Goal: Communication & Community: Answer question/provide support

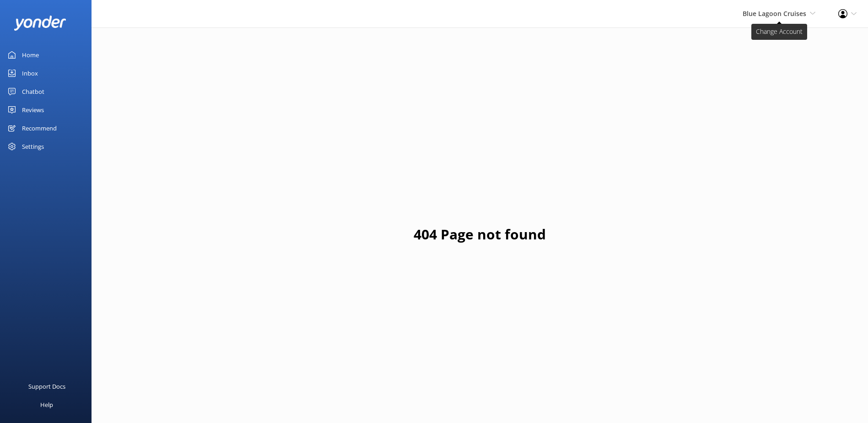
click at [771, 15] on span "Blue Lagoon Cruises" at bounding box center [775, 13] width 64 height 9
click at [760, 40] on link "South Sea Sailing" at bounding box center [781, 39] width 91 height 22
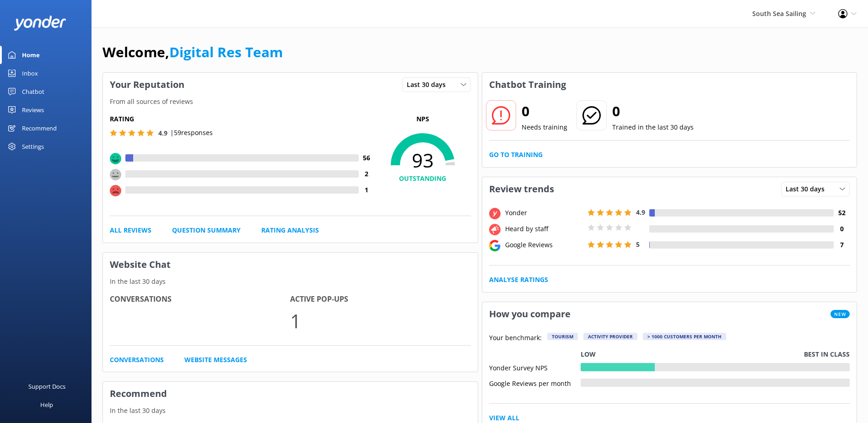
click at [492, 154] on link "Go to Training" at bounding box center [516, 155] width 54 height 10
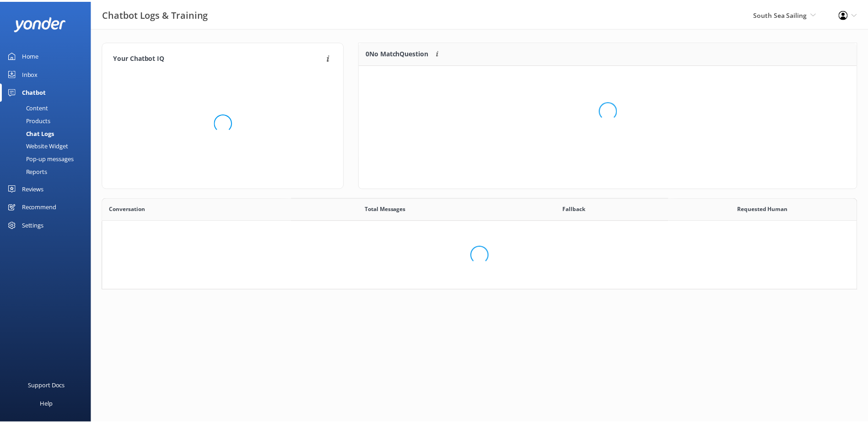
scroll to position [85, 754]
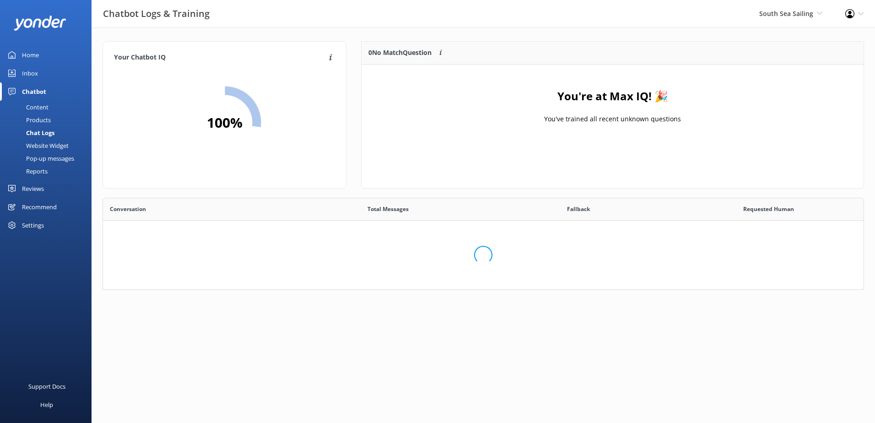
click at [41, 88] on div "Chatbot" at bounding box center [34, 91] width 24 height 18
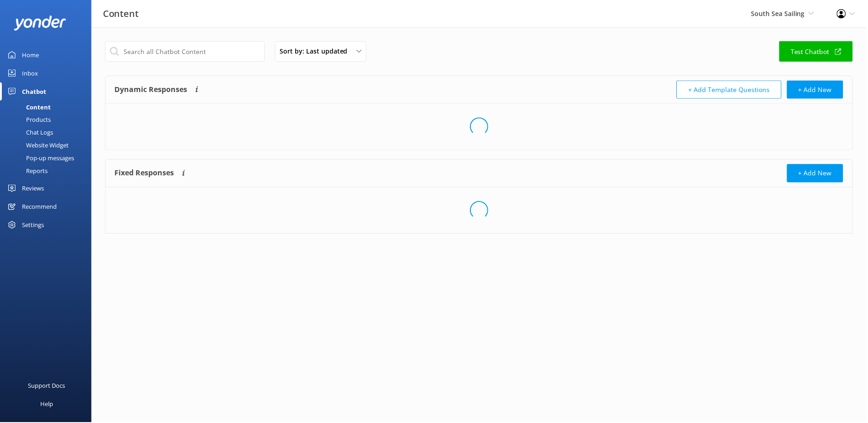
click at [40, 70] on link "Inbox" at bounding box center [45, 73] width 91 height 18
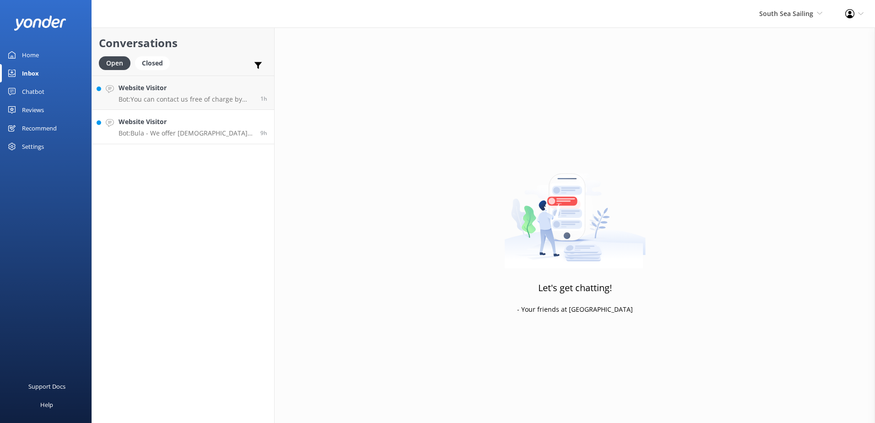
click at [209, 129] on p "Bot: Bula - We offer Fijian residents 20% off our normal standard day trip pric…" at bounding box center [185, 133] width 135 height 8
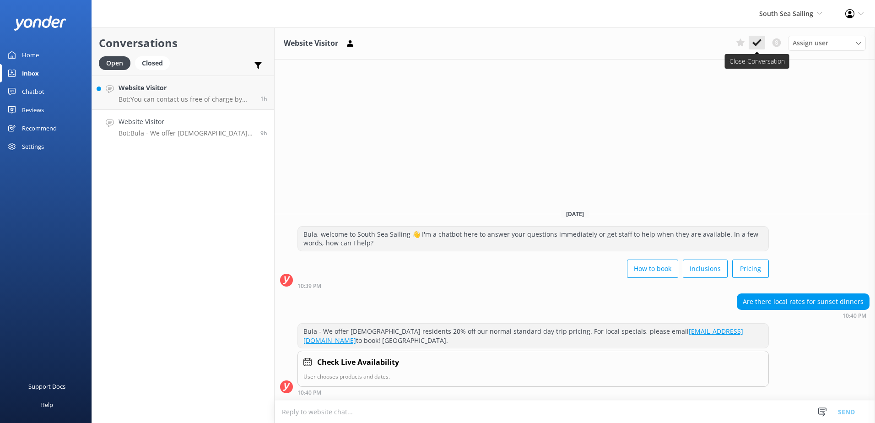
click at [754, 44] on use at bounding box center [756, 42] width 9 height 7
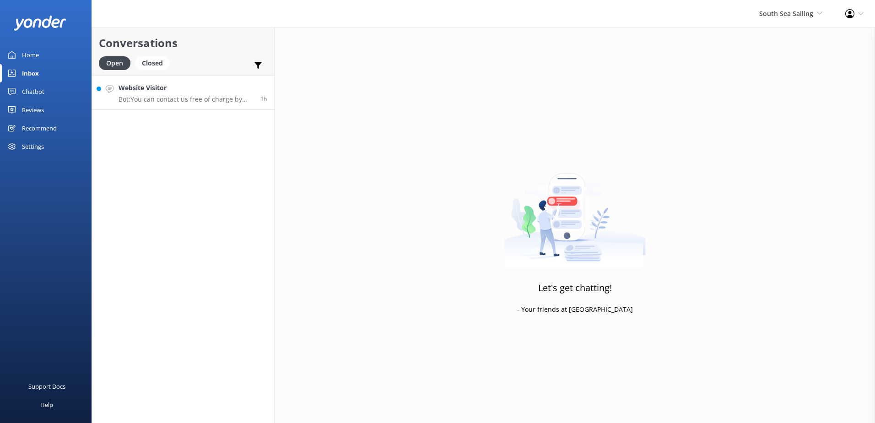
click at [162, 98] on p "Bot: You can contact us free of charge by calling or messaging on WhatsApp via …" at bounding box center [185, 99] width 135 height 8
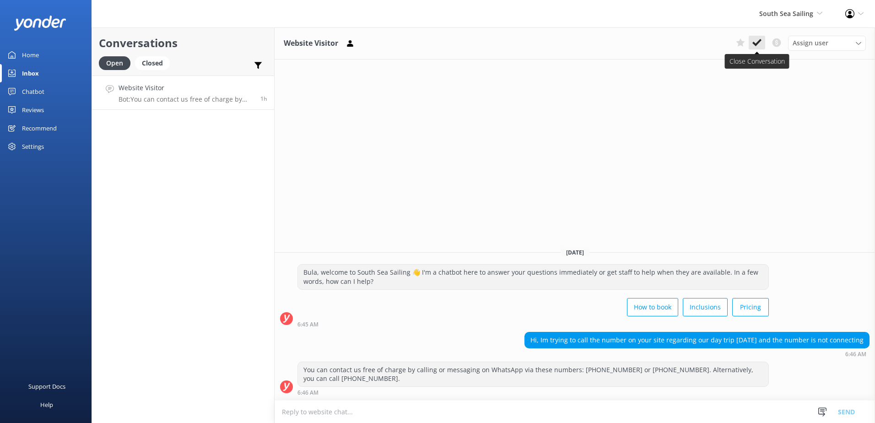
click at [760, 46] on icon at bounding box center [756, 42] width 9 height 9
click at [790, 19] on div "South Sea Sailing South Sea Sailing South Sea Cruises Malamala Beach Club Aweso…" at bounding box center [791, 13] width 86 height 27
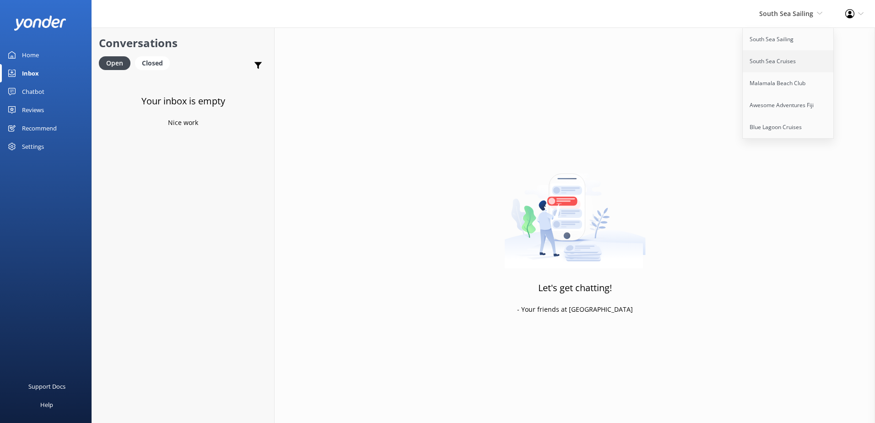
click at [754, 59] on link "South Sea Cruises" at bounding box center [788, 61] width 91 height 22
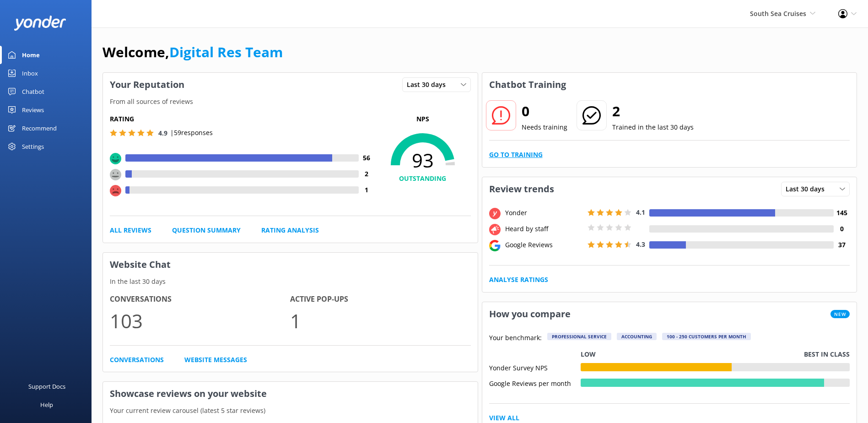
click at [537, 158] on link "Go to Training" at bounding box center [516, 155] width 54 height 10
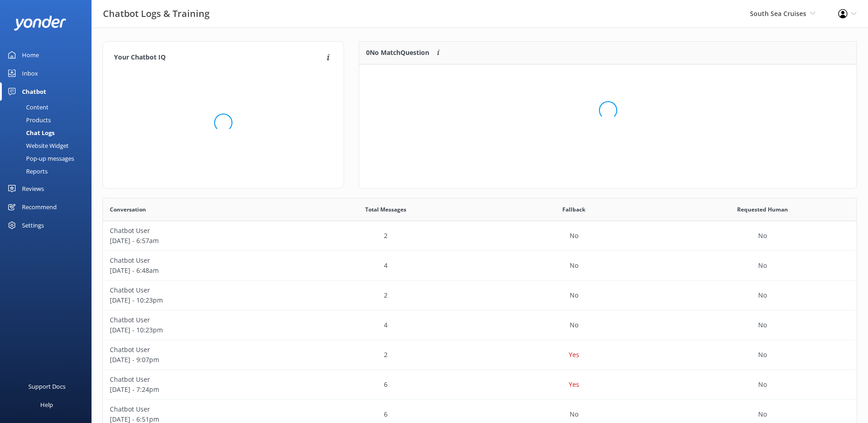
scroll to position [108, 490]
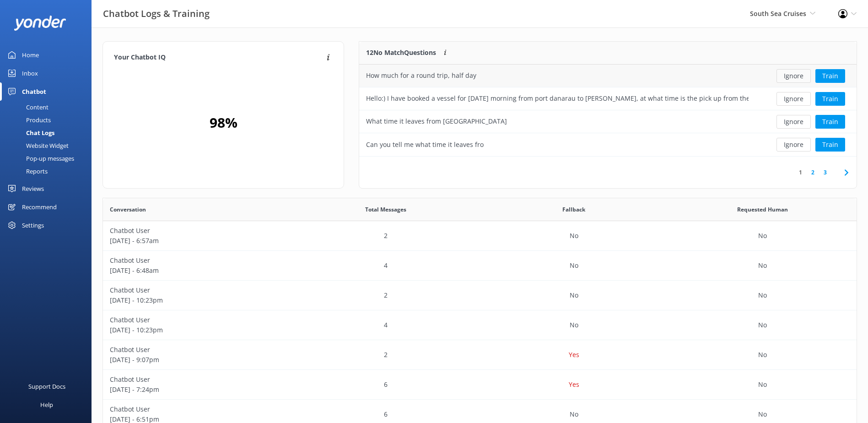
click at [797, 81] on button "Ignore" at bounding box center [793, 76] width 34 height 14
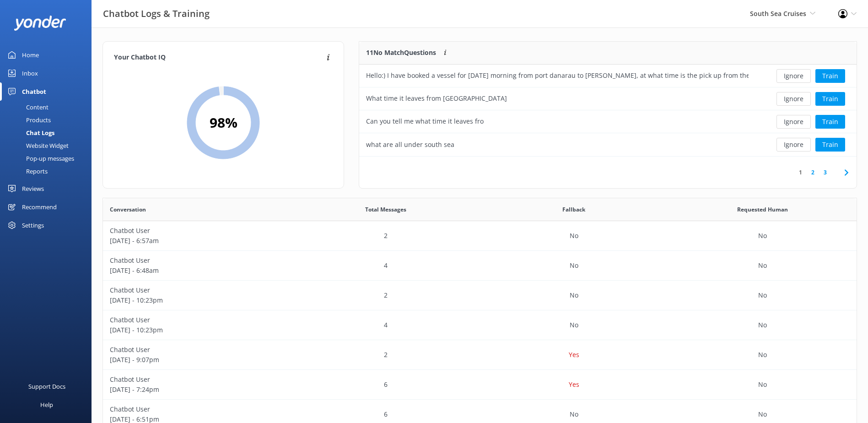
click at [797, 79] on button "Ignore" at bounding box center [793, 76] width 34 height 14
click at [797, 79] on div "Ignore Train" at bounding box center [805, 76] width 87 height 14
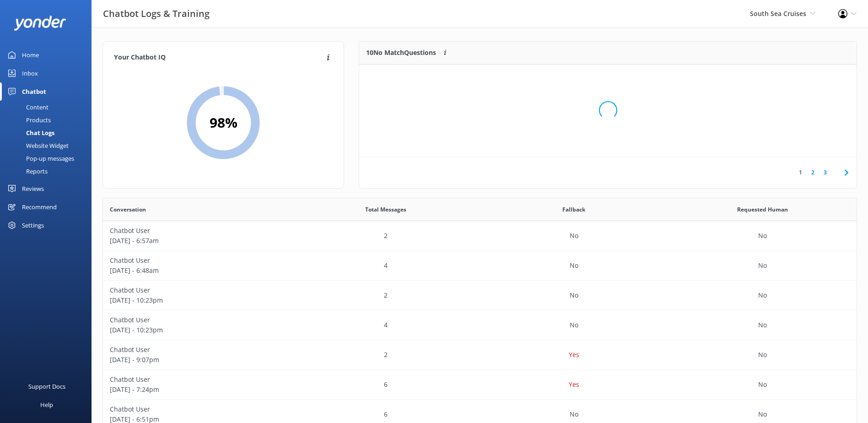
click at [797, 79] on div "Loading.." at bounding box center [607, 110] width 479 height 423
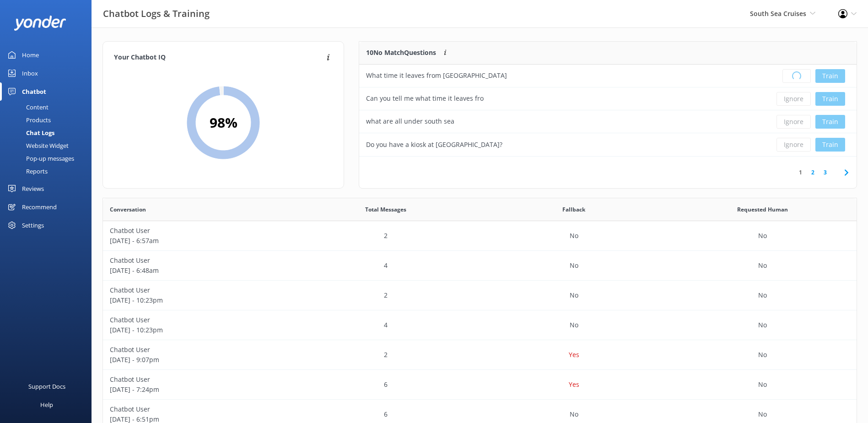
click at [797, 79] on div "Loading.. Train" at bounding box center [805, 76] width 87 height 14
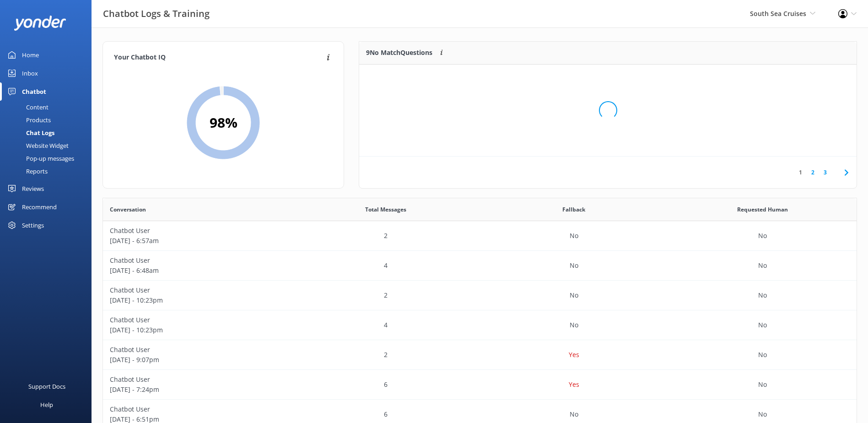
click at [797, 79] on div "Loading.." at bounding box center [607, 110] width 479 height 423
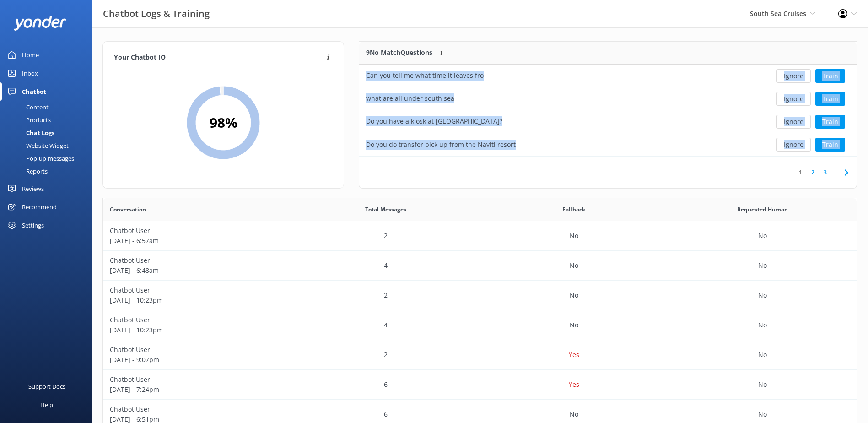
click at [797, 79] on button "Ignore" at bounding box center [793, 76] width 34 height 14
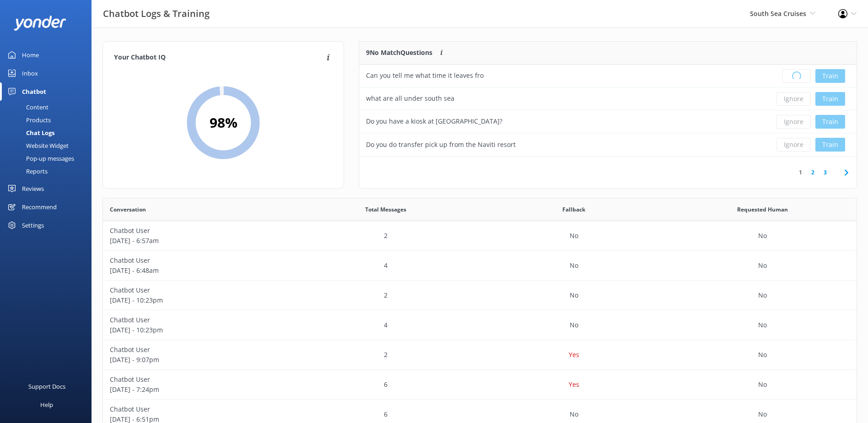
click at [797, 79] on div "Loading.. Train" at bounding box center [805, 76] width 87 height 14
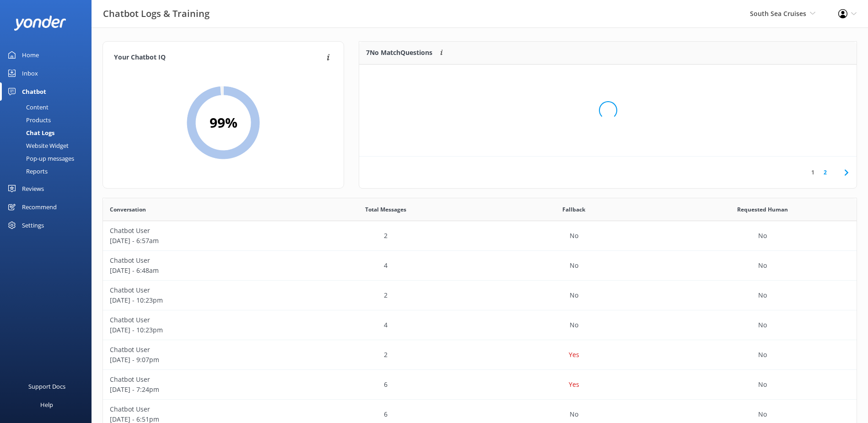
click at [797, 79] on div "Loading.." at bounding box center [607, 110] width 479 height 423
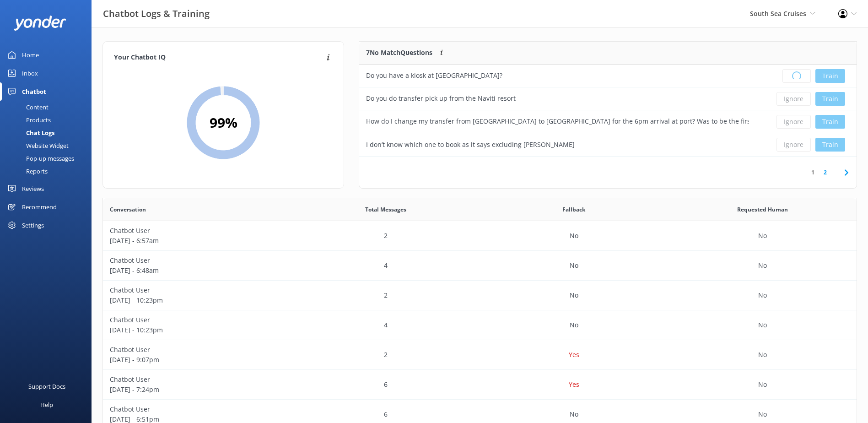
click at [797, 79] on div "Loading.. Train" at bounding box center [805, 76] width 87 height 14
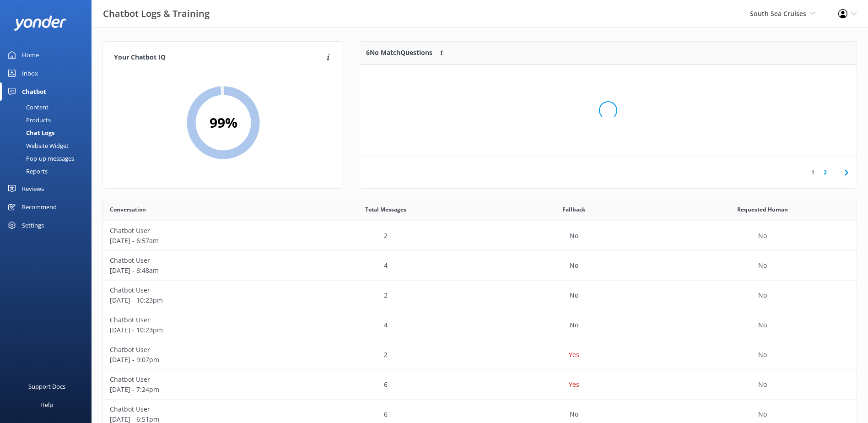
click at [797, 79] on div "Loading.." at bounding box center [607, 110] width 479 height 423
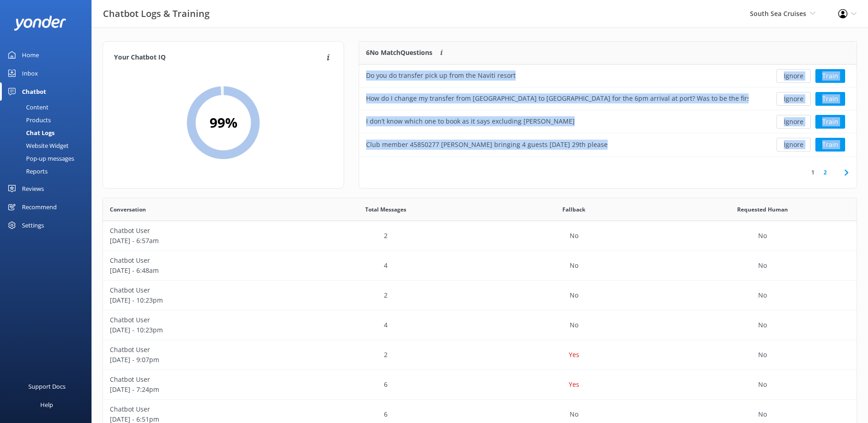
click at [797, 79] on button "Ignore" at bounding box center [793, 76] width 34 height 14
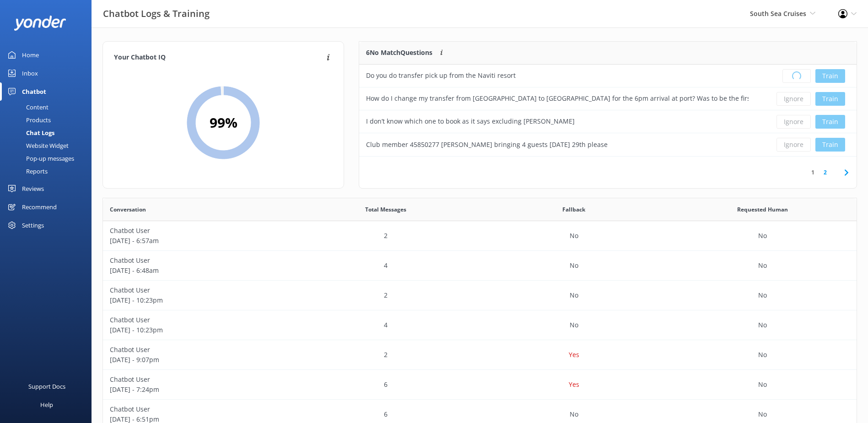
click at [797, 79] on div "Loading.. Train" at bounding box center [805, 76] width 87 height 14
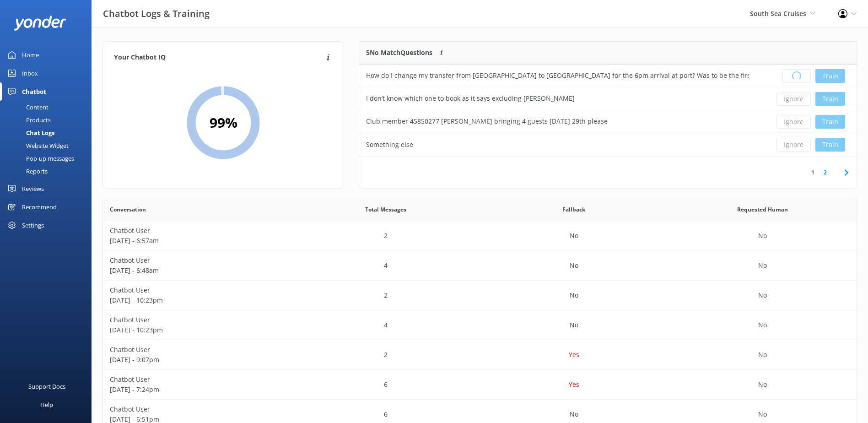
click at [797, 79] on div "Loading.. Train" at bounding box center [805, 76] width 87 height 14
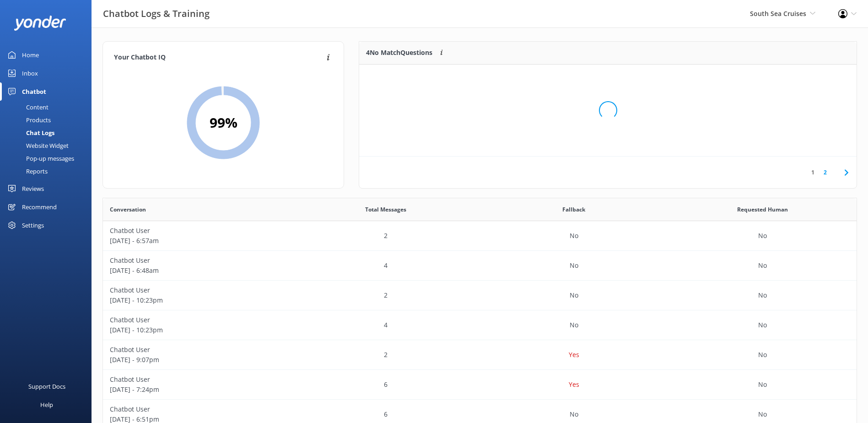
click at [797, 79] on div "Loading.." at bounding box center [607, 110] width 479 height 423
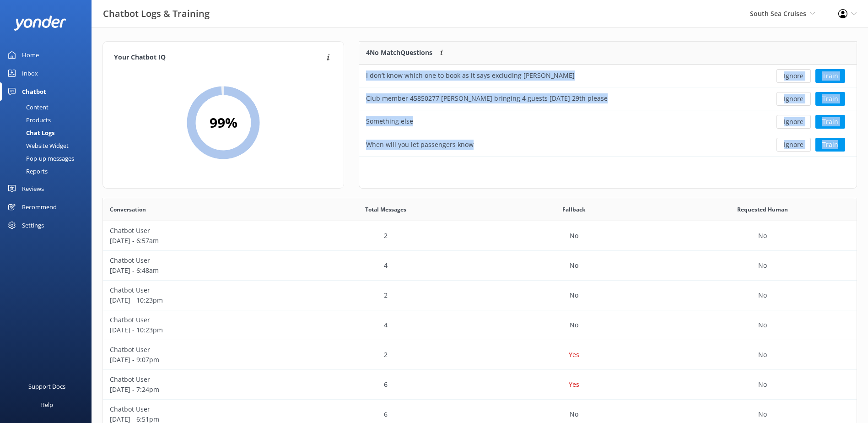
click at [797, 79] on button "Ignore" at bounding box center [793, 76] width 34 height 14
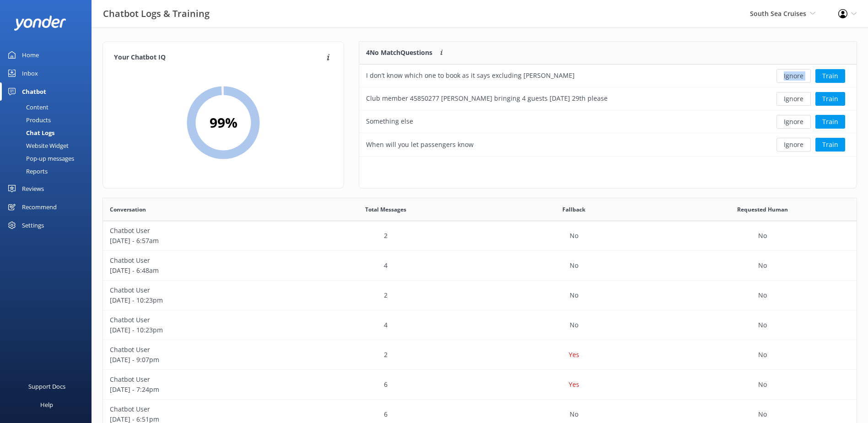
click at [797, 79] on div "Ignore Train" at bounding box center [805, 76] width 87 height 14
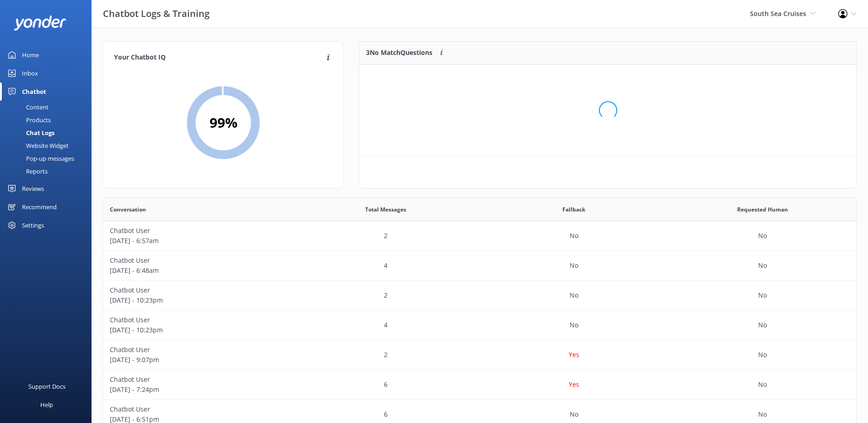
click at [797, 79] on div "Loading.." at bounding box center [607, 110] width 479 height 423
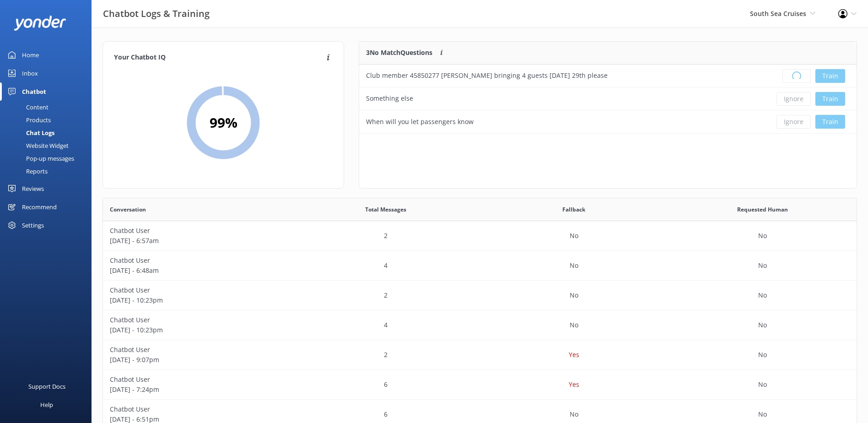
click at [797, 79] on div "Loading.. Train" at bounding box center [805, 76] width 87 height 14
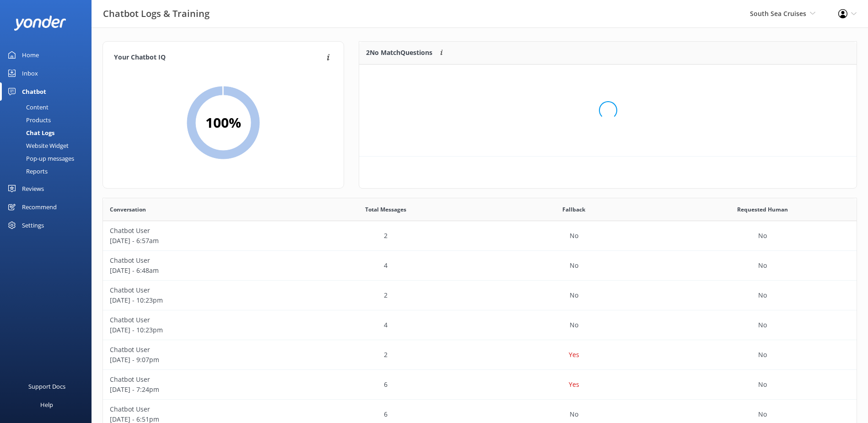
scroll to position [7, 7]
click at [797, 79] on div "Loading.." at bounding box center [607, 110] width 479 height 423
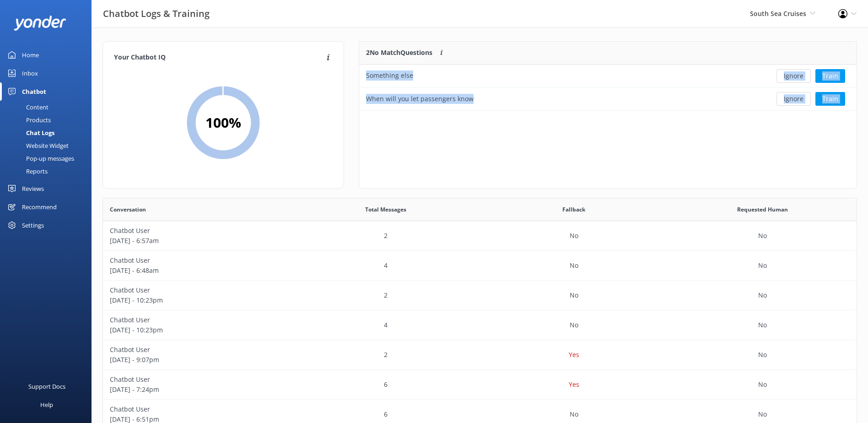
click at [797, 79] on button "Ignore" at bounding box center [793, 76] width 34 height 14
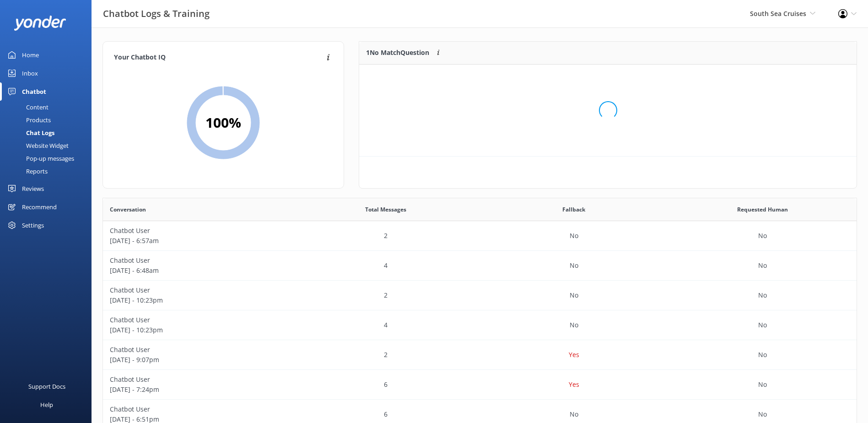
scroll to position [39, 490]
click at [797, 79] on button "Ignore" at bounding box center [793, 76] width 34 height 14
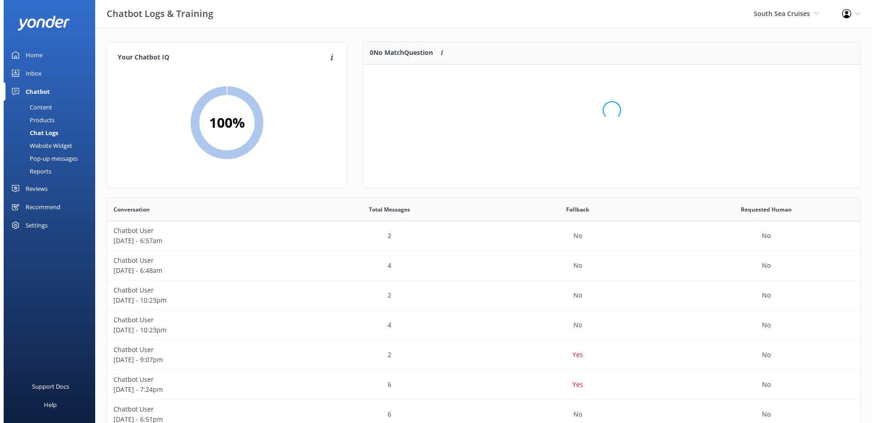
scroll to position [108, 490]
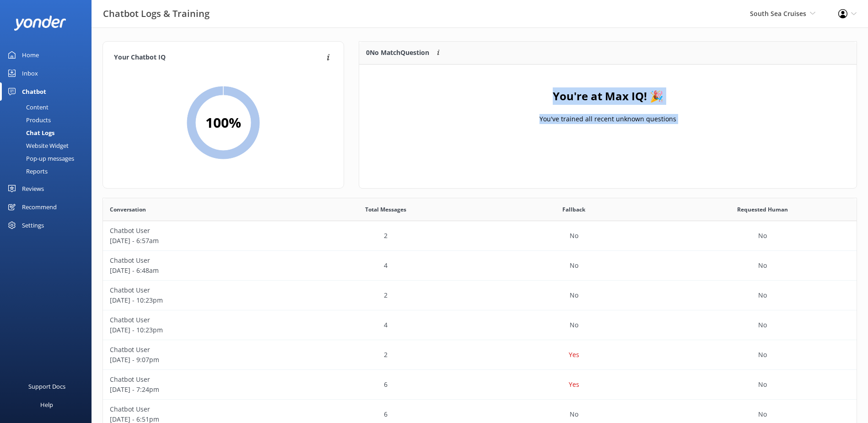
click at [31, 82] on div "Chatbot" at bounding box center [34, 91] width 24 height 18
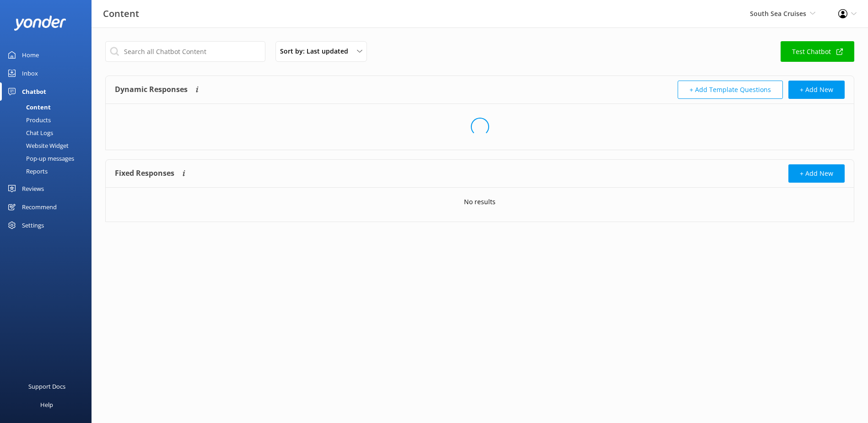
click at [37, 73] on div "Inbox" at bounding box center [30, 73] width 16 height 18
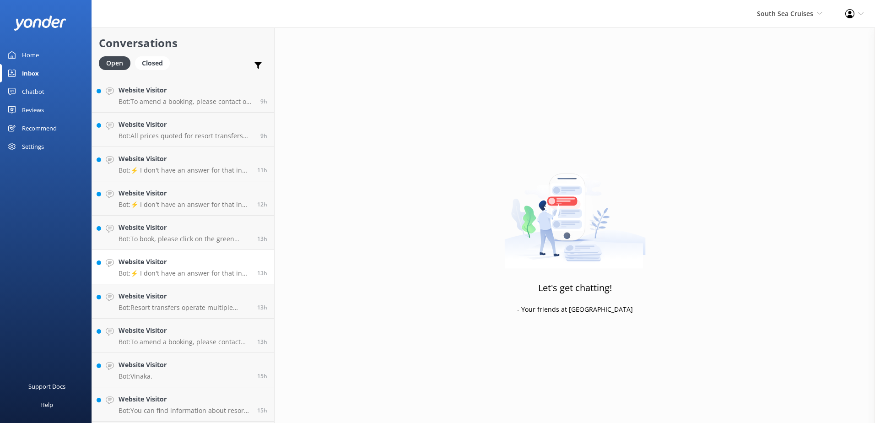
scroll to position [65, 0]
click at [230, 411] on p "Bot: To amend a booking, please contact our reservations team who will be able …" at bounding box center [184, 412] width 132 height 8
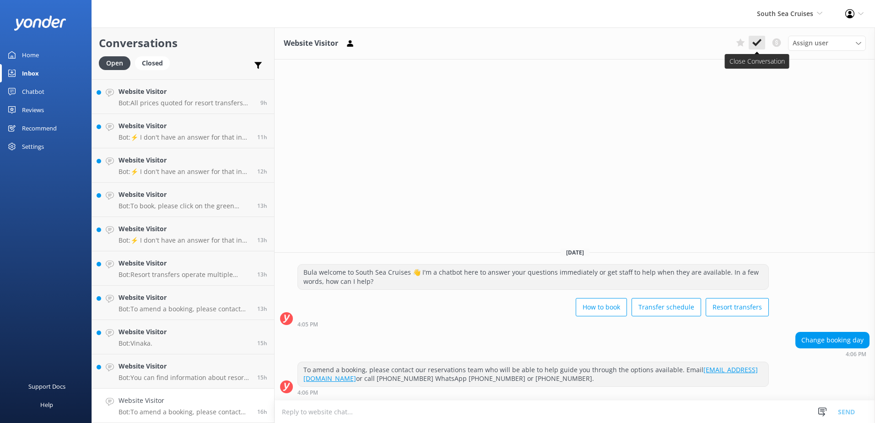
click at [759, 39] on icon at bounding box center [756, 42] width 9 height 9
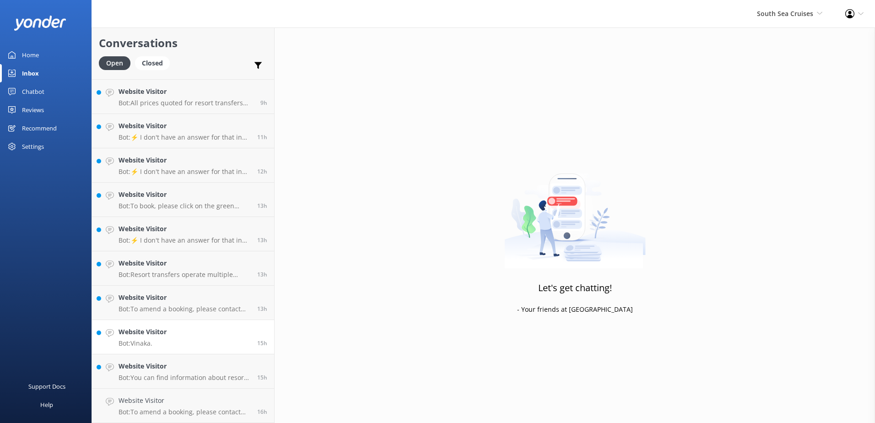
scroll to position [30, 0]
click at [198, 408] on p "Bot: You can find information about resort transfers, including locations, rout…" at bounding box center [184, 412] width 132 height 8
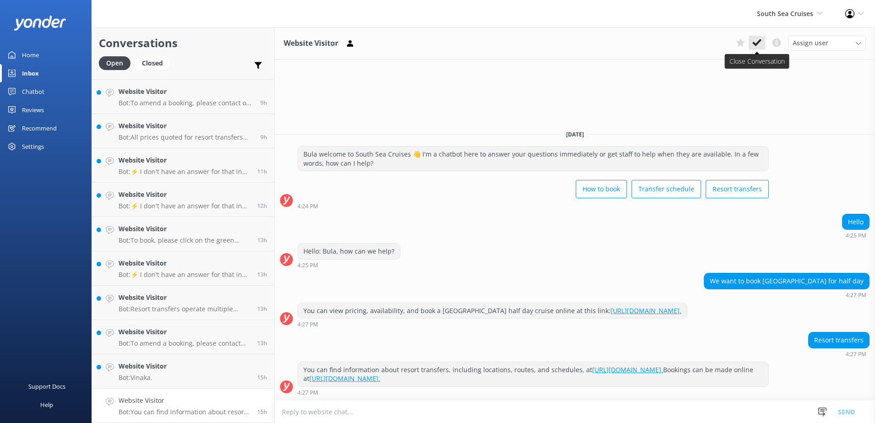
click at [757, 46] on icon at bounding box center [756, 42] width 9 height 9
click at [759, 41] on div "Assign user Alyssa Sonya Digital Res Team Brenda Fenton Asena Naweilulu Miri Ko…" at bounding box center [799, 43] width 134 height 15
click at [191, 350] on link "Website Visitor Bot: To amend a booking, please contact our reservations team w…" at bounding box center [183, 337] width 182 height 34
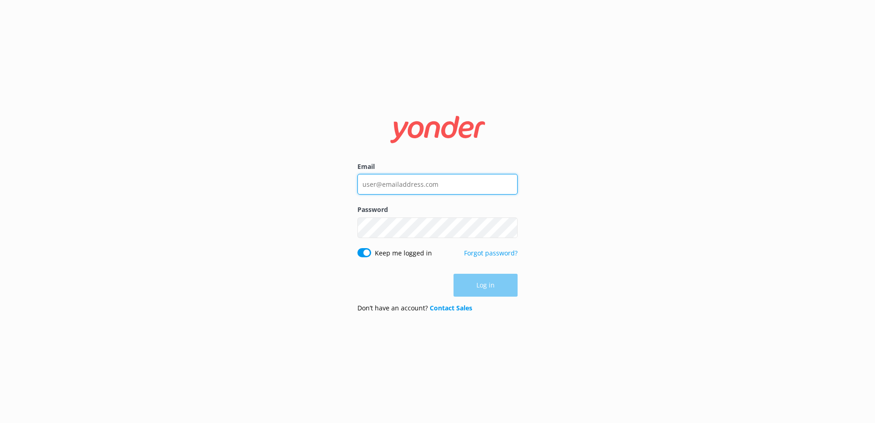
click at [428, 175] on input "Email" at bounding box center [437, 184] width 160 height 21
type input "social@ssc.com.fj"
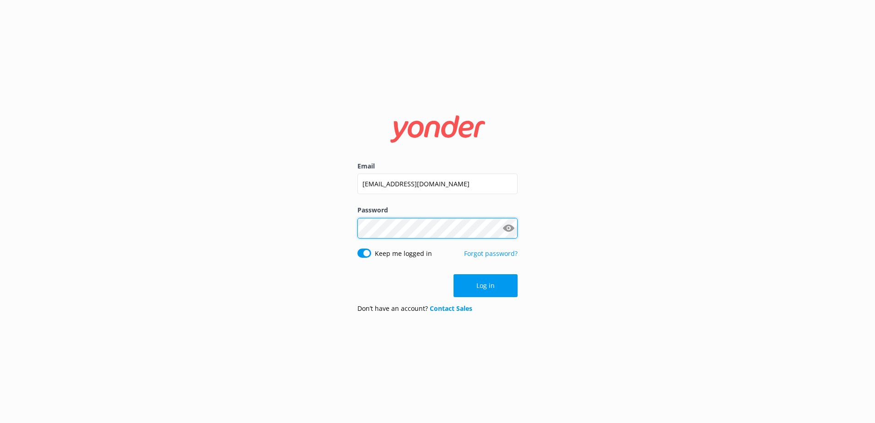
click button "Log in" at bounding box center [485, 285] width 64 height 23
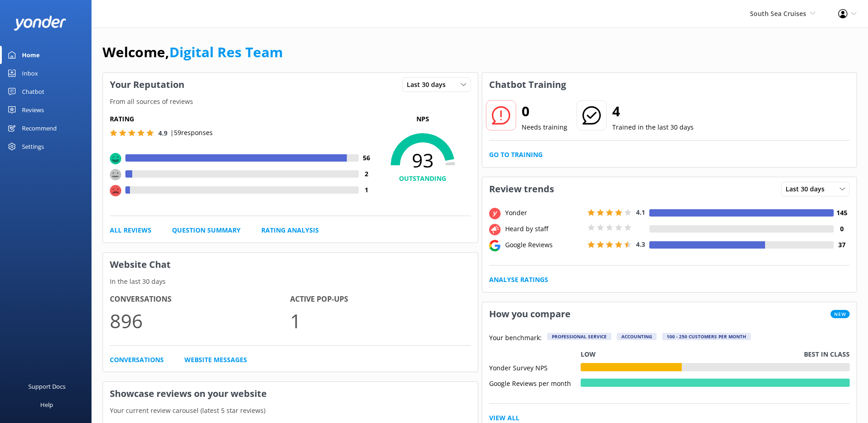
click at [20, 68] on link "Inbox" at bounding box center [45, 73] width 91 height 18
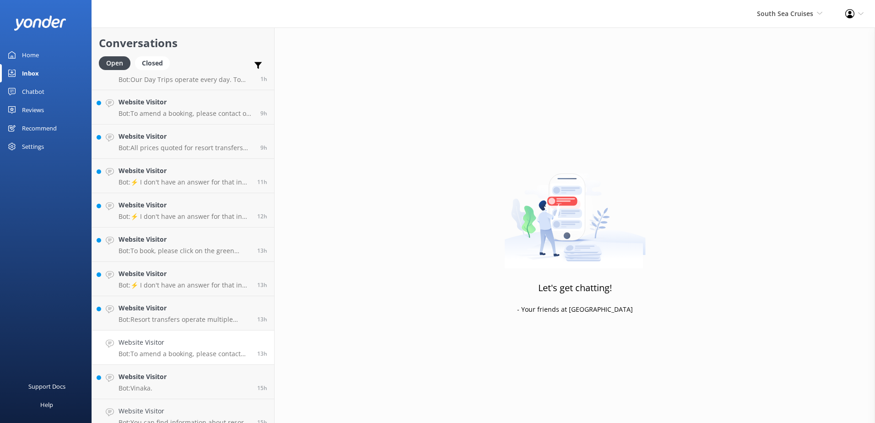
scroll to position [30, 0]
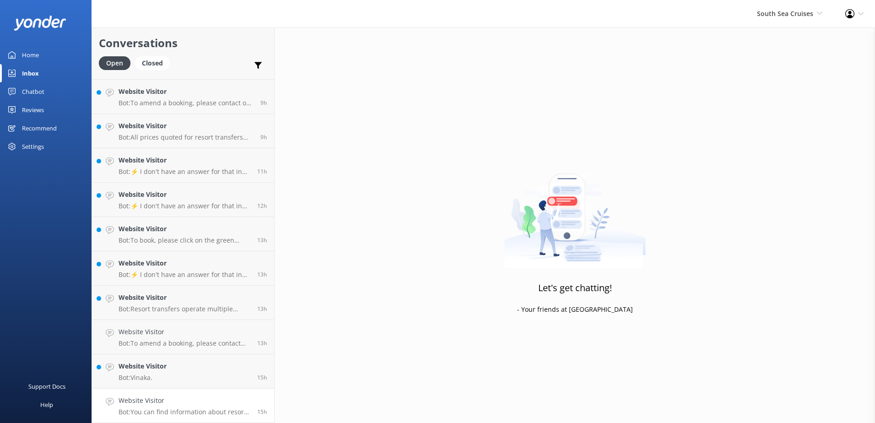
click at [194, 403] on h4 "Website Visitor" at bounding box center [184, 400] width 132 height 10
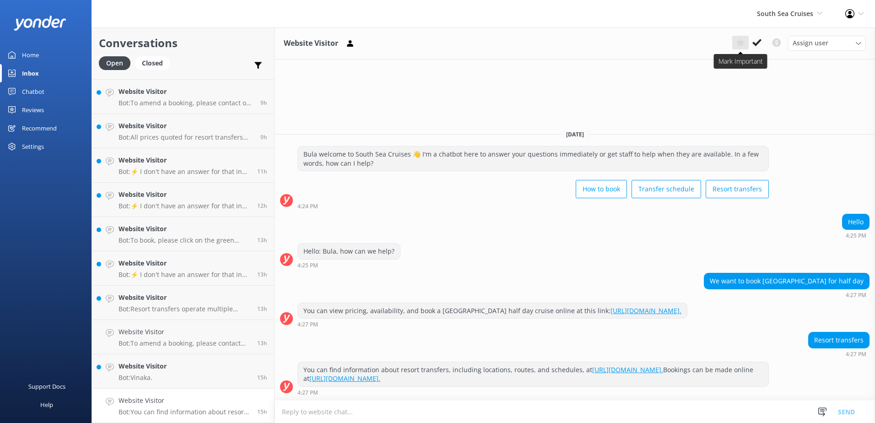
click at [747, 46] on button at bounding box center [740, 43] width 16 height 14
click at [742, 43] on use at bounding box center [740, 42] width 9 height 9
click at [753, 42] on icon at bounding box center [756, 42] width 9 height 9
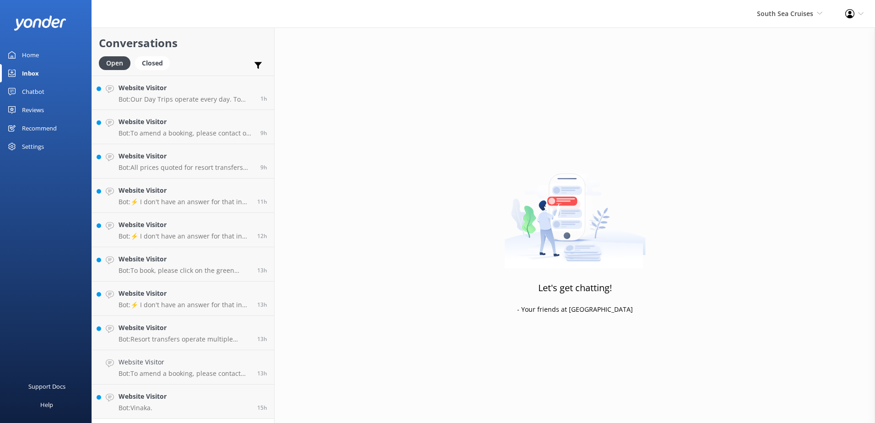
click at [29, 73] on div "Inbox" at bounding box center [30, 73] width 17 height 18
click at [31, 57] on div "Home" at bounding box center [30, 55] width 17 height 18
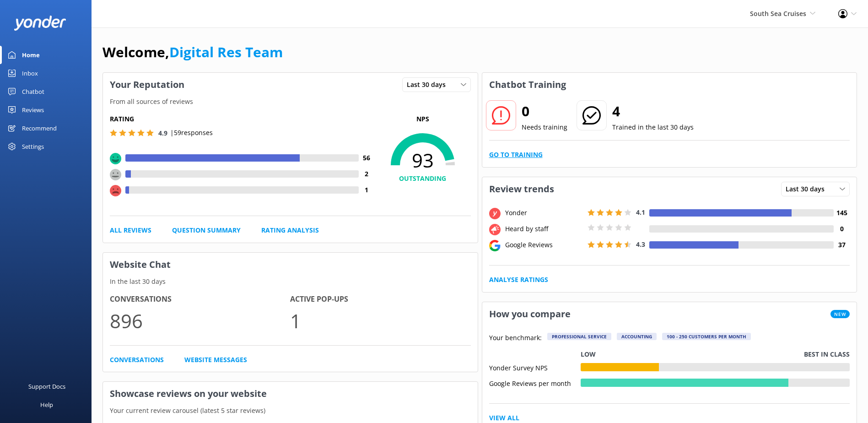
click at [517, 154] on link "Go to Training" at bounding box center [516, 155] width 54 height 10
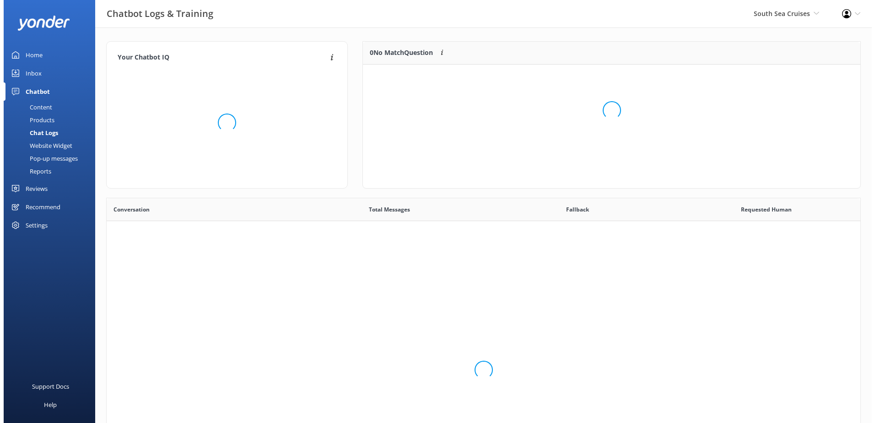
scroll to position [314, 747]
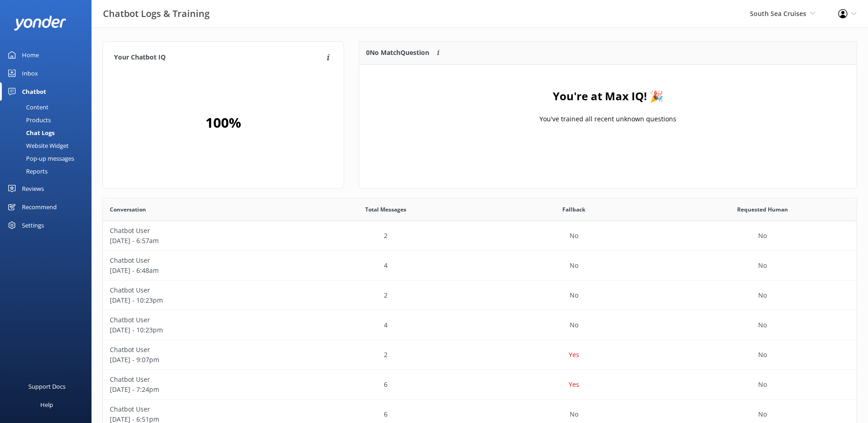
click at [36, 64] on div "Home" at bounding box center [30, 55] width 17 height 18
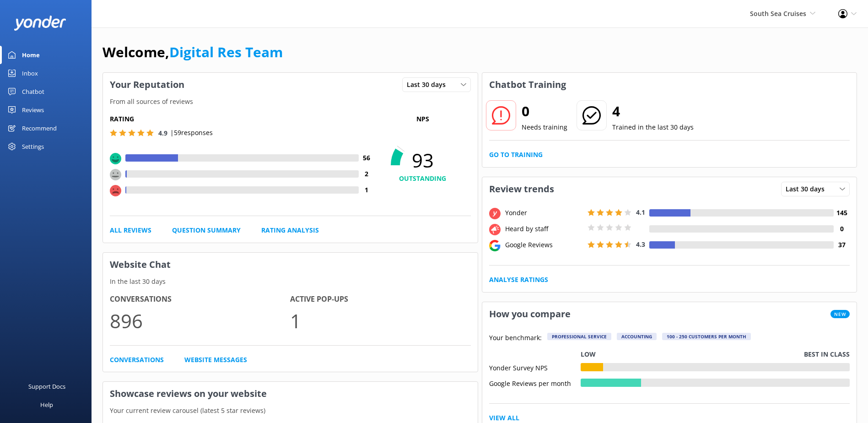
click at [35, 70] on div "Inbox" at bounding box center [30, 73] width 16 height 18
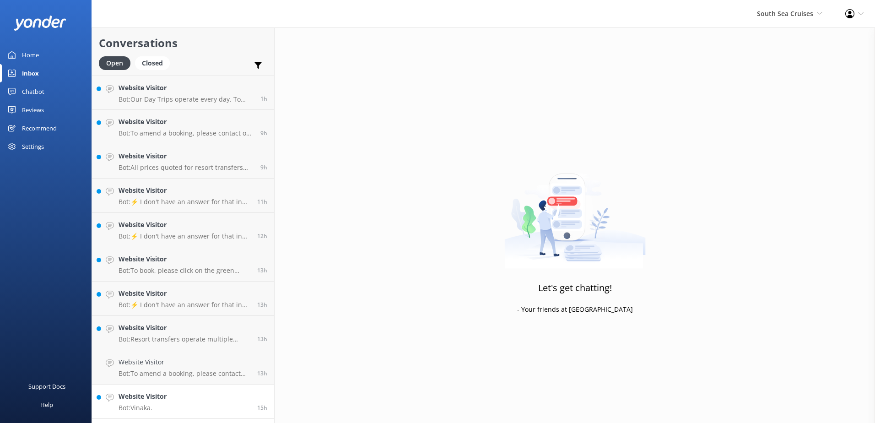
click at [177, 403] on link "Website Visitor Bot: Vinaka. 15h" at bounding box center [183, 401] width 182 height 34
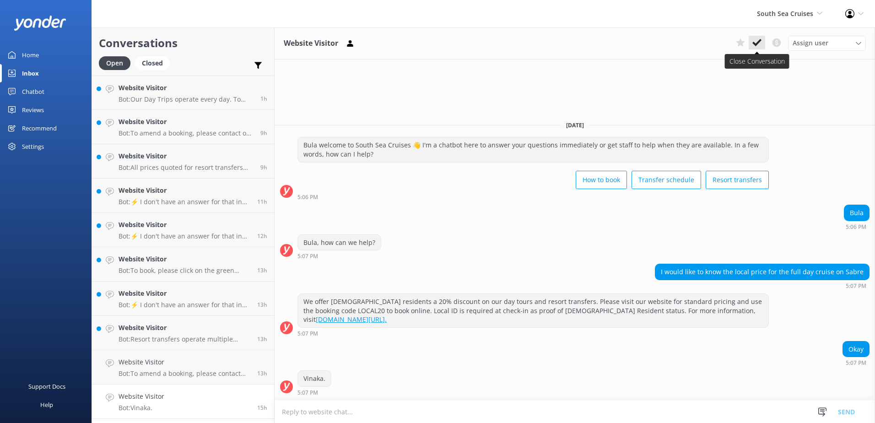
click at [763, 42] on button at bounding box center [756, 43] width 16 height 14
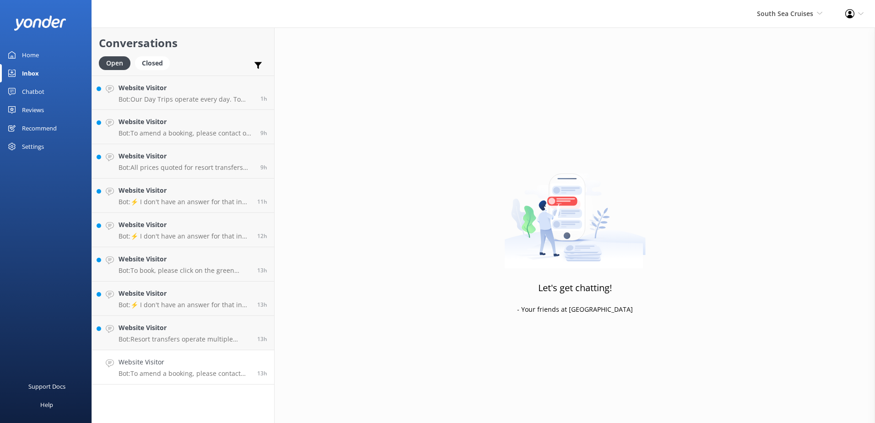
click at [249, 368] on div "Website Visitor Bot: To amend a booking, please contact our reservations team w…" at bounding box center [184, 367] width 132 height 20
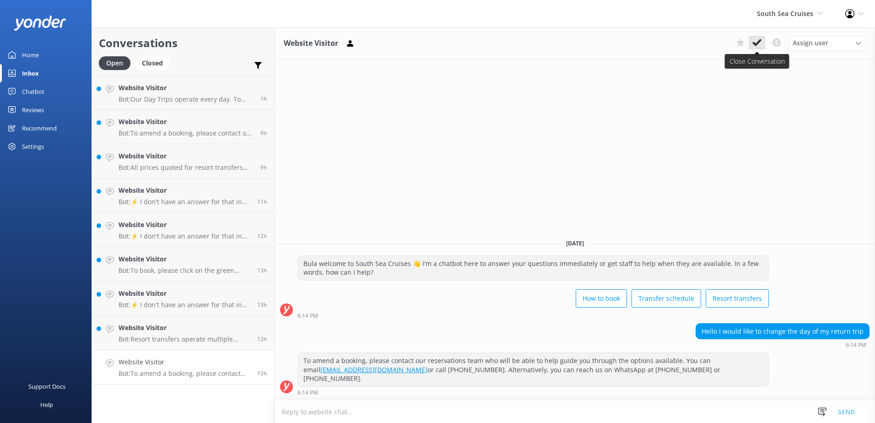
click at [754, 41] on icon at bounding box center [756, 42] width 9 height 9
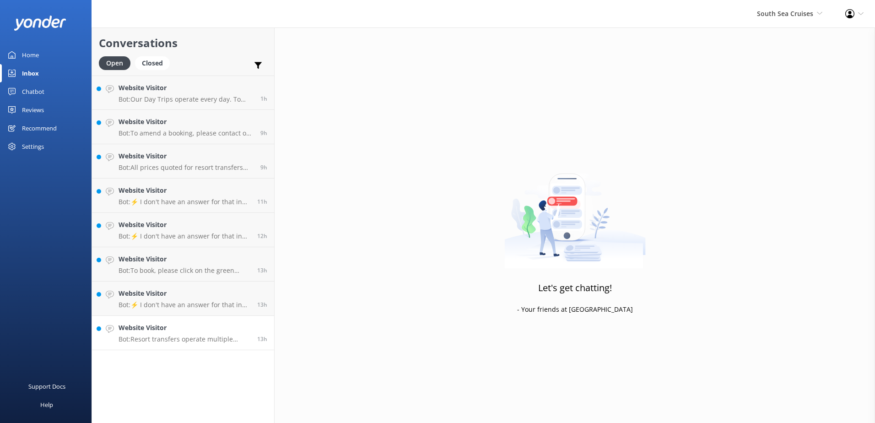
click at [167, 345] on link "Website Visitor Bot: Resort transfers operate multiple times a day, every day, …" at bounding box center [183, 333] width 182 height 34
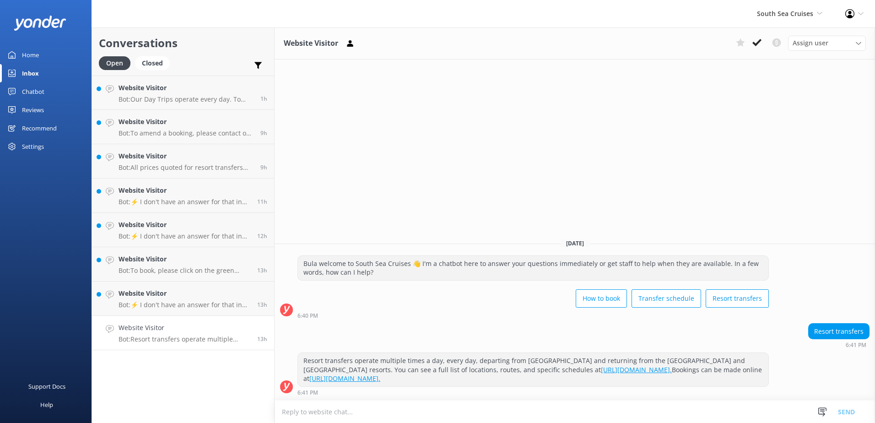
click at [758, 49] on div "Assign user Alyssa Sonya Digital Res Team Brenda Fenton Asena Naweilulu Miri Ko…" at bounding box center [799, 43] width 134 height 15
click at [754, 43] on icon at bounding box center [756, 42] width 9 height 9
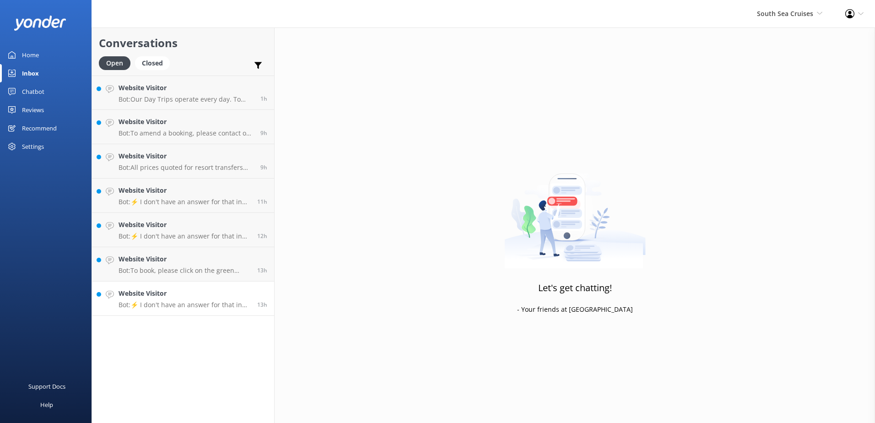
click at [241, 305] on p "Bot: ⚡ I don't have an answer for that in my knowledge base. Please try and rep…" at bounding box center [184, 305] width 132 height 8
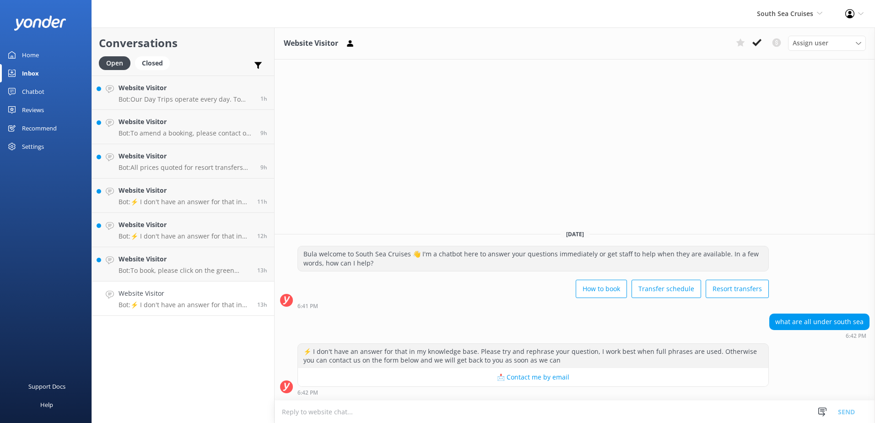
click at [502, 411] on textarea at bounding box center [574, 411] width 600 height 22
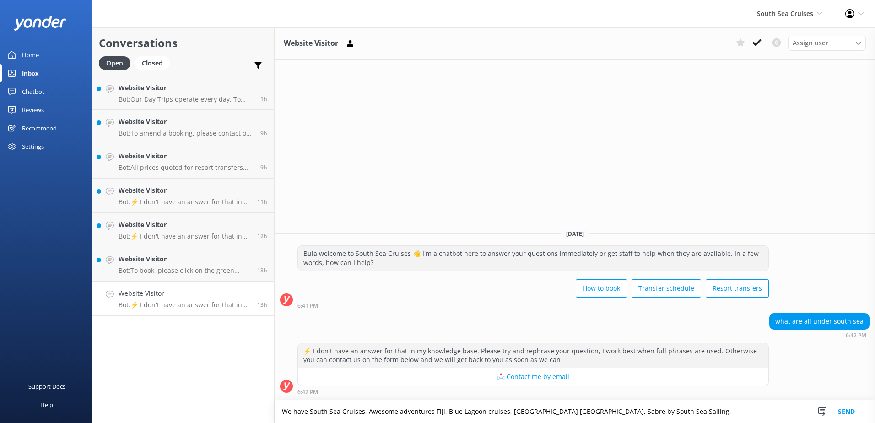
type textarea "We have South Sea Cruises, Awesome adventures Fiji, Blue Lagoon cruises, Vinaka…"
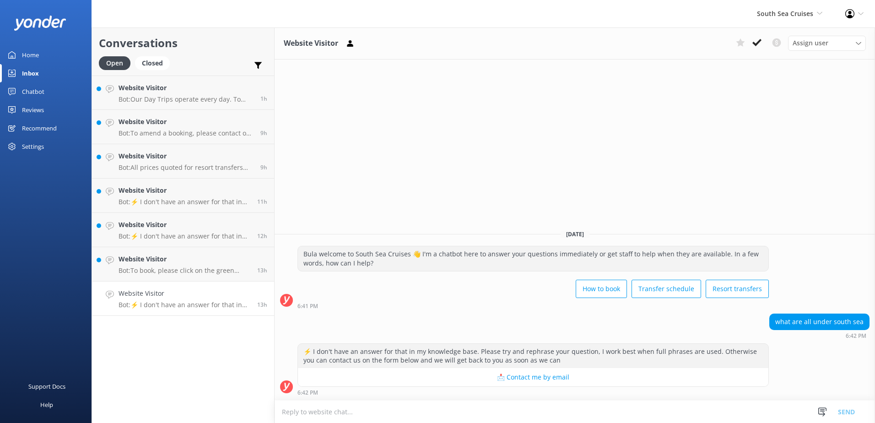
click at [483, 409] on textarea at bounding box center [574, 411] width 600 height 22
type textarea "p"
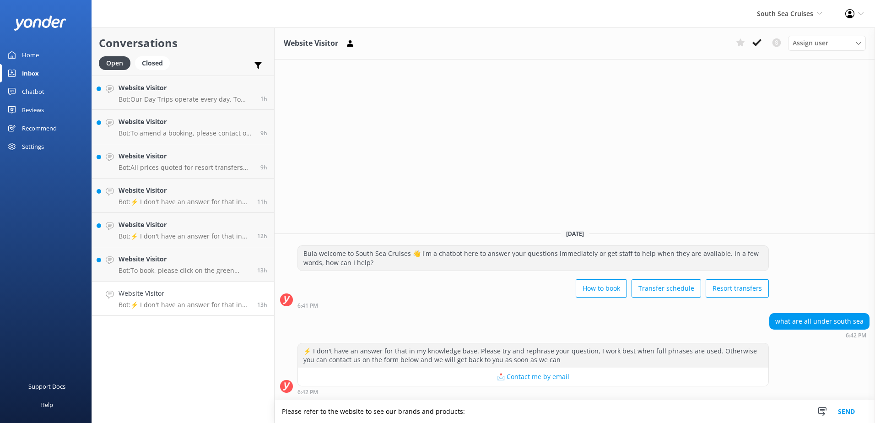
paste textarea "https://www.southseacruisesgroup.com/brands"
type textarea "Please refer to the website to see our brands and products: https://www.southse…"
click at [843, 409] on button "Send" at bounding box center [846, 411] width 34 height 23
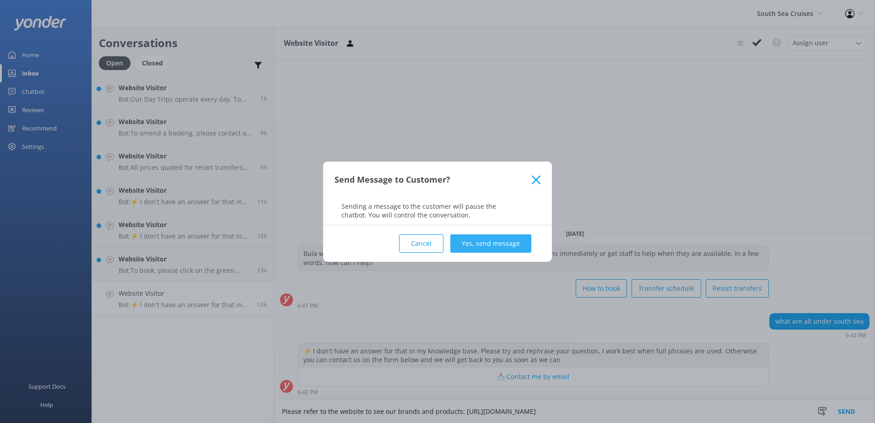
click at [506, 242] on button "Yes, send message" at bounding box center [490, 243] width 81 height 18
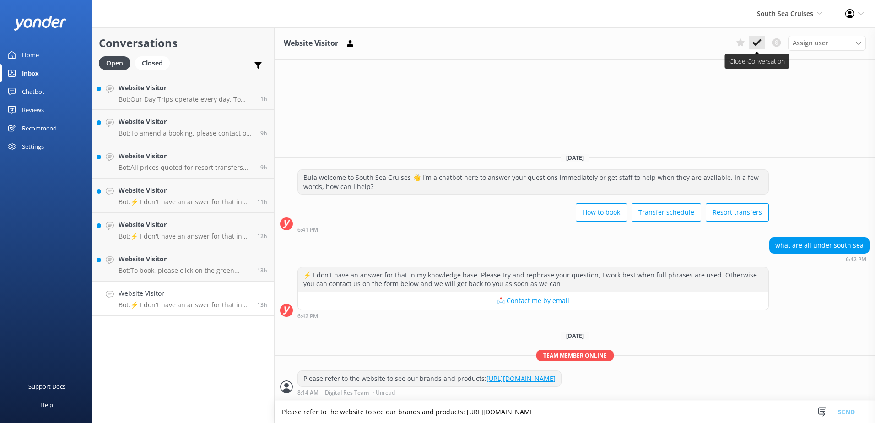
click at [750, 38] on button at bounding box center [756, 43] width 16 height 14
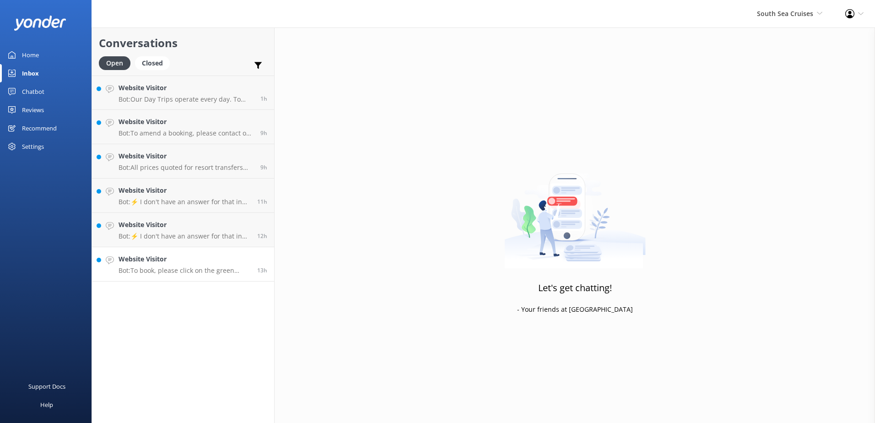
click at [198, 272] on p "Bot: To book, please click on the green Book Now button on our website and foll…" at bounding box center [184, 270] width 132 height 8
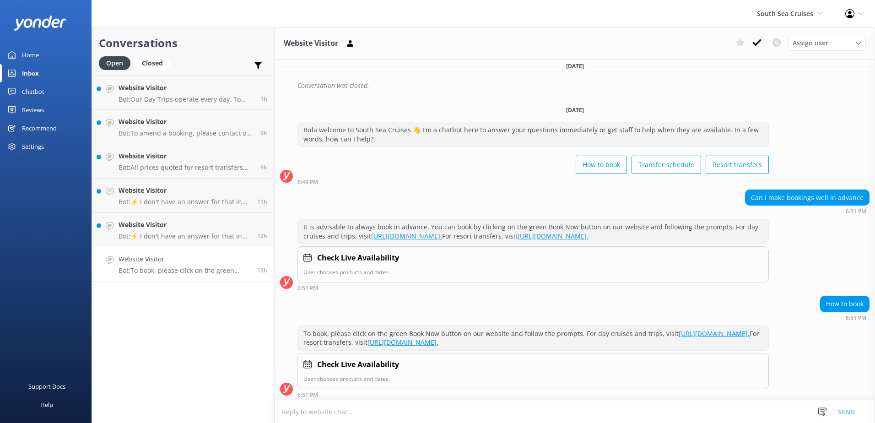
scroll to position [177, 0]
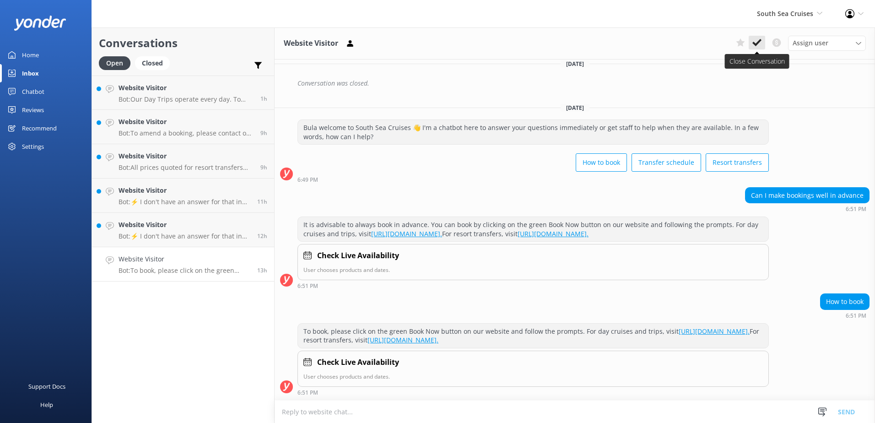
click at [758, 43] on use at bounding box center [756, 42] width 9 height 7
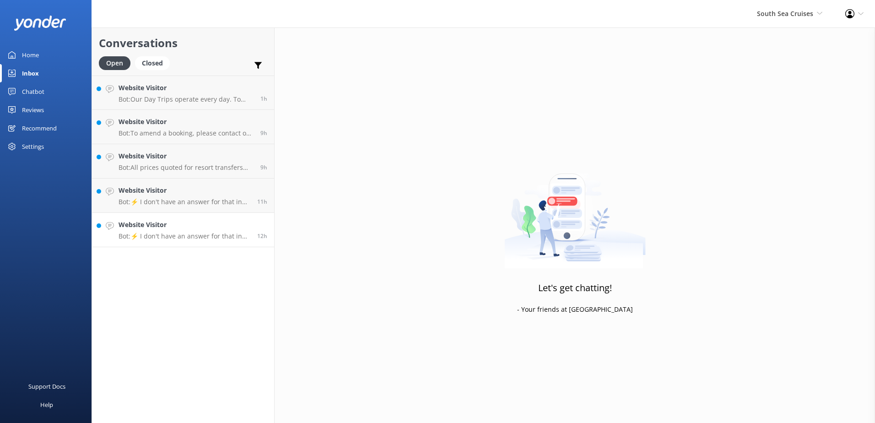
click at [193, 242] on link "Website Visitor Bot: ⚡ I don't have an answer for that in my knowledge base. Pl…" at bounding box center [183, 230] width 182 height 34
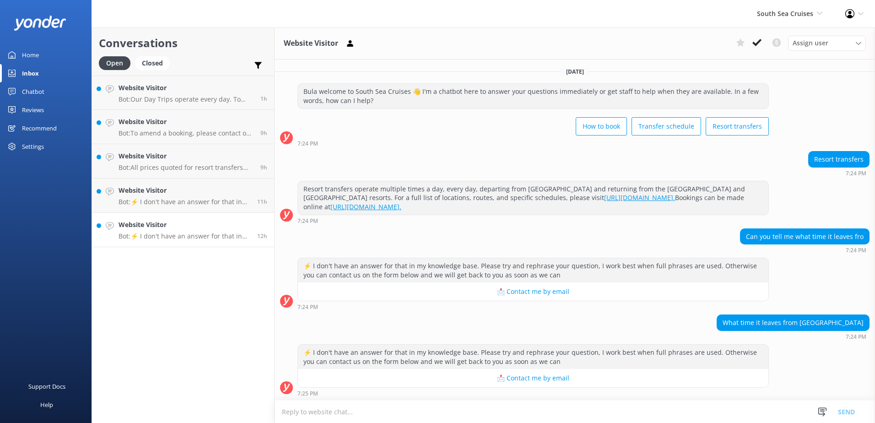
scroll to position [1, 0]
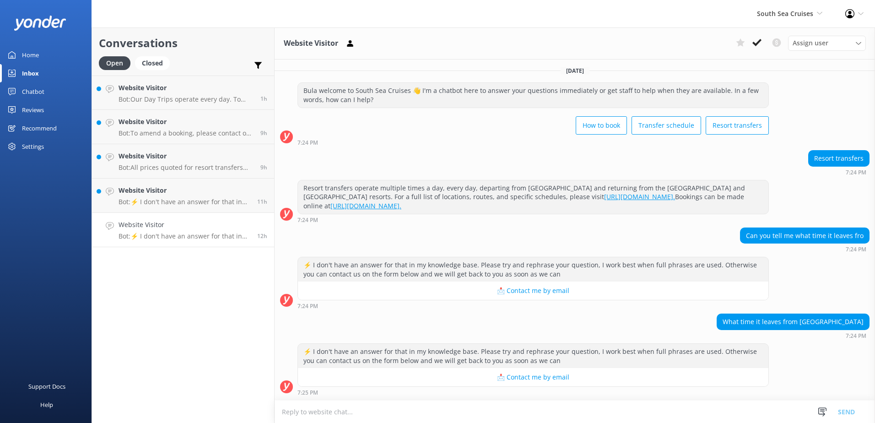
click at [544, 411] on textarea at bounding box center [574, 411] width 600 height 22
type textarea "P"
type textarea "We do not offer transfers from Gecko resort."
click at [842, 414] on button "Send" at bounding box center [846, 411] width 34 height 23
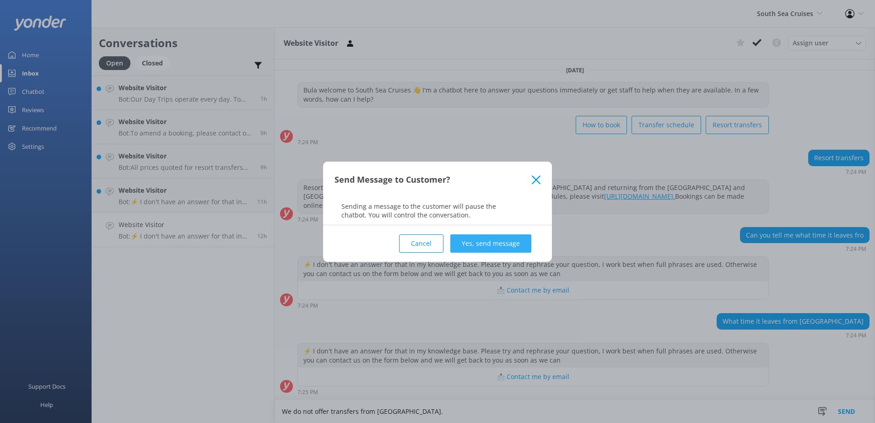
click at [476, 238] on button "Yes, send message" at bounding box center [490, 243] width 81 height 18
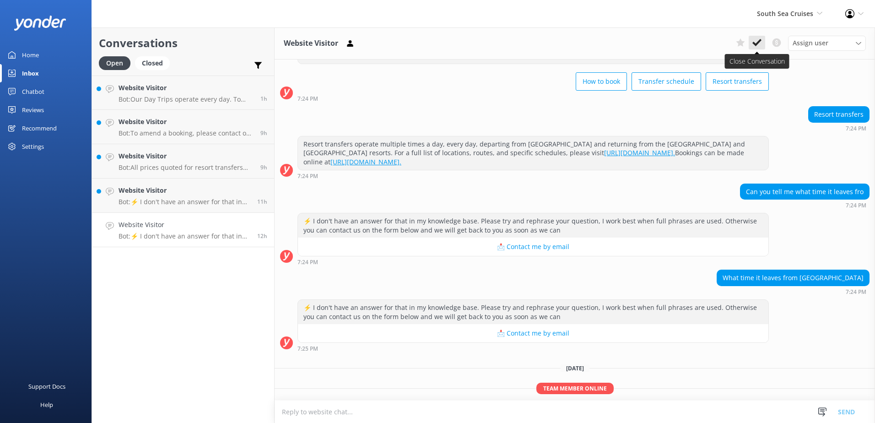
scroll to position [77, 0]
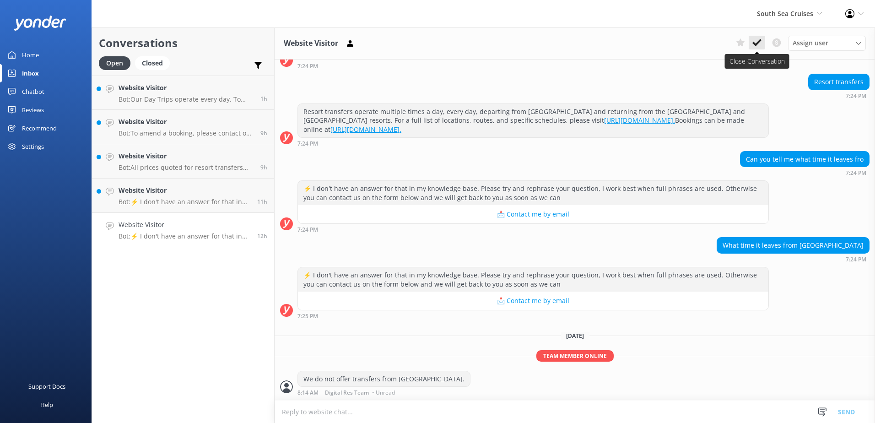
click at [755, 41] on icon at bounding box center [756, 42] width 9 height 9
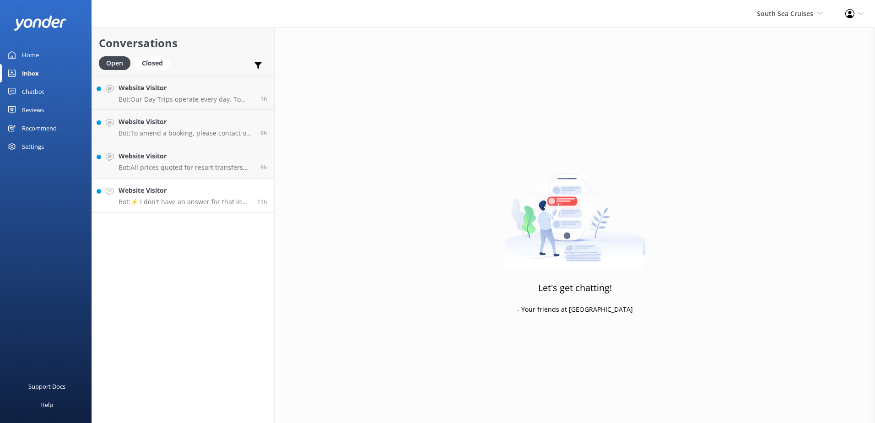
click at [173, 197] on div "Website Visitor Bot: ⚡ I don't have an answer for that in my knowledge base. Pl…" at bounding box center [184, 195] width 132 height 20
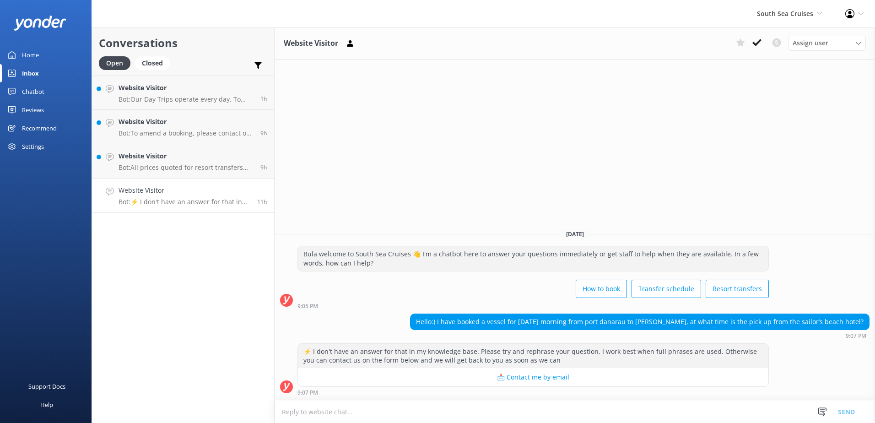
click at [461, 409] on textarea at bounding box center [574, 411] width 600 height 22
type textarea "You will have to make your way to Ramada Suites at 7.05am"
click at [853, 406] on button "Send" at bounding box center [846, 411] width 34 height 23
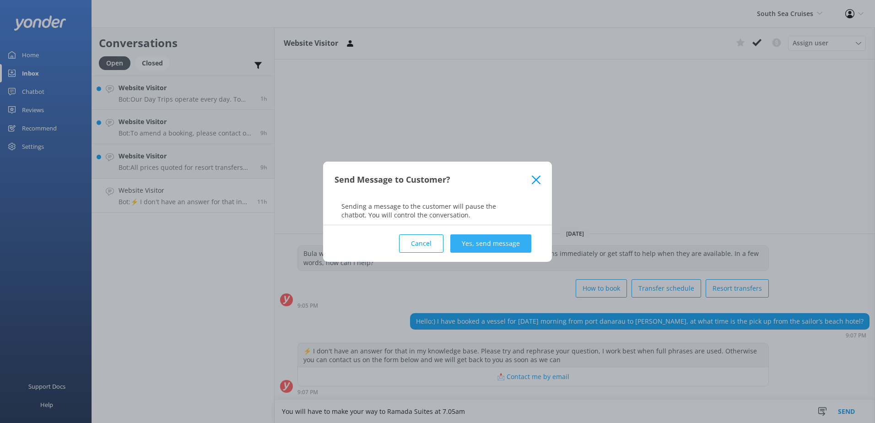
click at [475, 244] on button "Yes, send message" at bounding box center [490, 243] width 81 height 18
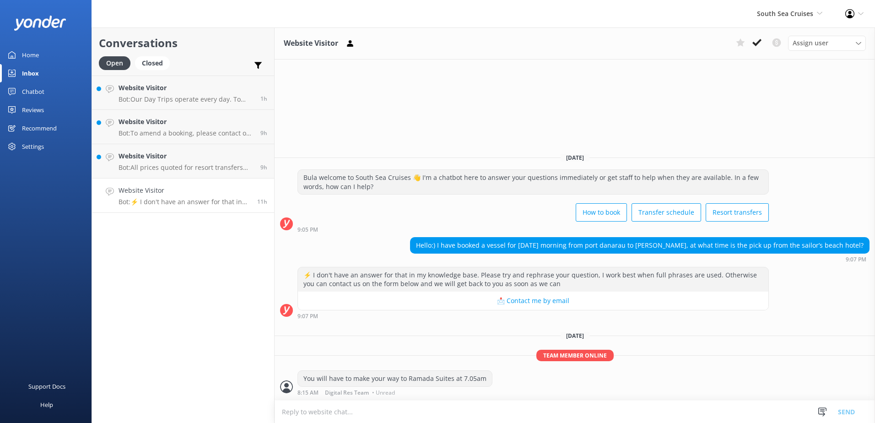
click at [758, 36] on button at bounding box center [756, 43] width 16 height 14
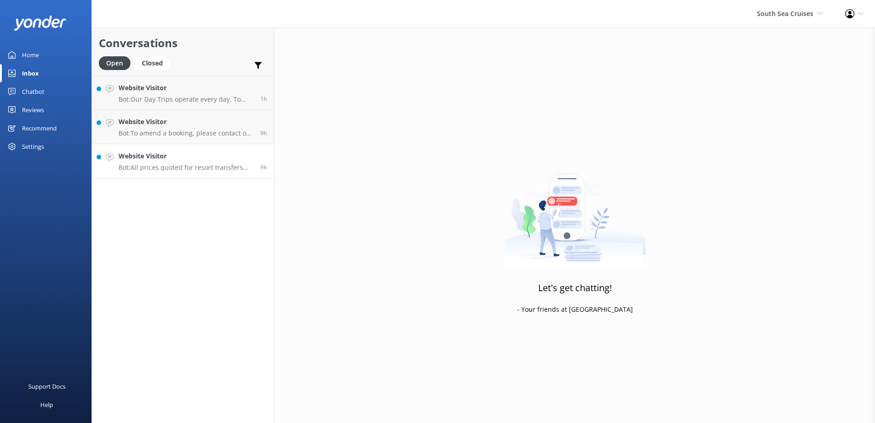
click at [213, 159] on h4 "Website Visitor" at bounding box center [185, 156] width 135 height 10
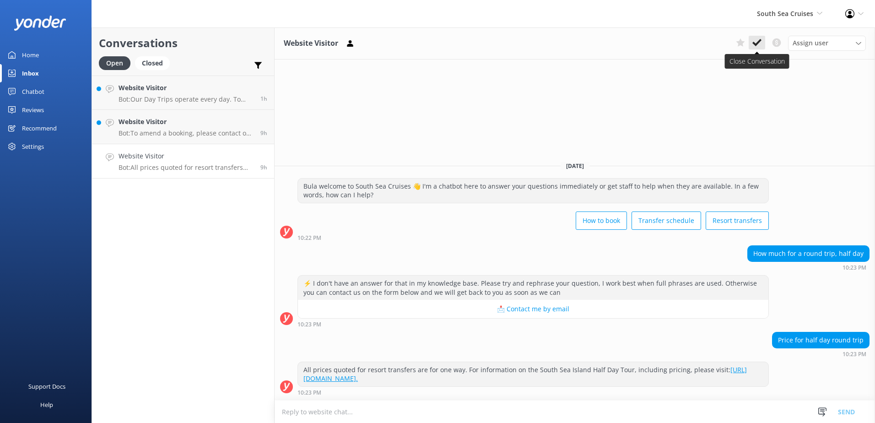
click at [762, 48] on button at bounding box center [756, 43] width 16 height 14
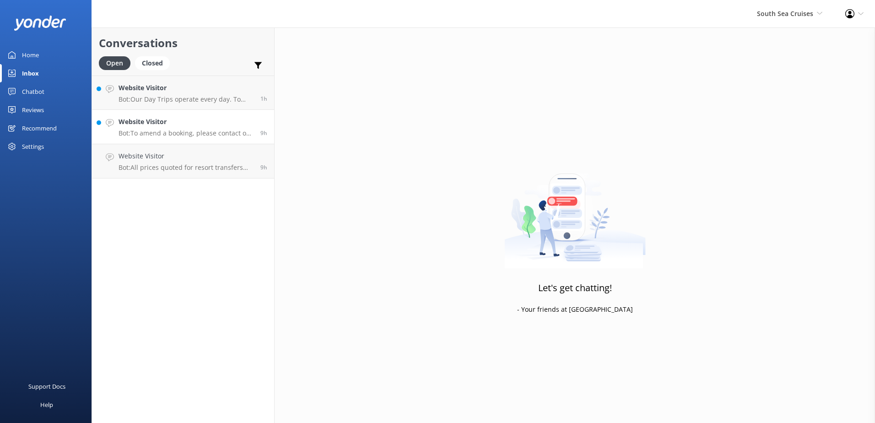
click at [183, 136] on p "Bot: To amend a booking, please contact our reservations team who will be able …" at bounding box center [185, 133] width 135 height 8
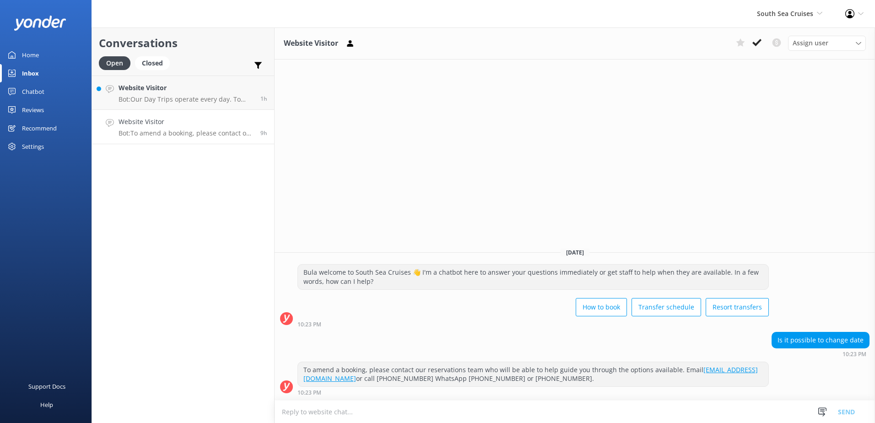
click at [765, 41] on div "Assign user Alyssa Sonya Digital Res Team Brenda Fenton Asena Naweilulu Miri Ko…" at bounding box center [799, 43] width 134 height 15
click at [759, 43] on icon at bounding box center [756, 42] width 9 height 9
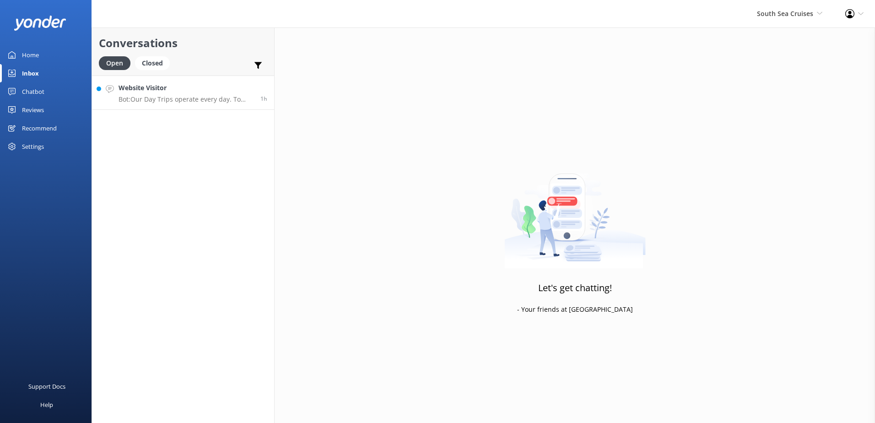
click at [156, 92] on h4 "Website Visitor" at bounding box center [185, 88] width 135 height 10
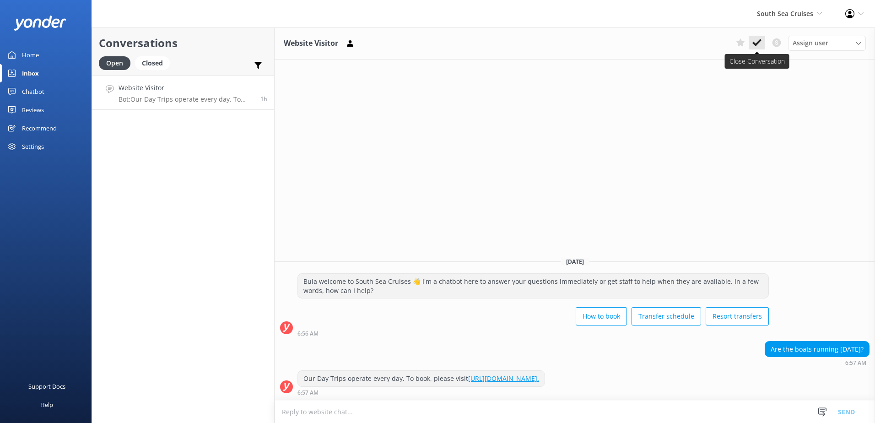
click at [755, 42] on icon at bounding box center [756, 42] width 9 height 9
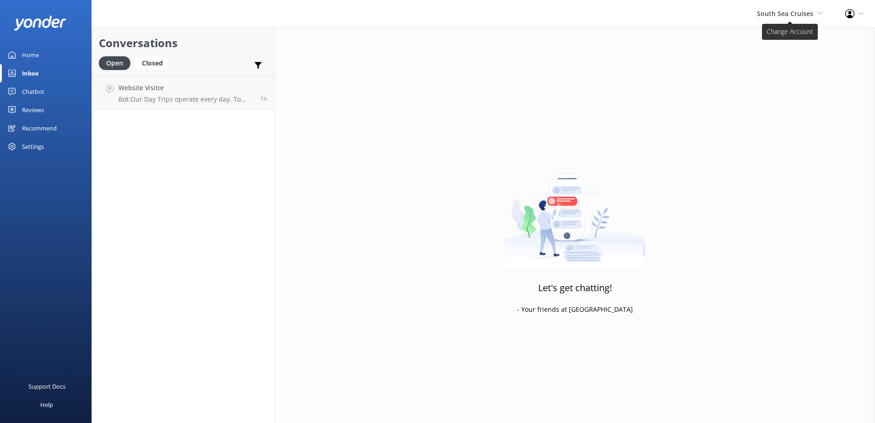
click at [791, 13] on span "South Sea Cruises" at bounding box center [785, 13] width 56 height 9
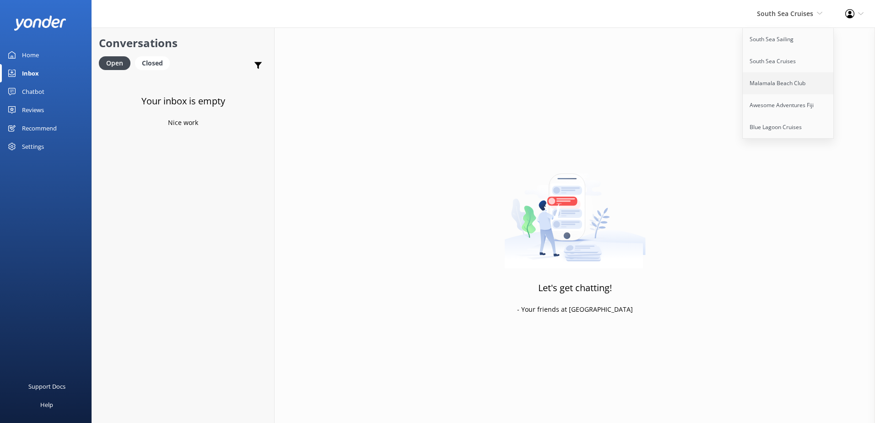
click at [772, 86] on link "Malamala Beach Club" at bounding box center [788, 83] width 91 height 22
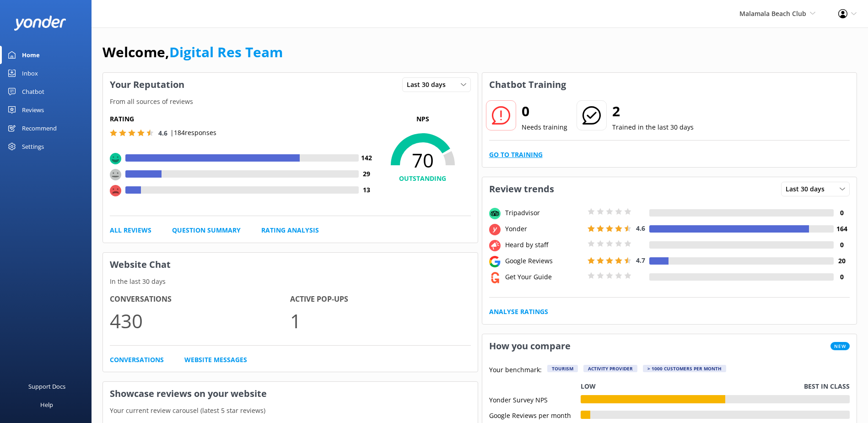
click at [541, 153] on link "Go to Training" at bounding box center [516, 155] width 54 height 10
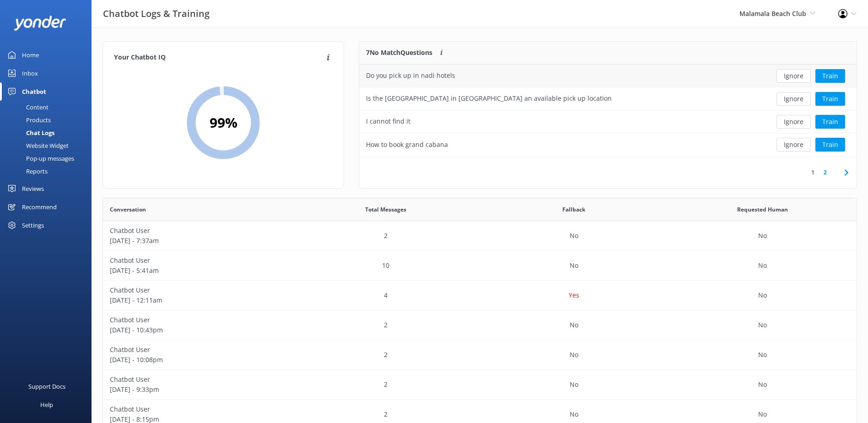
scroll to position [7, 7]
click at [801, 81] on button "Ignore" at bounding box center [793, 76] width 34 height 14
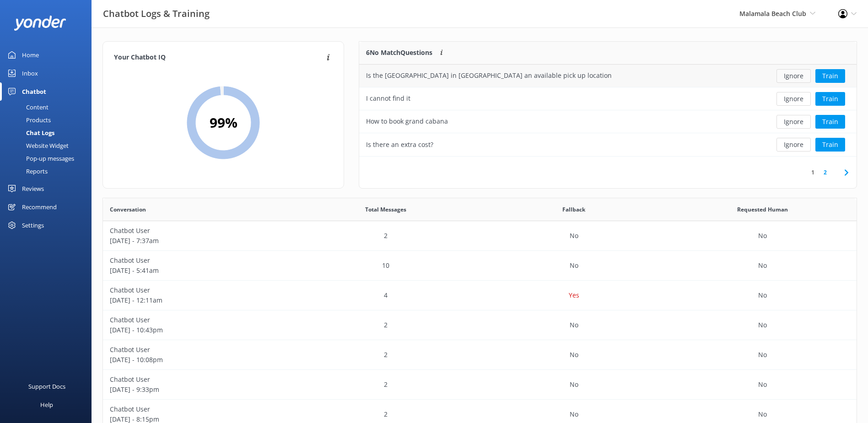
click at [801, 80] on button "Ignore" at bounding box center [793, 76] width 34 height 14
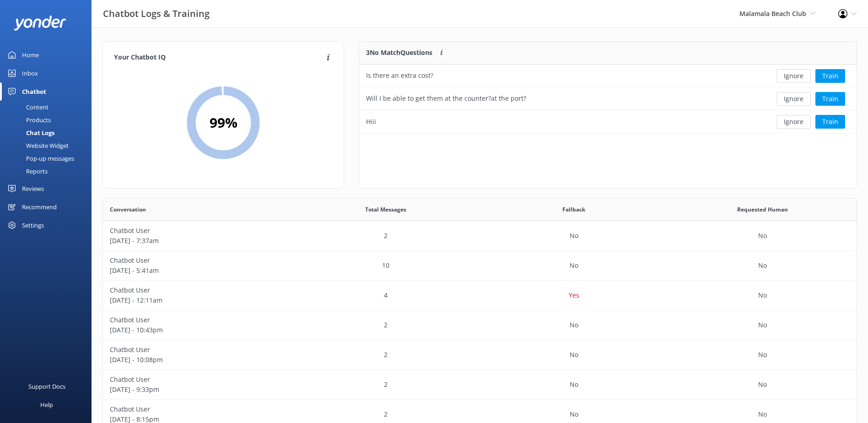
scroll to position [85, 490]
click at [801, 80] on button "Ignore" at bounding box center [793, 76] width 34 height 14
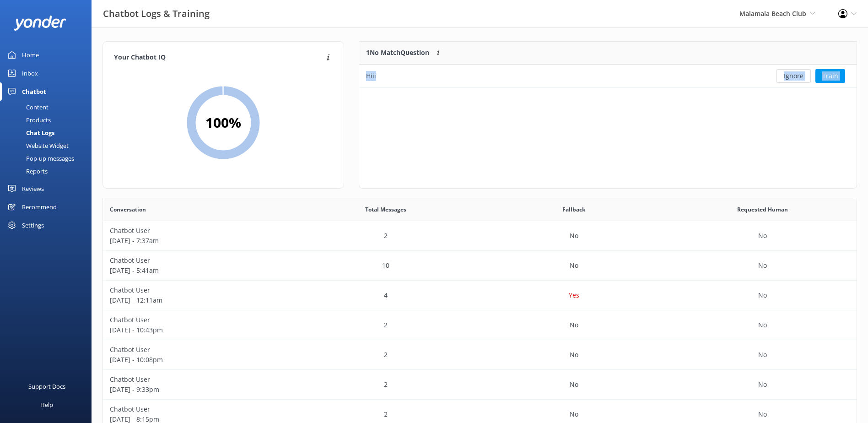
scroll to position [39, 490]
click at [801, 80] on button "Ignore" at bounding box center [793, 76] width 34 height 14
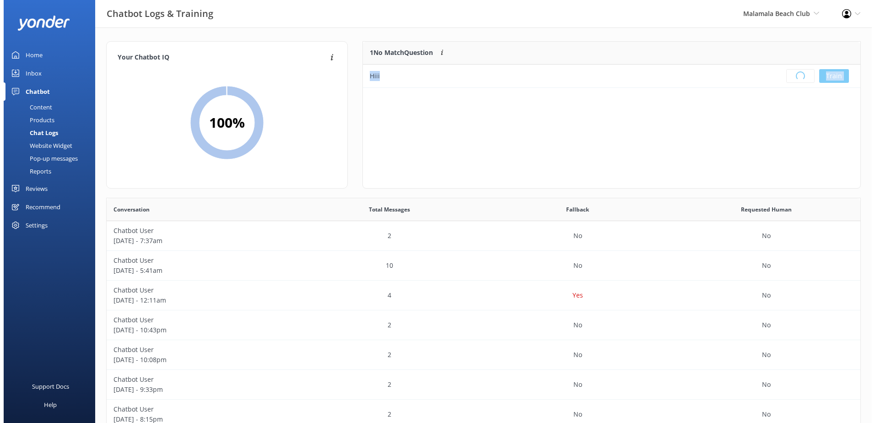
scroll to position [108, 490]
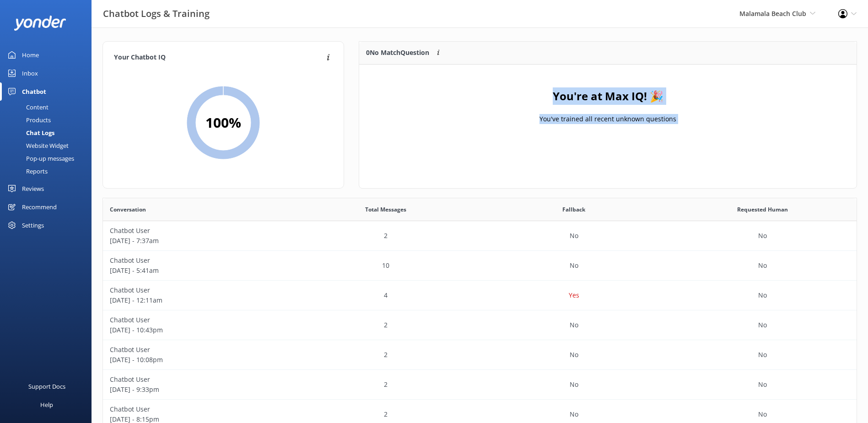
click at [34, 80] on div "Inbox" at bounding box center [30, 73] width 16 height 18
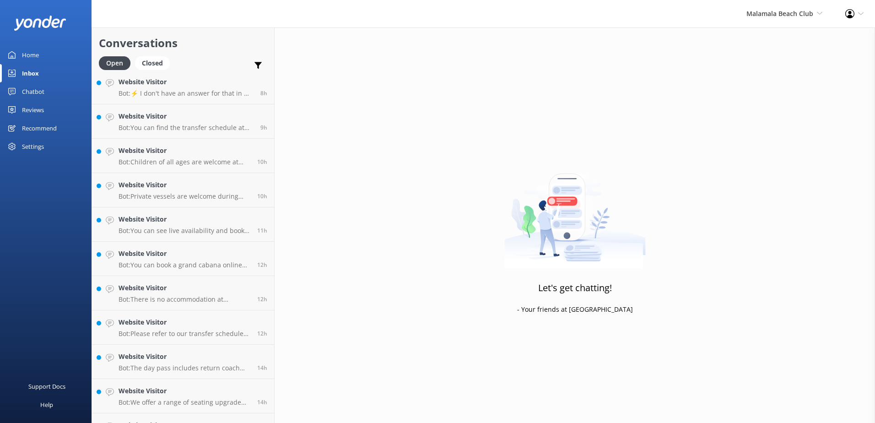
scroll to position [133, 0]
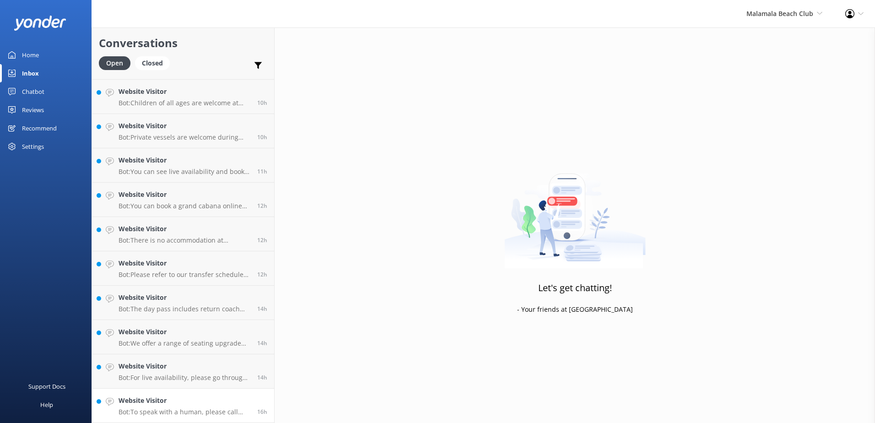
click at [218, 420] on link "Website Visitor Bot: To speak with a human, please call +679 999 5512 or email …" at bounding box center [183, 405] width 182 height 34
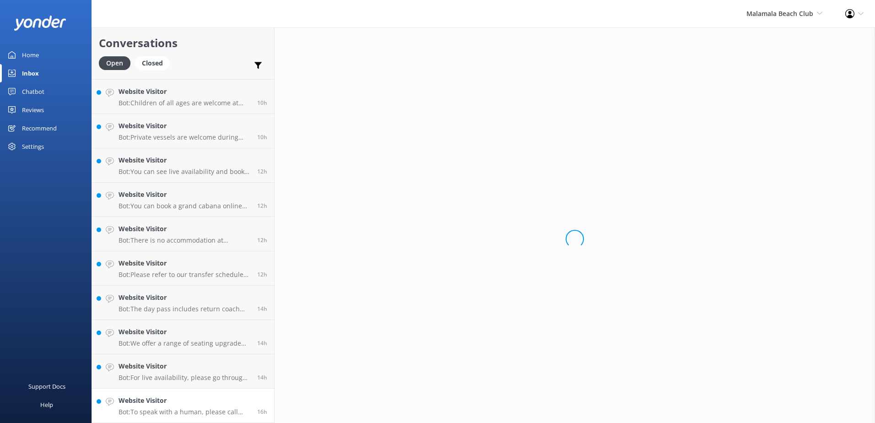
click at [217, 412] on p "Bot: To speak with a human, please call +679 999 5512 or email reservations@ssc…" at bounding box center [184, 412] width 132 height 8
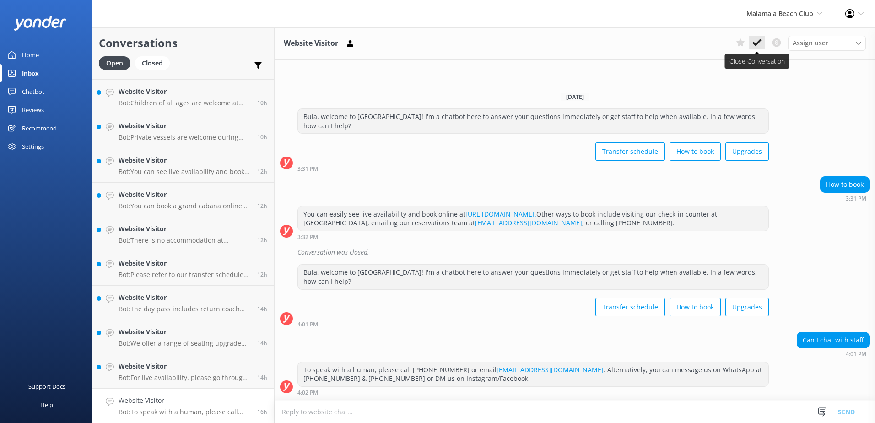
click at [757, 41] on icon at bounding box center [756, 42] width 9 height 9
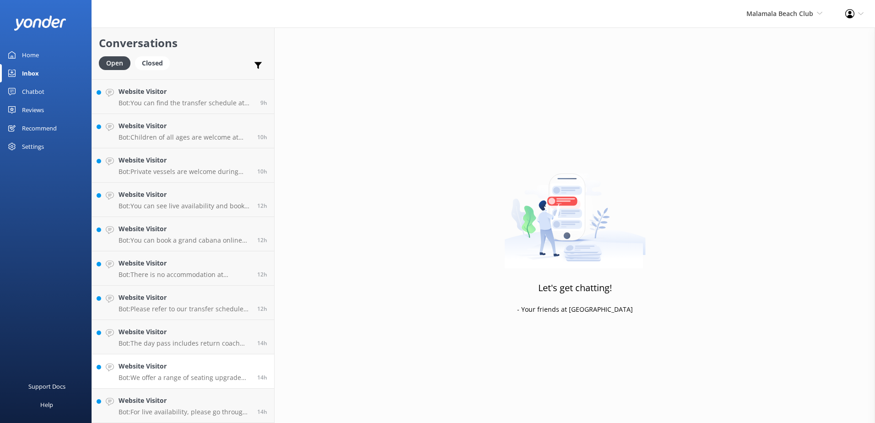
scroll to position [99, 0]
click at [201, 403] on h4 "Website Visitor" at bounding box center [184, 400] width 132 height 10
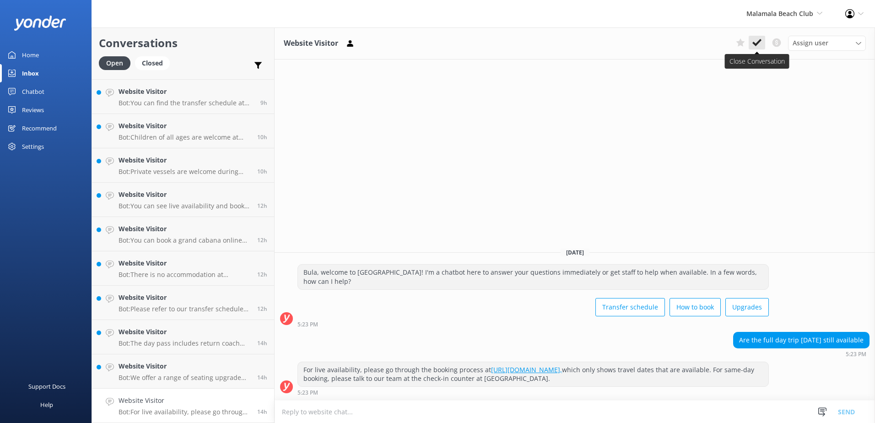
click at [758, 44] on icon at bounding box center [756, 42] width 9 height 9
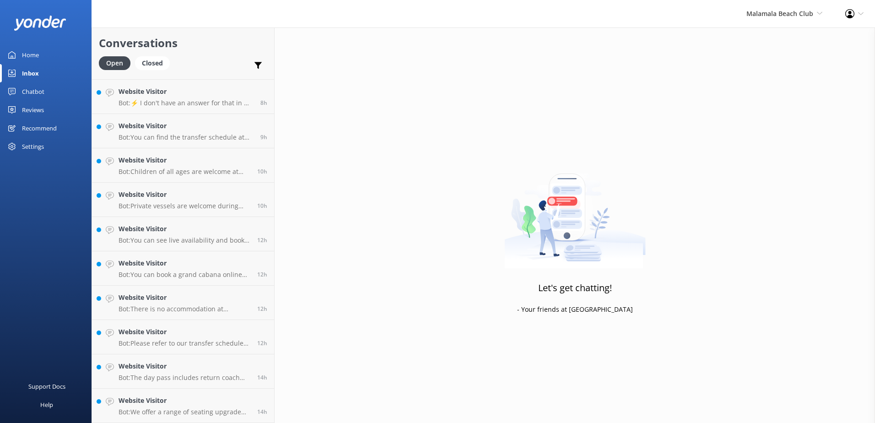
scroll to position [65, 0]
click at [204, 404] on h4 "Website Visitor" at bounding box center [184, 400] width 132 height 10
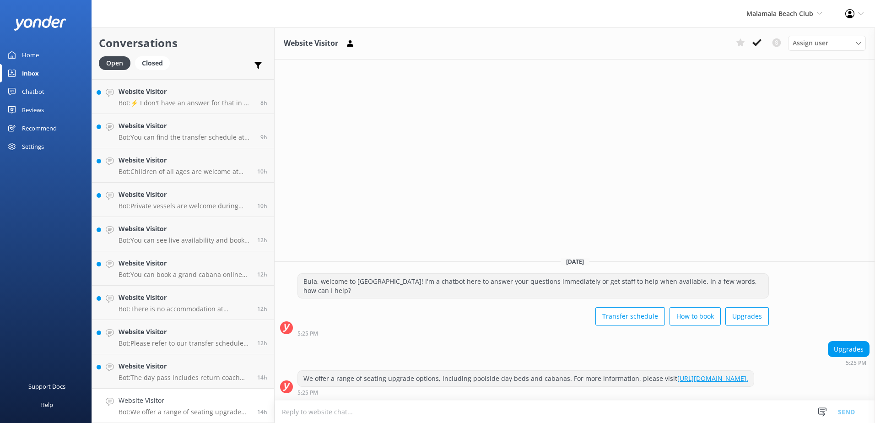
click at [756, 41] on icon at bounding box center [756, 42] width 9 height 9
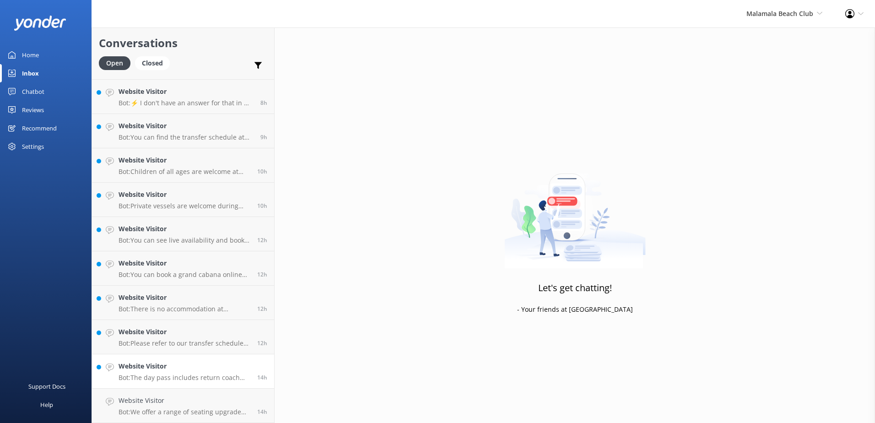
scroll to position [30, 0]
click at [187, 404] on h4 "Website Visitor" at bounding box center [184, 400] width 132 height 10
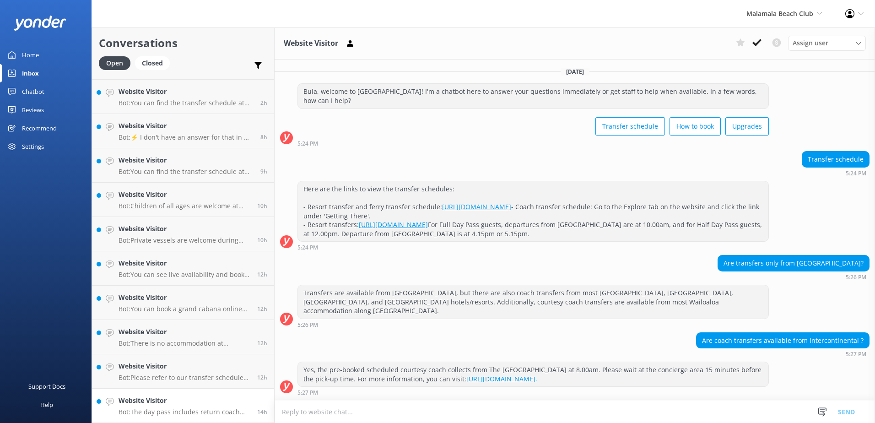
scroll to position [145, 0]
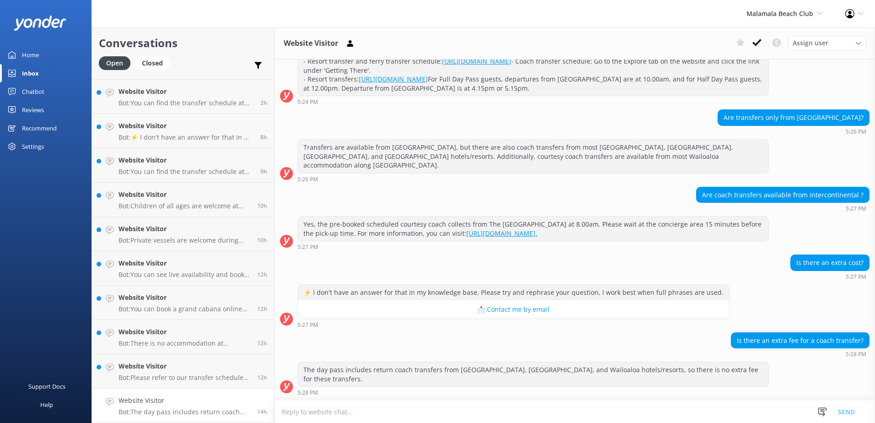
click at [537, 404] on textarea at bounding box center [574, 411] width 600 height 22
type textarea "T"
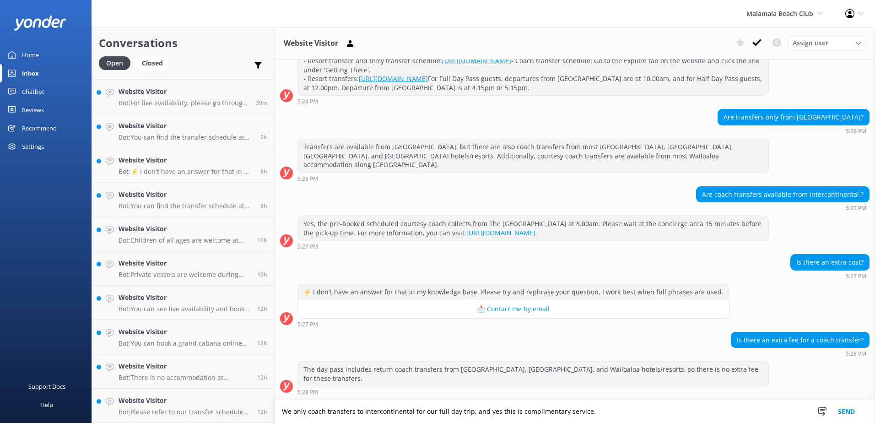
type textarea "We only coach transfers to Intercontinental for our full day trip, and yes this…"
click at [848, 408] on button "Send" at bounding box center [846, 411] width 34 height 23
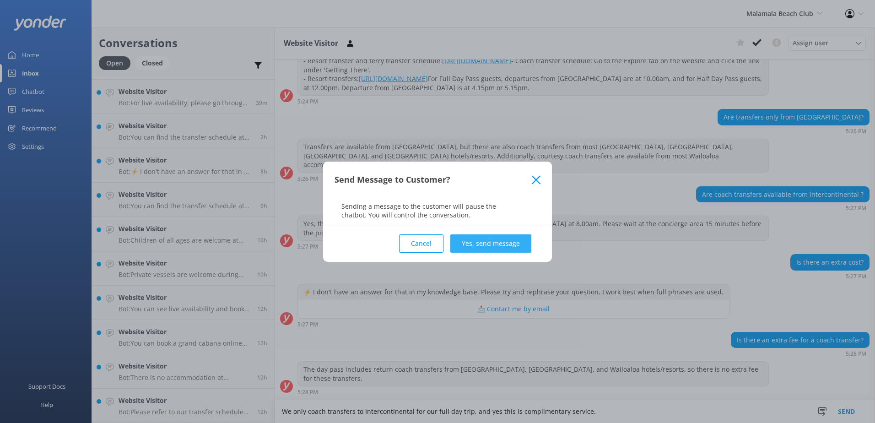
click at [484, 247] on button "Yes, send message" at bounding box center [490, 243] width 81 height 18
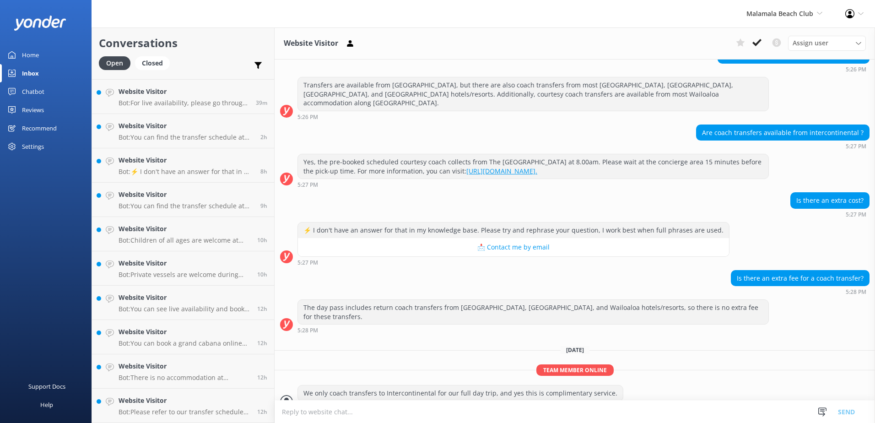
scroll to position [222, 0]
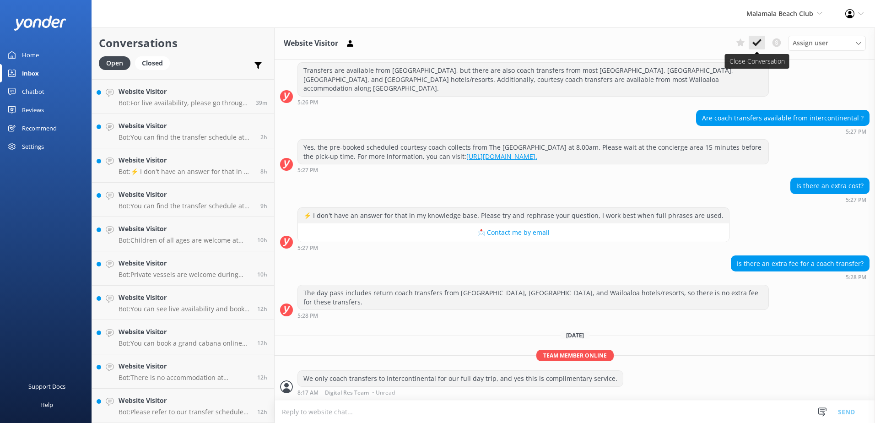
click at [752, 44] on icon at bounding box center [756, 42] width 9 height 9
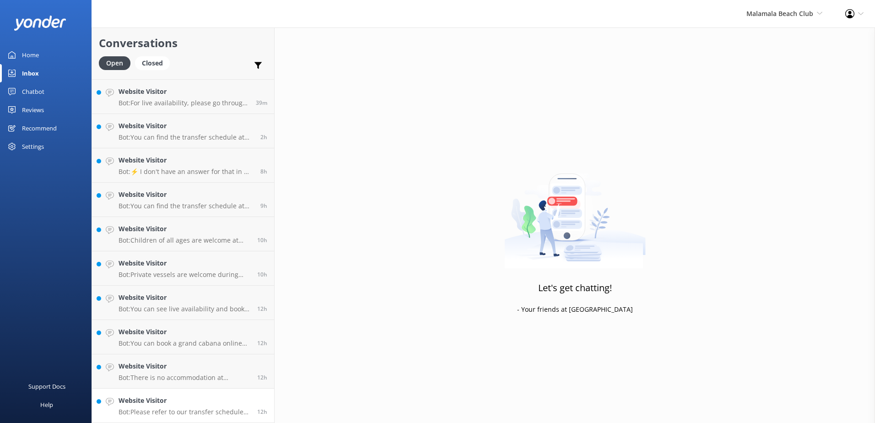
click at [210, 404] on h4 "Website Visitor" at bounding box center [184, 400] width 132 height 10
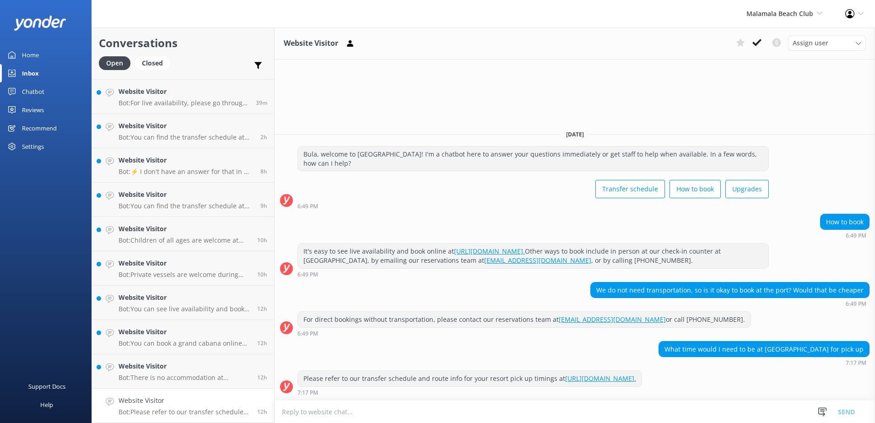
click at [598, 412] on textarea at bounding box center [574, 411] width 600 height 22
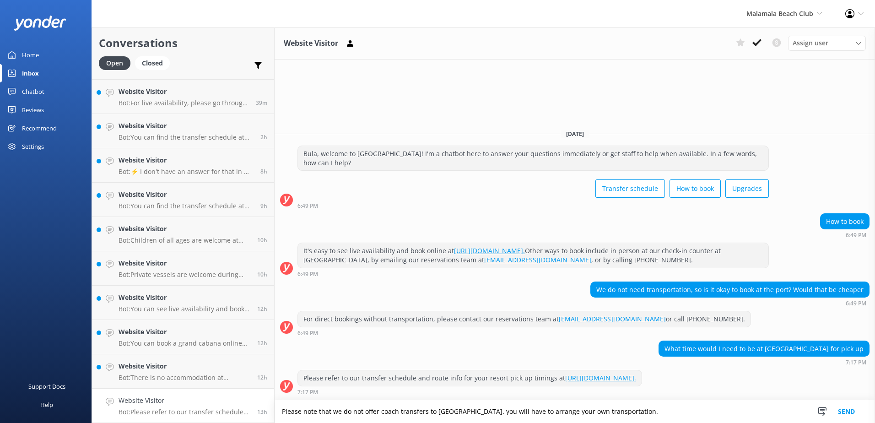
type textarea "Please note that we do not offer coach transfers to Gecko resort. you will have…"
click at [845, 404] on button "Send" at bounding box center [846, 411] width 34 height 23
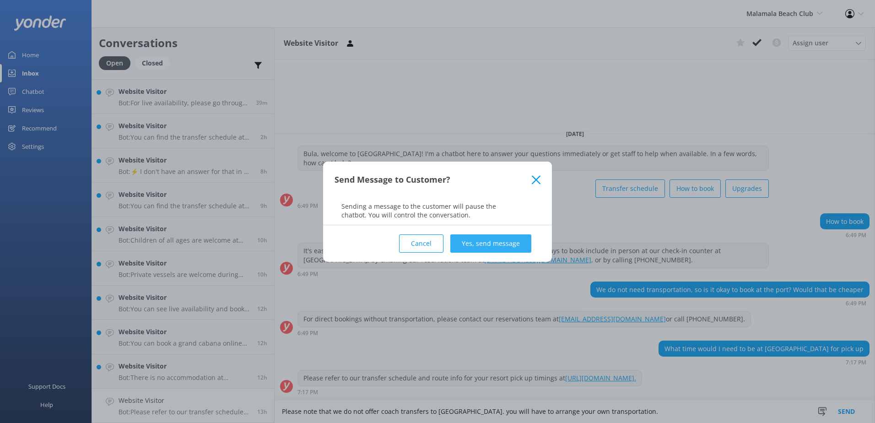
click at [502, 247] on button "Yes, send message" at bounding box center [490, 243] width 81 height 18
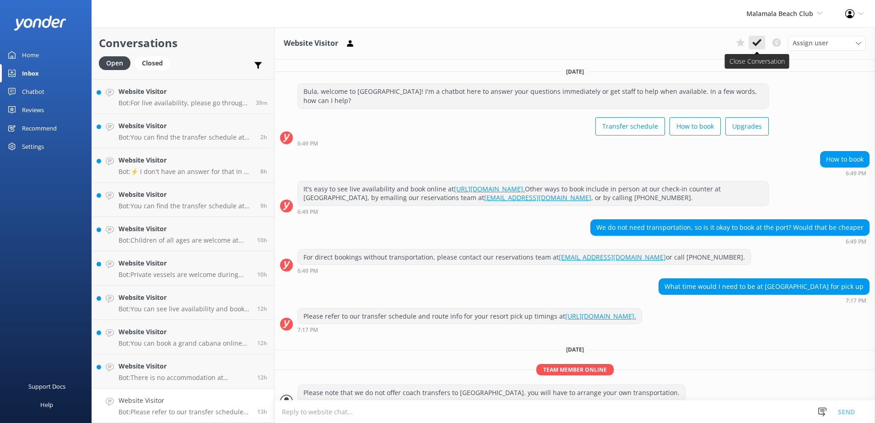
scroll to position [14, 0]
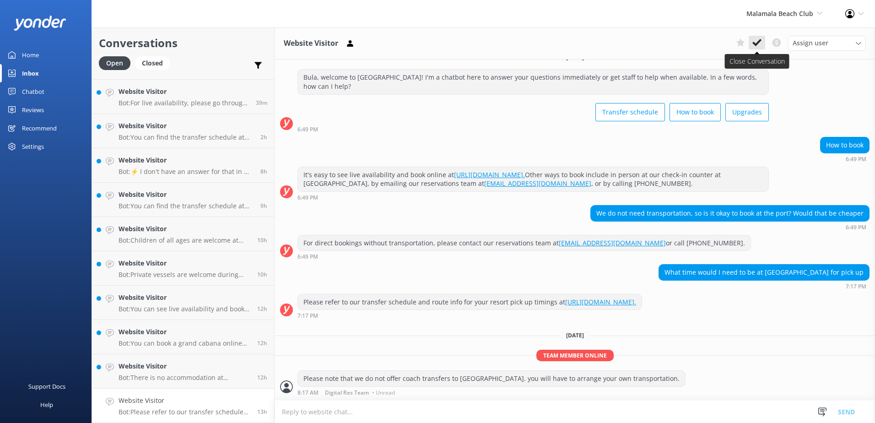
click at [755, 39] on icon at bounding box center [756, 42] width 9 height 9
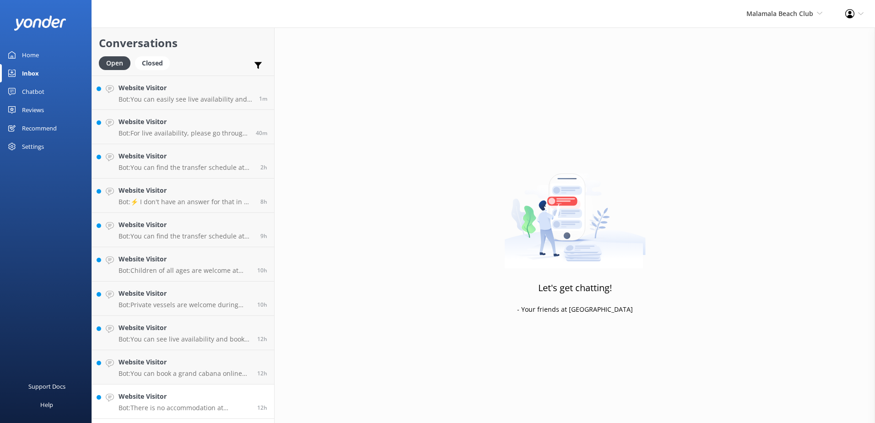
click at [178, 397] on h4 "Website Visitor" at bounding box center [184, 396] width 132 height 10
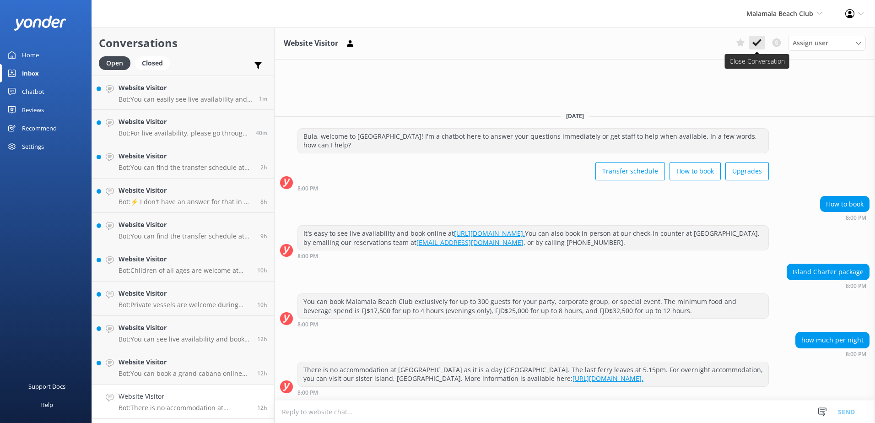
click at [759, 42] on use at bounding box center [756, 42] width 9 height 7
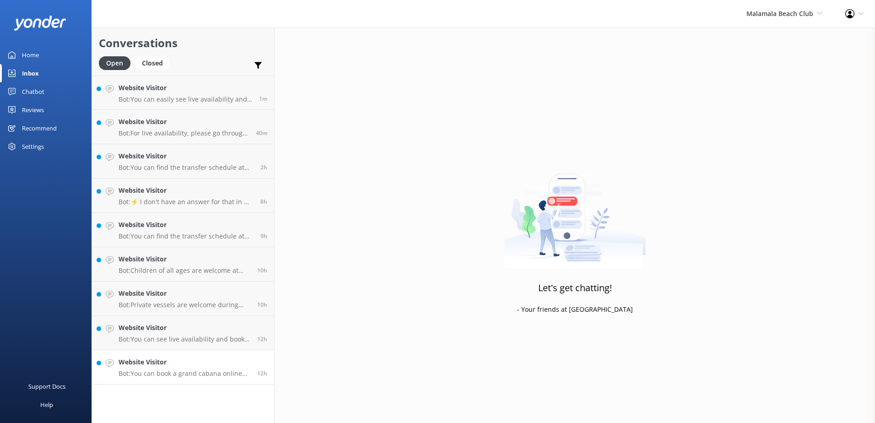
click at [193, 378] on link "Website Visitor Bot: You can book a grand cabana online by visiting https://sec…" at bounding box center [183, 367] width 182 height 34
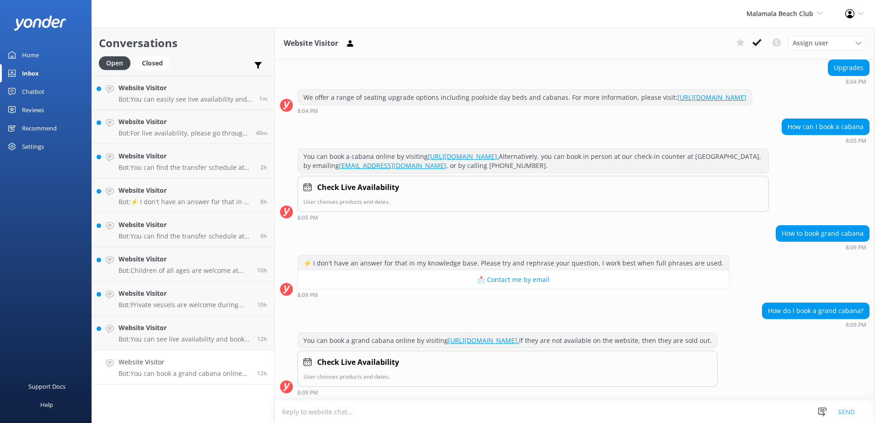
scroll to position [109, 0]
click at [758, 46] on icon at bounding box center [756, 42] width 9 height 9
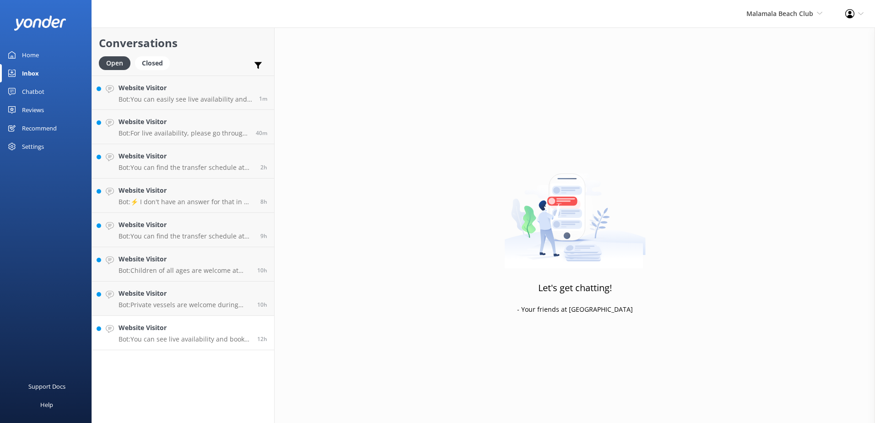
click at [201, 340] on p "Bot: You can see live availability and book a cabana online at https://secure.m…" at bounding box center [184, 339] width 132 height 8
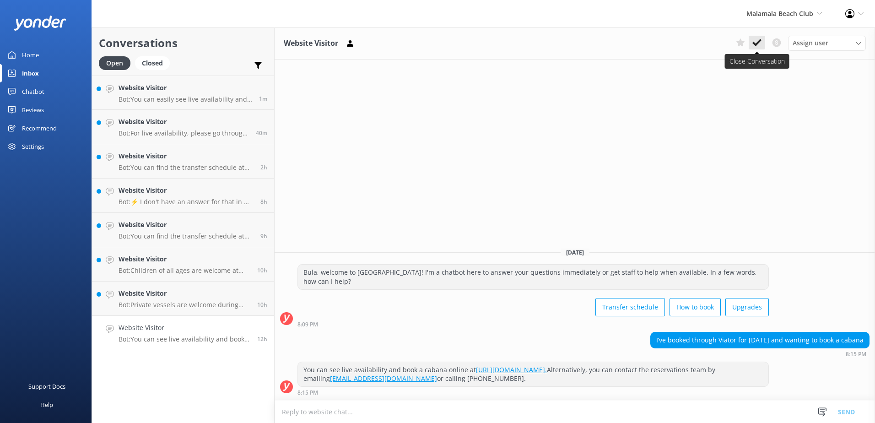
click at [753, 43] on icon at bounding box center [756, 42] width 9 height 9
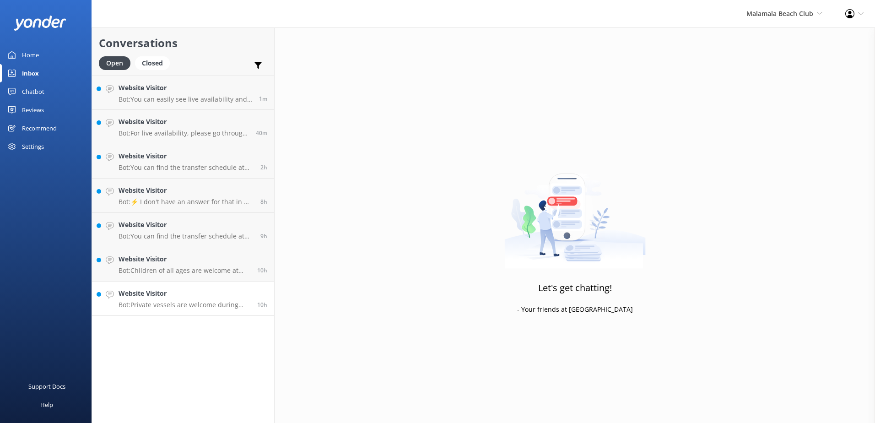
click at [183, 306] on p "Bot: Private vessels are welcome during our opening hours (9.30am - 6pm). For m…" at bounding box center [184, 305] width 132 height 8
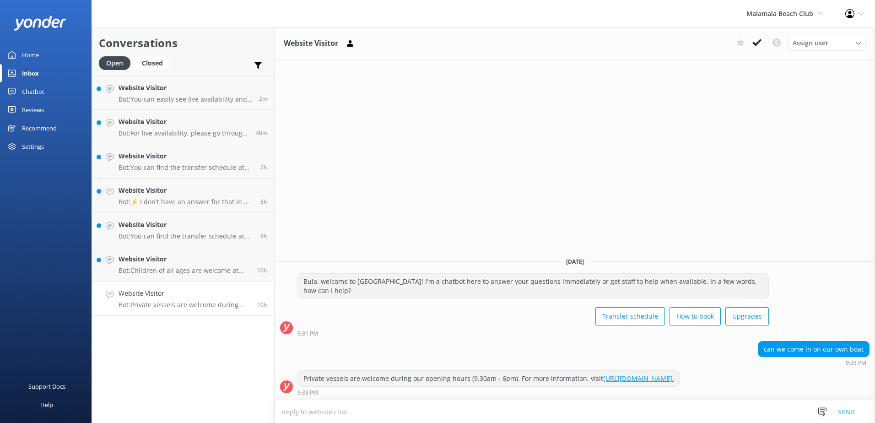
click at [674, 377] on link "https://www.malamalabeachclub.com/private-vessels." at bounding box center [638, 378] width 71 height 9
drag, startPoint x: 761, startPoint y: 377, endPoint x: 286, endPoint y: 382, distance: 474.9
click at [286, 382] on div "Private vessels are welcome during our opening hours (9.30am - 6pm). For more i…" at bounding box center [574, 382] width 600 height 25
copy div "Private vessels are welcome during our opening hours (9.30am - 6pm). For more i…"
click at [399, 416] on textarea at bounding box center [574, 411] width 600 height 22
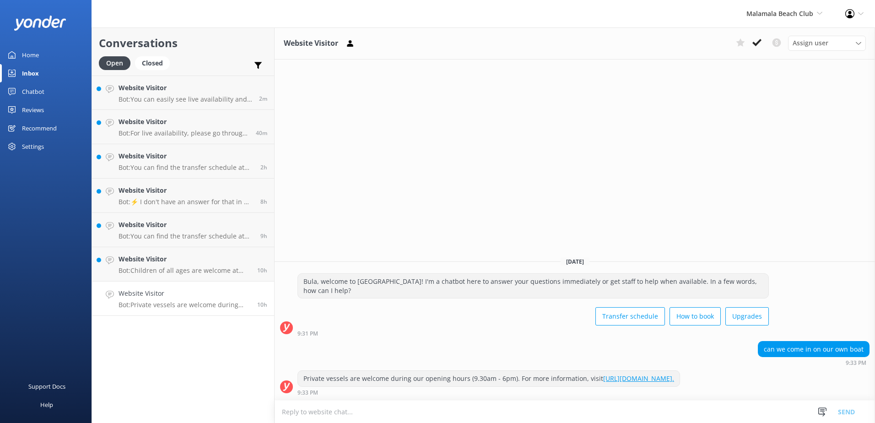
paste textarea "Private vessels are welcome during our opening hours (9.30am - 6pm). For more i…"
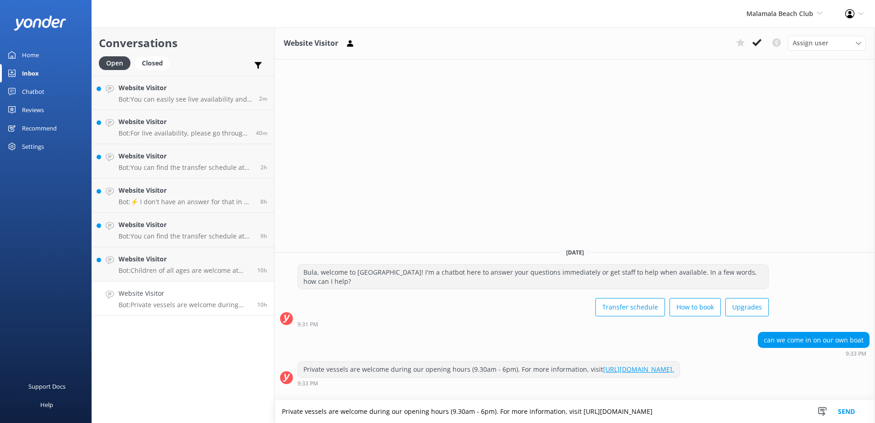
type textarea "Private vessels are welcome during our opening hours (9.30am - 6pm). For more i…"
click at [849, 410] on button "Send" at bounding box center [846, 411] width 34 height 23
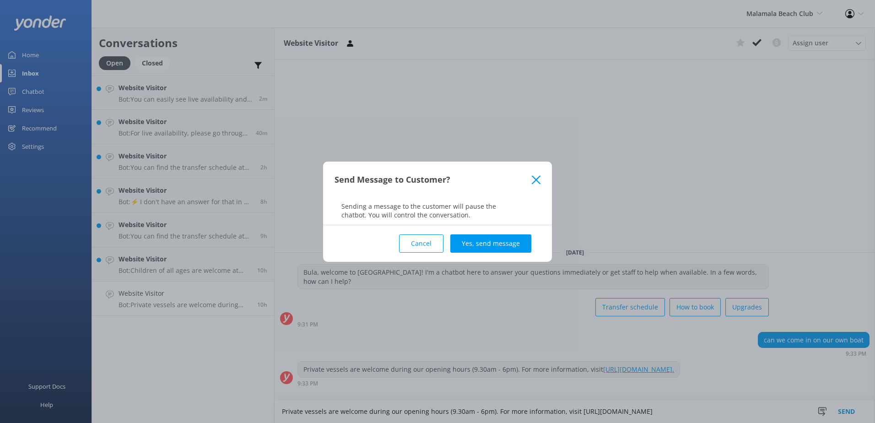
click at [501, 233] on div "Cancel Yes, send message" at bounding box center [437, 243] width 206 height 37
click at [502, 242] on button "Yes, send message" at bounding box center [490, 243] width 81 height 18
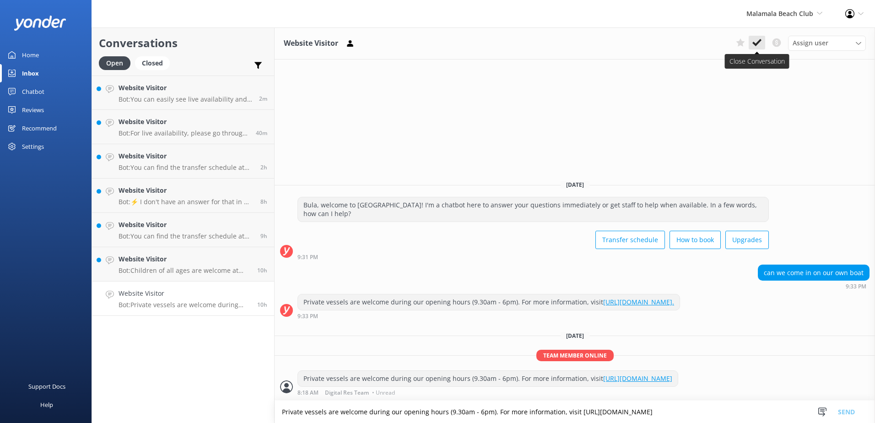
click at [759, 39] on icon at bounding box center [756, 42] width 9 height 9
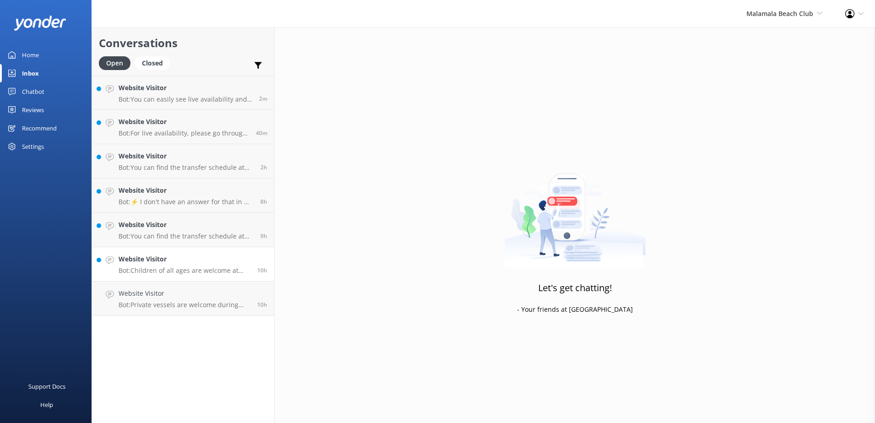
click at [180, 267] on p "Bot: Children of all ages are welcome at Malamala Beach Club, but there are no …" at bounding box center [184, 270] width 132 height 8
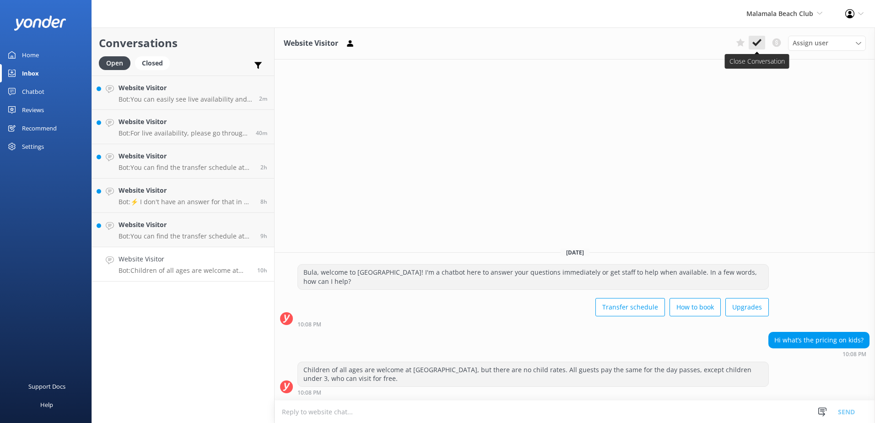
click at [762, 41] on button at bounding box center [756, 43] width 16 height 14
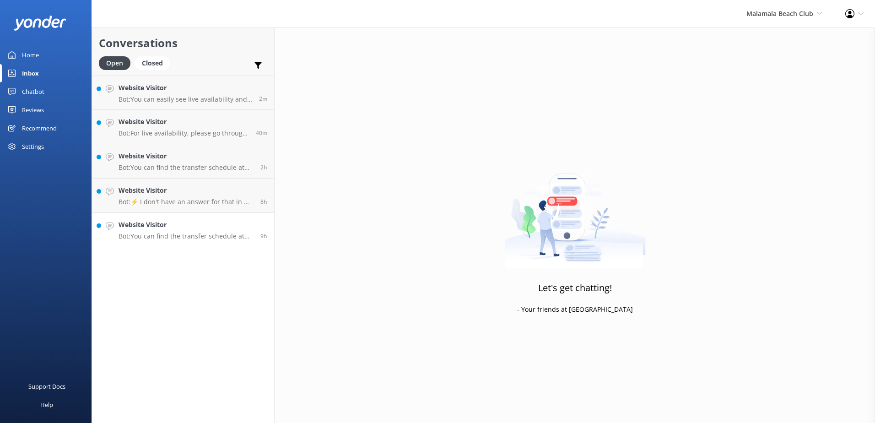
click at [187, 228] on h4 "Website Visitor" at bounding box center [185, 225] width 135 height 10
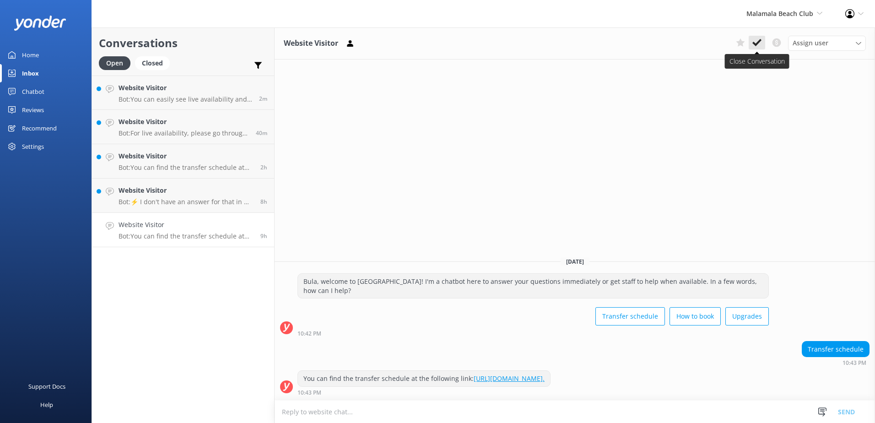
click at [760, 43] on icon at bounding box center [756, 42] width 9 height 9
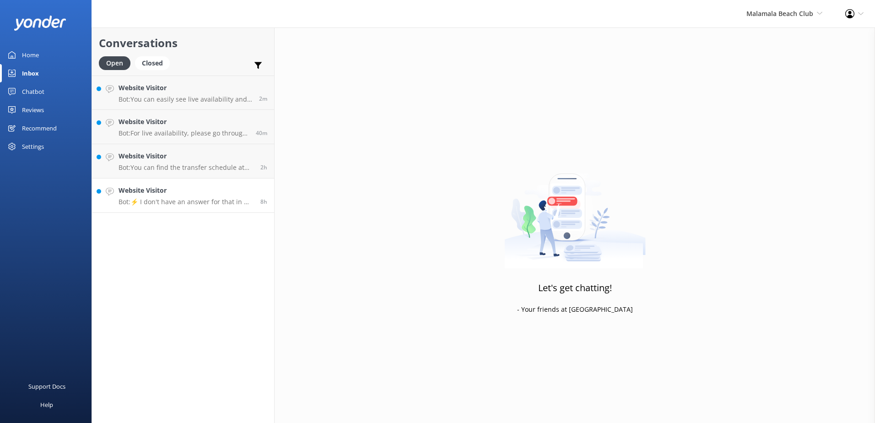
click at [158, 205] on p "Bot: ⚡ I don't have an answer for that in my knowledge base. Please try and rep…" at bounding box center [185, 202] width 135 height 8
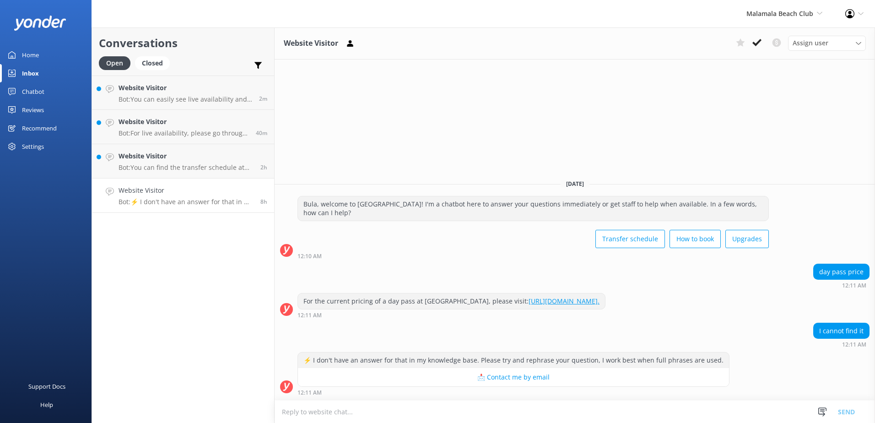
drag, startPoint x: 658, startPoint y: 301, endPoint x: 291, endPoint y: 308, distance: 367.4
click at [291, 308] on div "For the current pricing of a day pass at Malamala Beach Club, please visit: htt…" at bounding box center [574, 305] width 600 height 25
copy div "For the current pricing of a day pass at Malamala Beach Club, please visit: htt…"
click at [431, 422] on html "Malamala Beach Club South Sea Sailing South Sea Cruises Malamala Beach Club Awe…" at bounding box center [437, 211] width 875 height 423
click at [439, 415] on textarea at bounding box center [574, 411] width 600 height 22
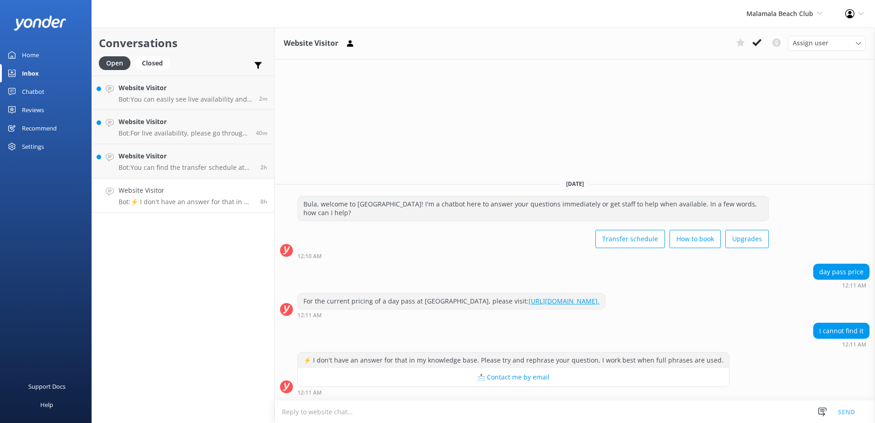
paste textarea "For the current pricing of a day pass at Malamala Beach Club, please visit: htt…"
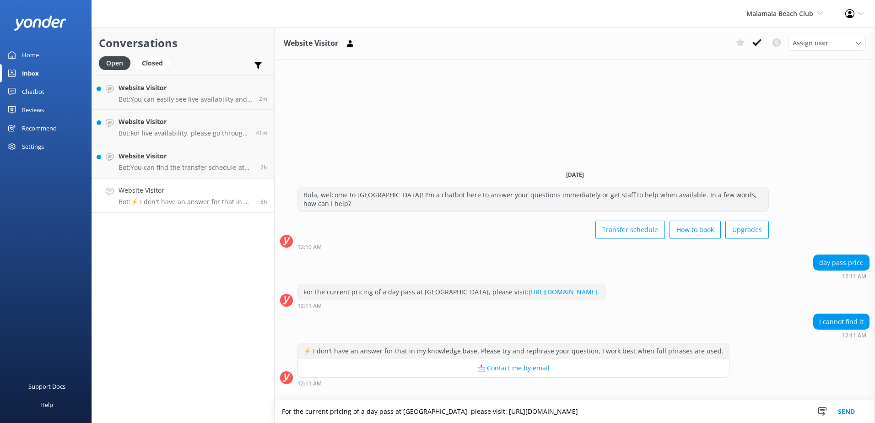
type textarea "For the current pricing of a day pass at Malamala Beach Club, please visit: htt…"
click at [851, 404] on button "Send" at bounding box center [846, 411] width 34 height 23
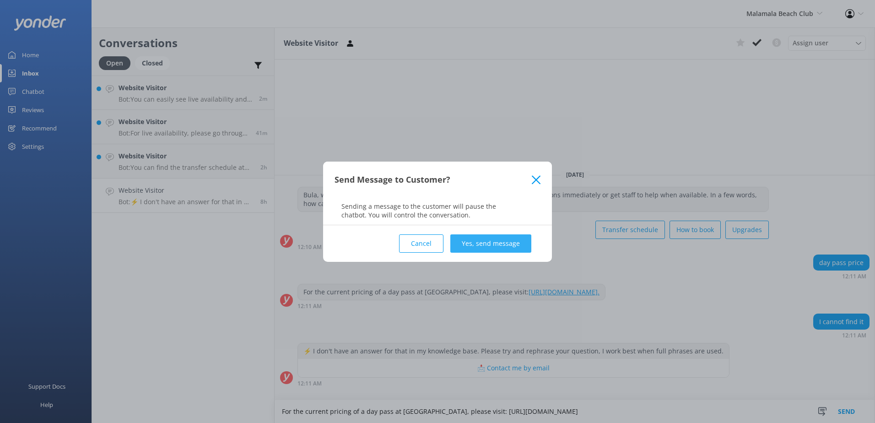
click at [495, 248] on button "Yes, send message" at bounding box center [490, 243] width 81 height 18
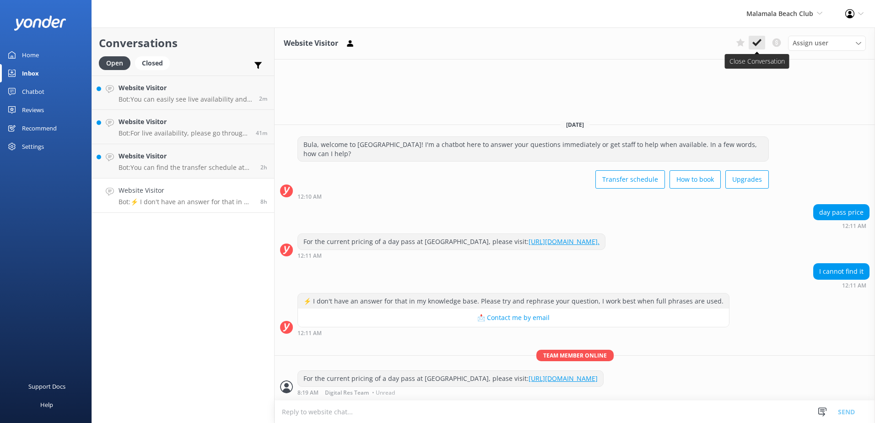
click at [764, 41] on div "Assign user Sonya Alyssa Digital Res Team Asena Naweilulu Miri Koroitamana Lave…" at bounding box center [799, 43] width 134 height 15
click at [764, 41] on button at bounding box center [756, 43] width 16 height 14
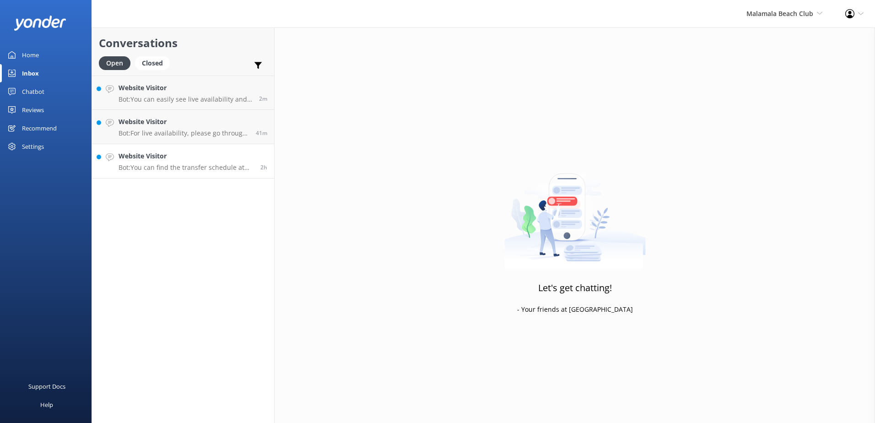
click at [227, 173] on link "Website Visitor Bot: You can find the transfer schedule at the following link: …" at bounding box center [183, 161] width 182 height 34
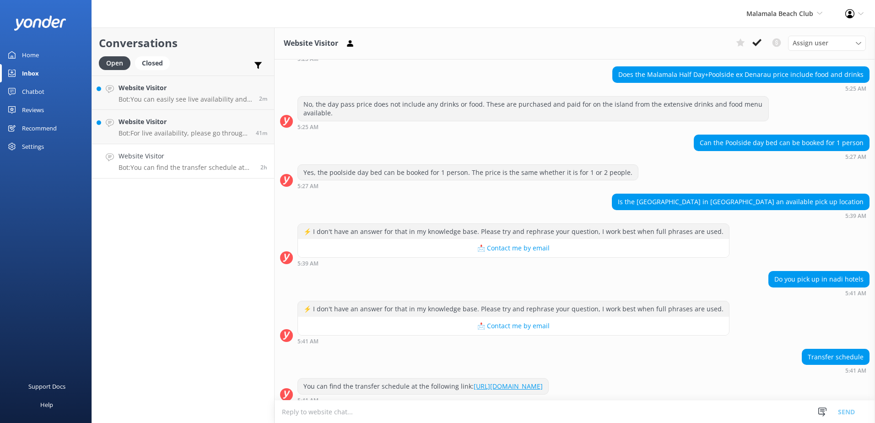
scroll to position [92, 0]
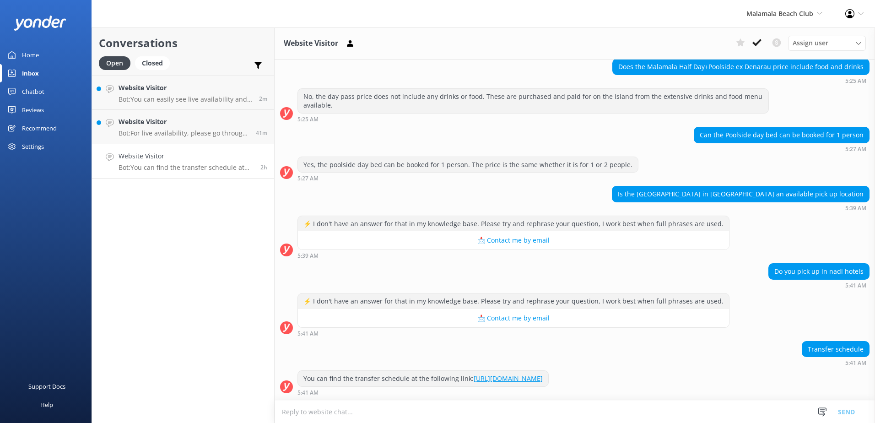
click at [571, 414] on textarea at bounding box center [574, 411] width 600 height 22
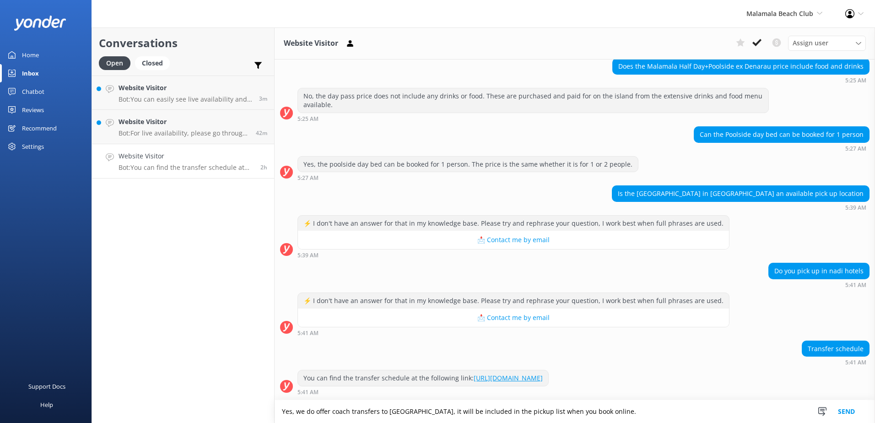
type textarea "Yes, we do offer coach transfers to Wyndham Garden, it will be included in the …"
click at [842, 409] on button "Send" at bounding box center [846, 411] width 34 height 23
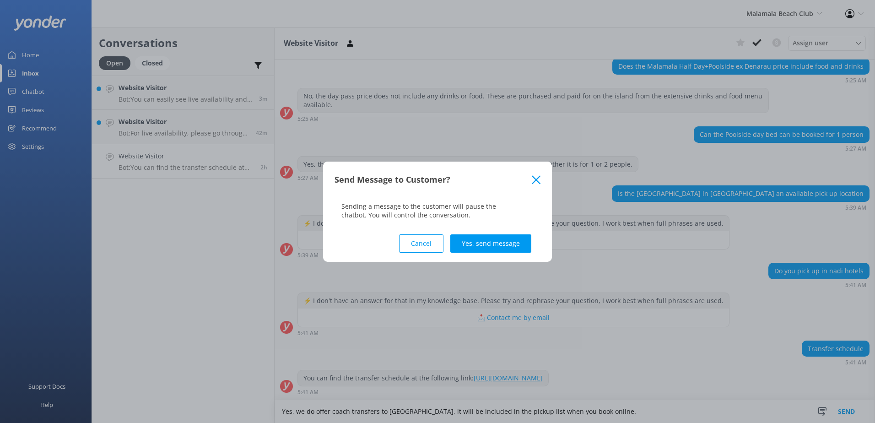
click at [513, 231] on div "Cancel Yes, send message" at bounding box center [437, 243] width 206 height 37
click at [509, 239] on button "Yes, send message" at bounding box center [490, 243] width 81 height 18
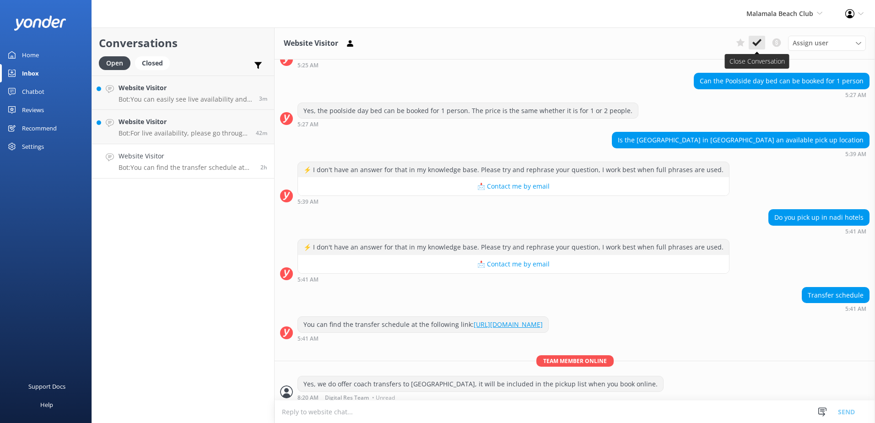
scroll to position [151, 0]
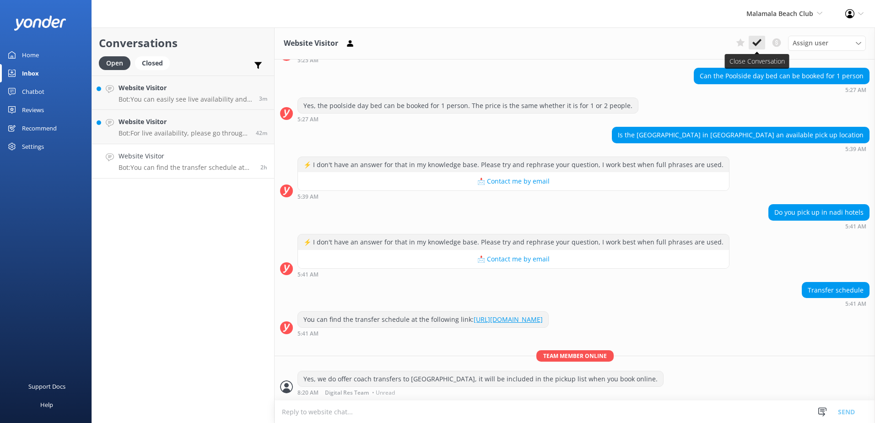
click at [761, 43] on icon at bounding box center [756, 42] width 9 height 9
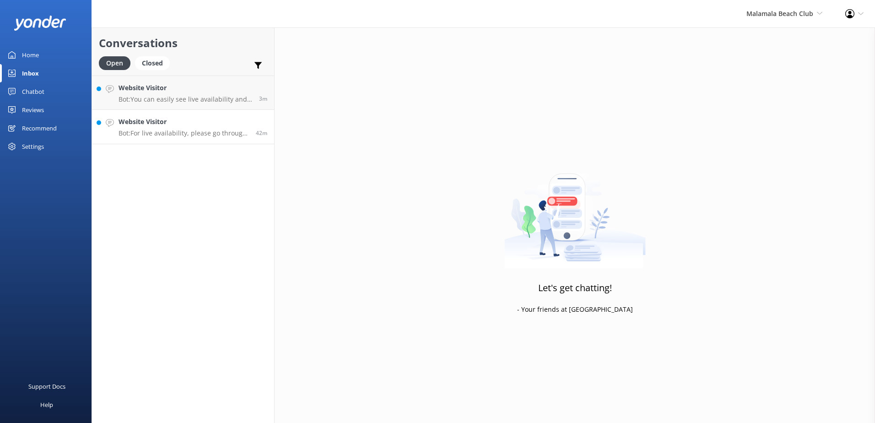
click at [215, 135] on p "Bot: For live availability, please go through our booking process which only sh…" at bounding box center [183, 133] width 130 height 8
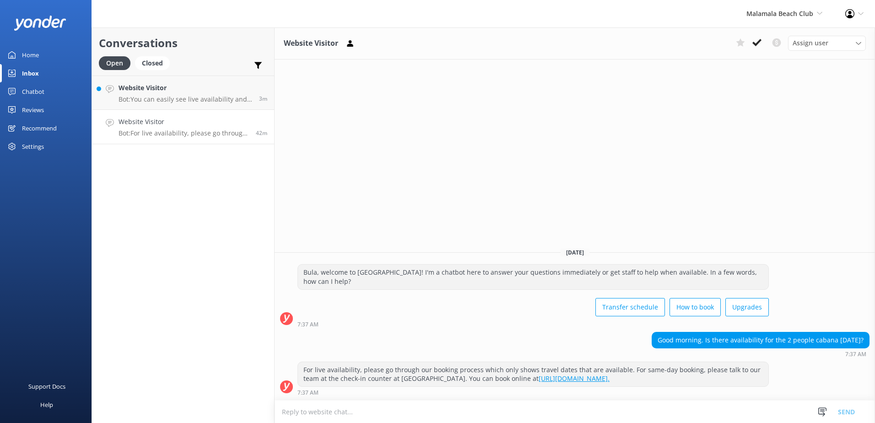
click at [592, 410] on textarea at bounding box center [574, 411] width 600 height 22
type textarea "Please note that beach side cabanas are fully booked out for the 28th of Septem…"
click at [835, 406] on button "Send" at bounding box center [846, 411] width 34 height 23
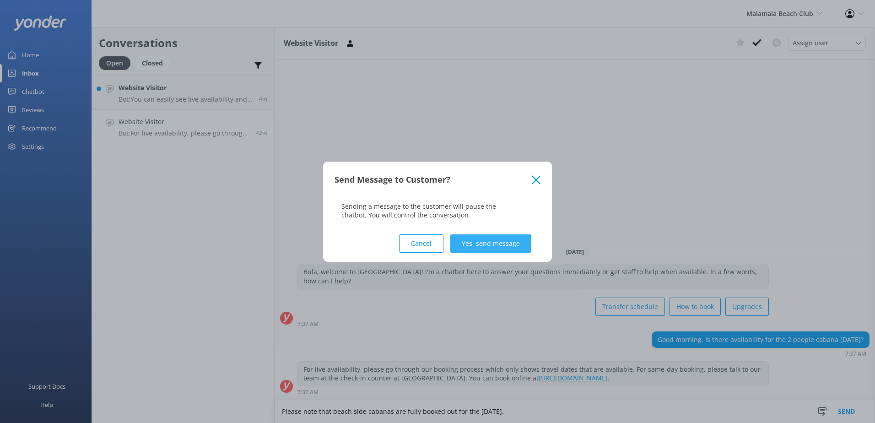
click at [507, 238] on button "Yes, send message" at bounding box center [490, 243] width 81 height 18
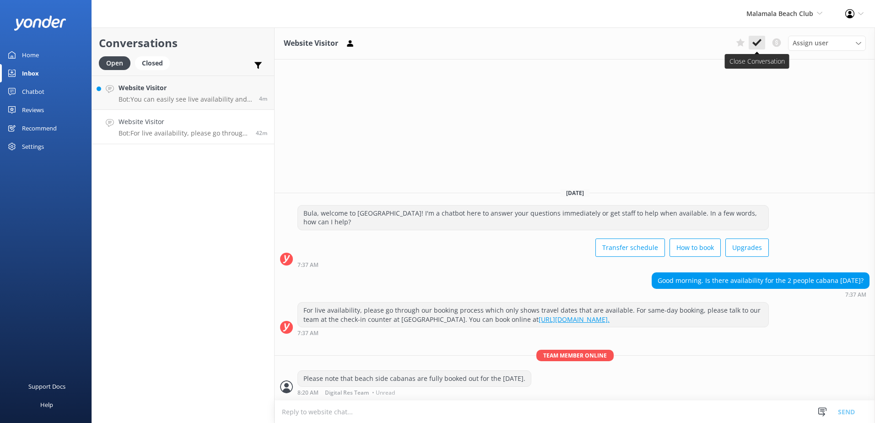
click at [758, 42] on use at bounding box center [756, 42] width 9 height 7
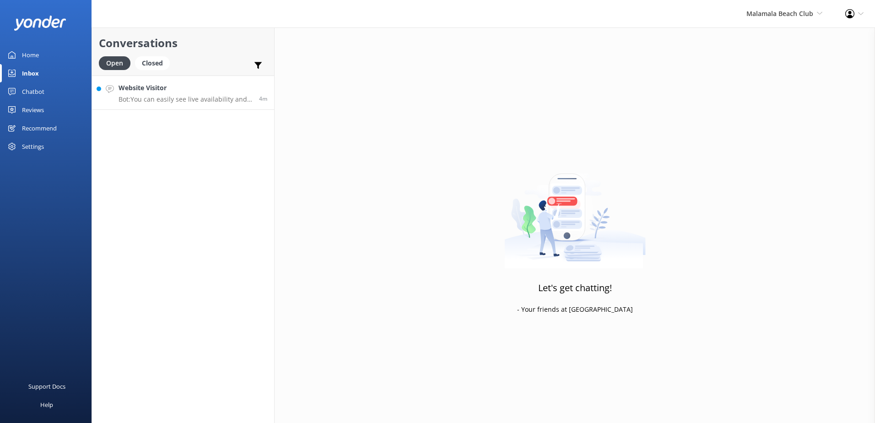
click at [161, 96] on p "Bot: You can easily see live availability and book online at https://secure.mal…" at bounding box center [185, 99] width 134 height 8
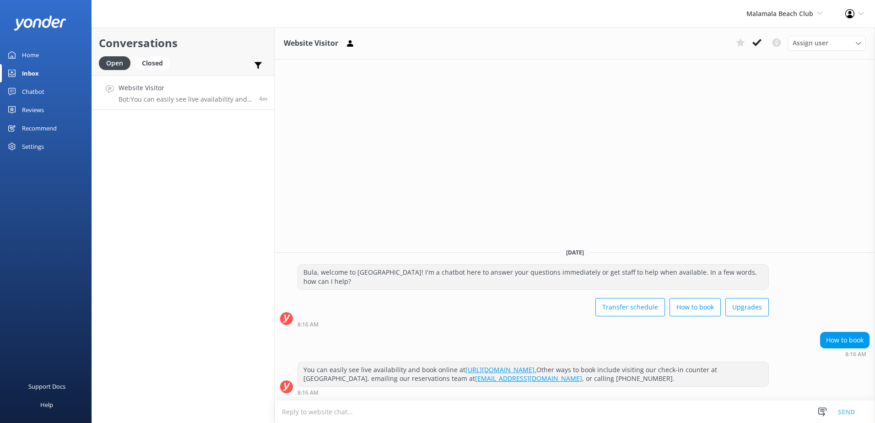
click at [754, 51] on div "Website Visitor Assign user Sonya Alyssa Digital Res Team Asena Naweilulu Miri …" at bounding box center [574, 43] width 600 height 32
click at [755, 45] on use at bounding box center [756, 42] width 9 height 7
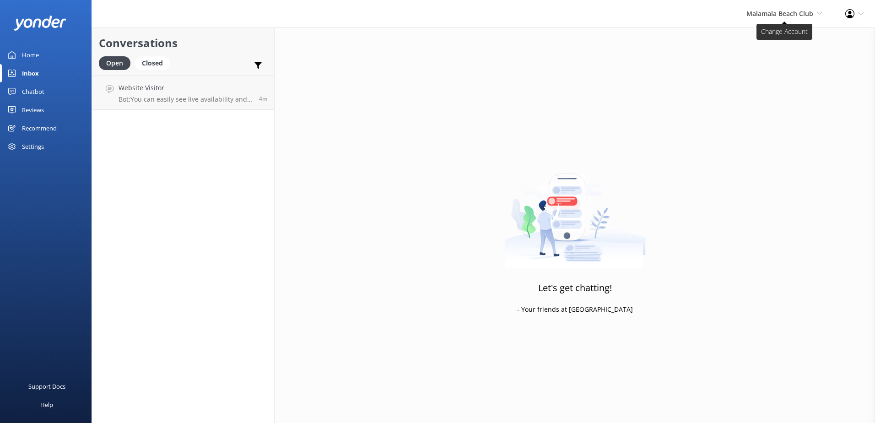
click at [788, 16] on span "Malamala Beach Club" at bounding box center [779, 13] width 67 height 9
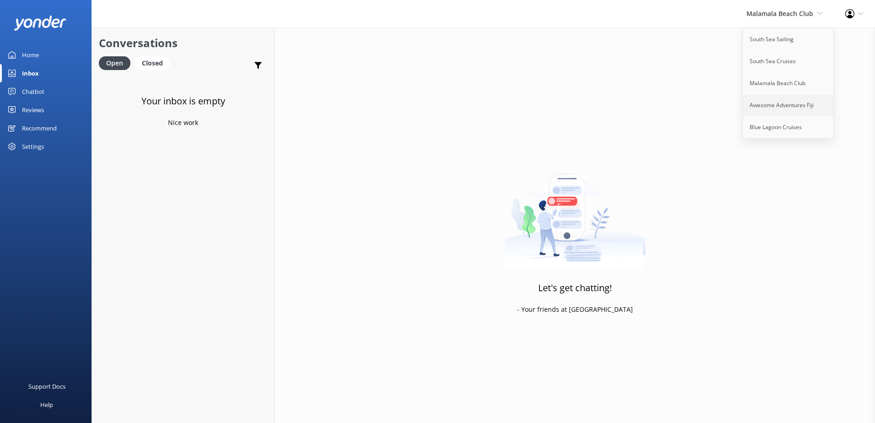
click at [761, 102] on link "Awesome Adventures Fiji" at bounding box center [788, 105] width 91 height 22
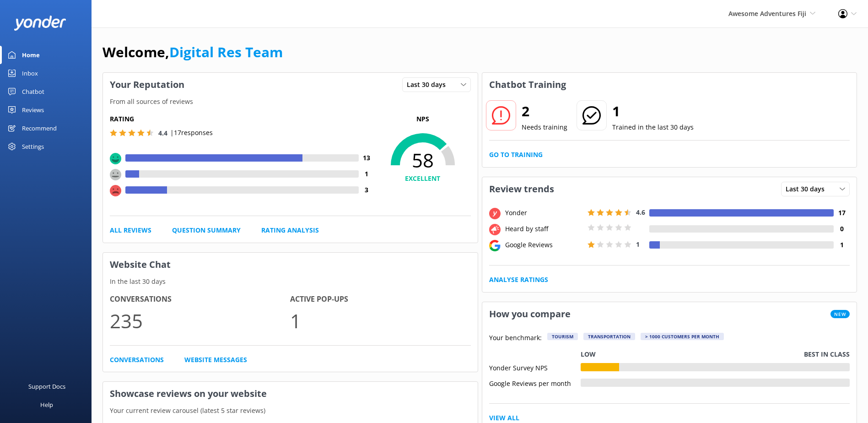
click at [768, 265] on div "Yonder 4.6 17 Heard by staff 0 Google Reviews 1 1" at bounding box center [669, 237] width 361 height 58
click at [64, 69] on link "Inbox" at bounding box center [45, 73] width 91 height 18
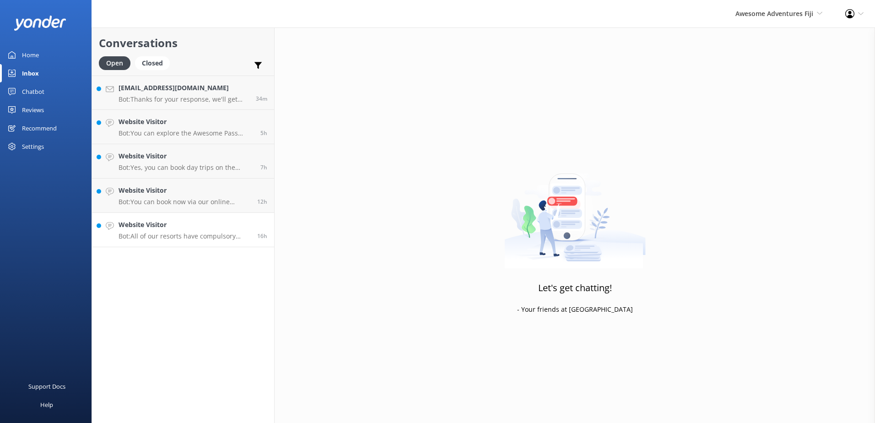
click at [193, 237] on p "Bot: All of our resorts have compulsory meal plans, which need to be paid at th…" at bounding box center [184, 236] width 132 height 8
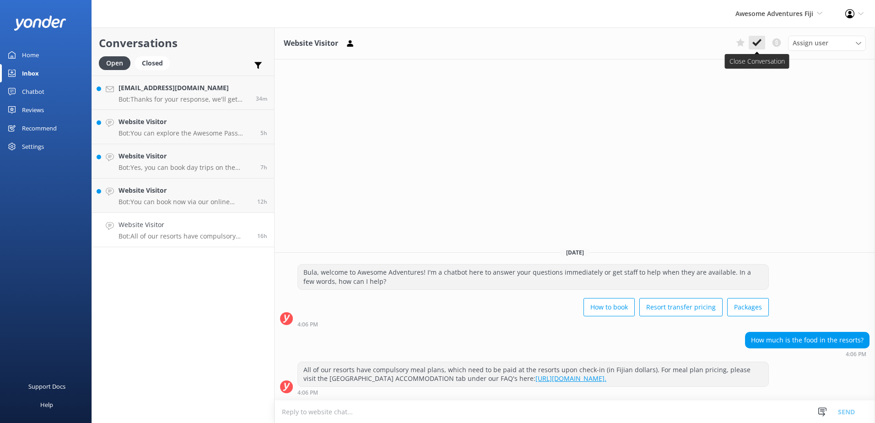
click at [756, 41] on icon at bounding box center [756, 42] width 9 height 9
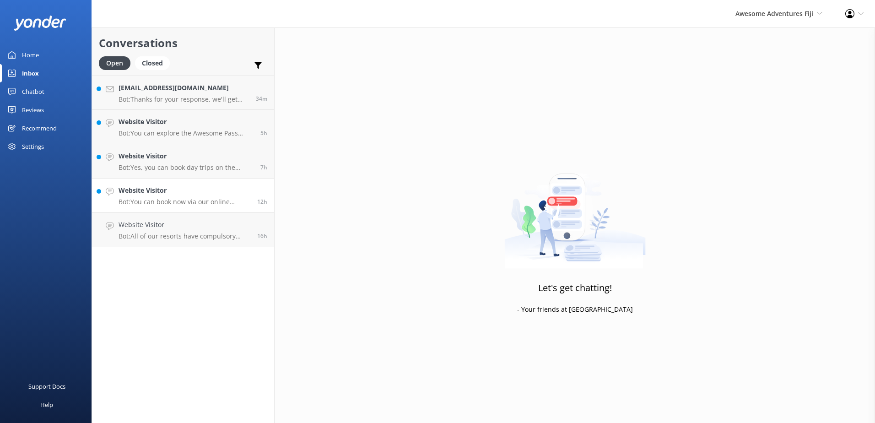
click at [210, 196] on div "Website Visitor Bot: You can book now via our online reservation system here: h…" at bounding box center [184, 195] width 132 height 20
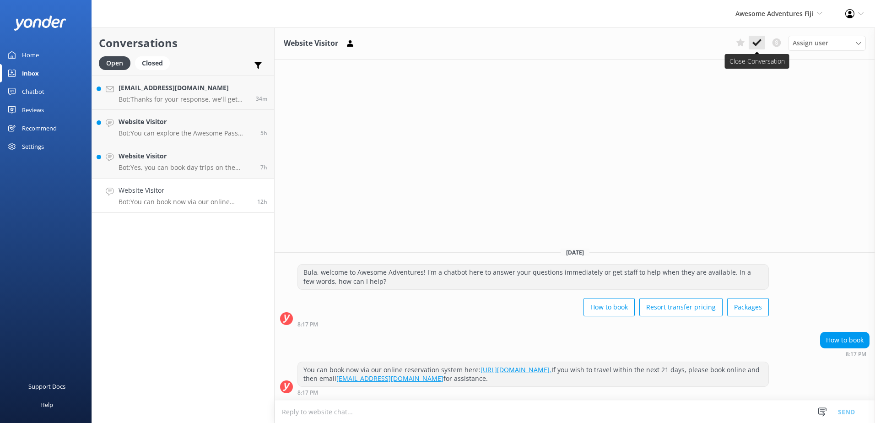
click at [761, 46] on icon at bounding box center [756, 42] width 9 height 9
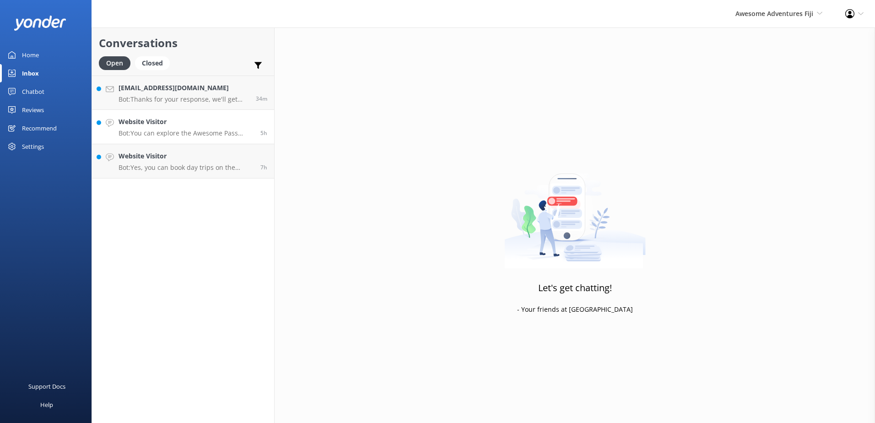
click at [210, 142] on link "Website Visitor Bot: You can explore the Awesome Pass options for flexible itin…" at bounding box center [183, 127] width 182 height 34
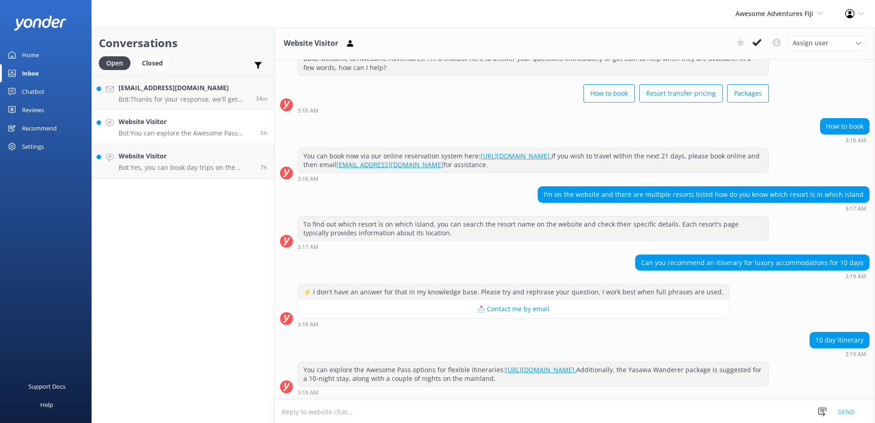
scroll to position [42, 0]
drag, startPoint x: 816, startPoint y: 318, endPoint x: 724, endPoint y: 355, distance: 98.7
click at [815, 318] on div "⚡ I don't have an answer for that in my knowledge base. Please try and rephrase…" at bounding box center [574, 308] width 600 height 48
click at [632, 408] on textarea at bounding box center [574, 411] width 600 height 22
paste textarea "Please contact & liaise directly with our Awesome Adventures Fiji Reservations …"
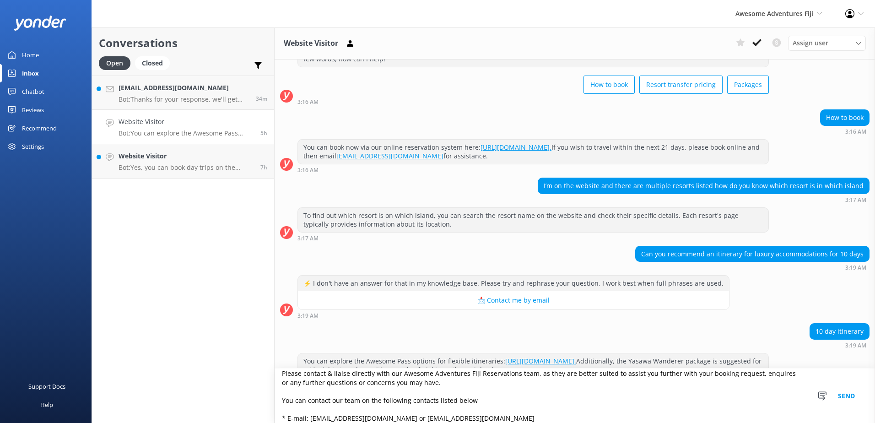
scroll to position [0, 0]
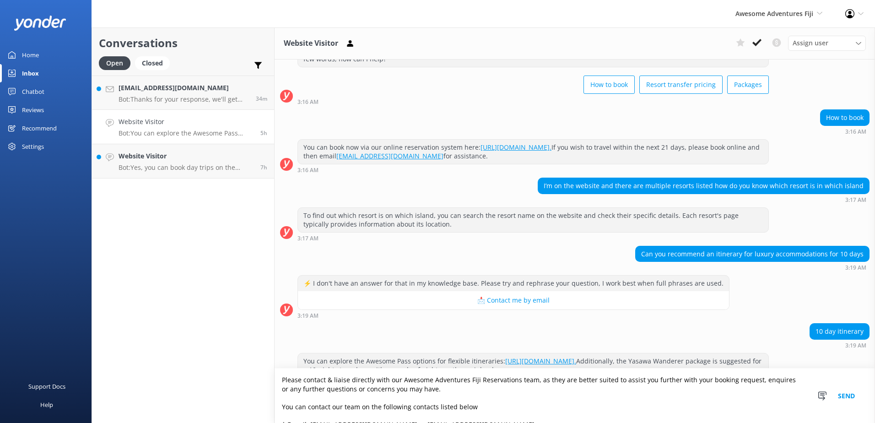
type textarea "Please contact & liaise directly with our Awesome Adventures Fiji Reservations …"
click at [852, 394] on button "Send" at bounding box center [846, 395] width 34 height 54
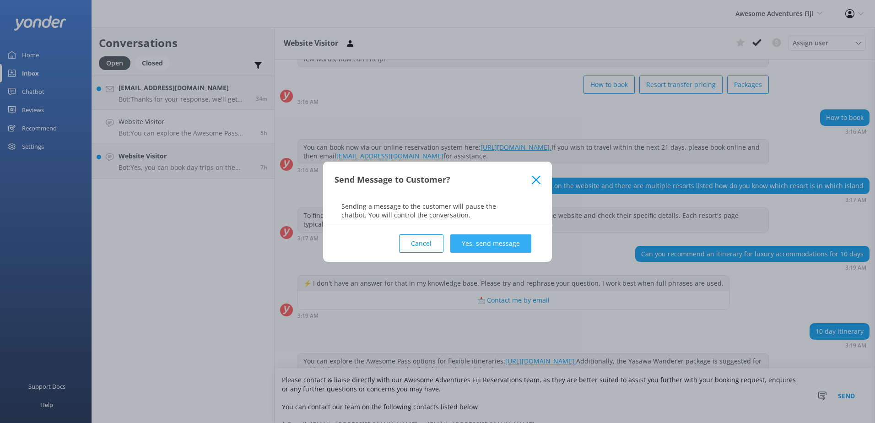
click at [473, 246] on button "Yes, send message" at bounding box center [490, 243] width 81 height 18
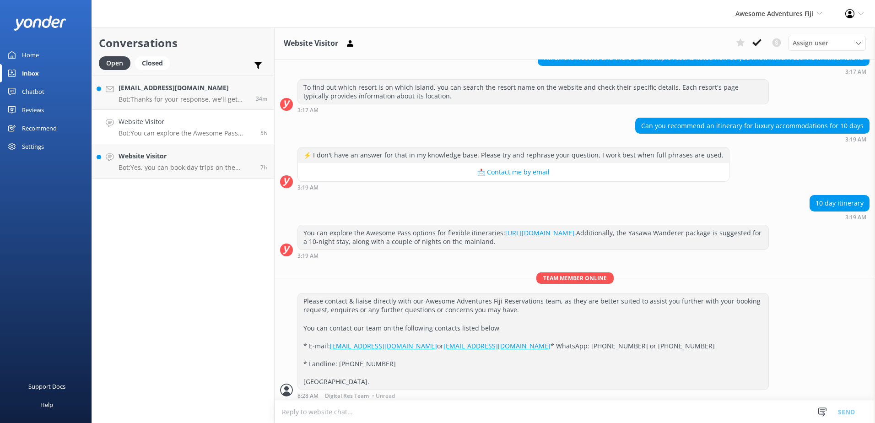
scroll to position [200, 0]
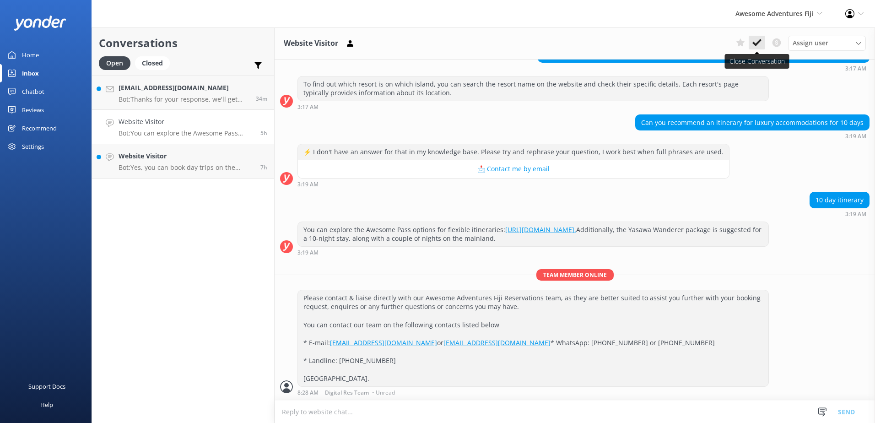
click at [756, 39] on icon at bounding box center [756, 42] width 9 height 9
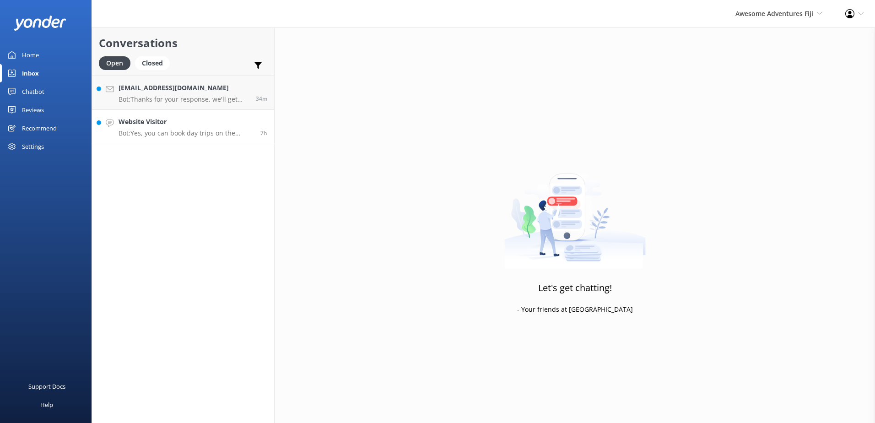
click at [187, 139] on link "Website Visitor Bot: Yes, you can book day trips on the catamaran. It is best t…" at bounding box center [183, 127] width 182 height 34
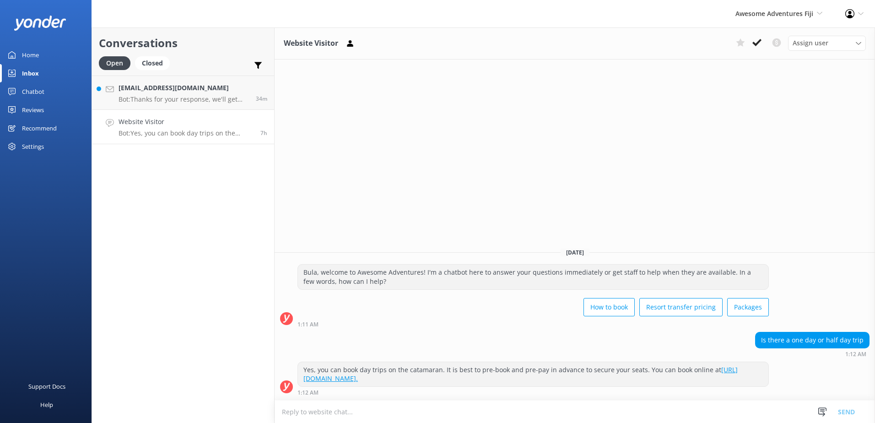
click at [766, 43] on div "Assign user Sonya Alyssa Digital Res Team Ana Raqitawa Lavenia Adivou Miri Koro…" at bounding box center [799, 43] width 134 height 15
click at [758, 43] on use at bounding box center [756, 42] width 9 height 7
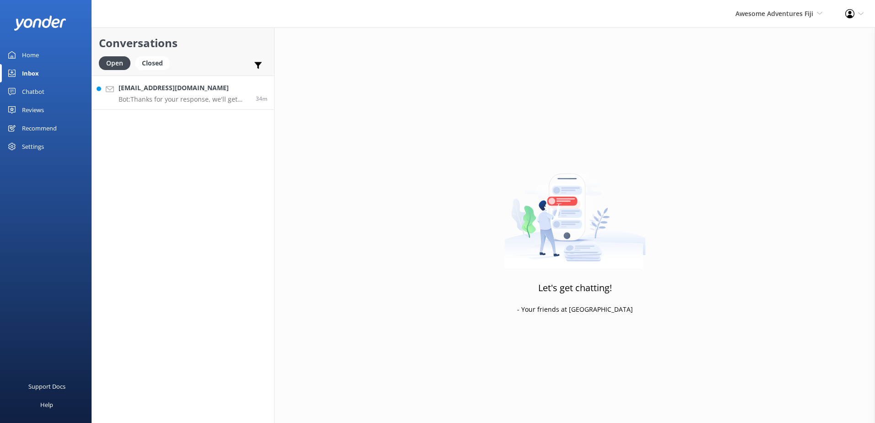
click at [187, 102] on p "Bot: Thanks for your response, we'll get back to you as soon as we can during o…" at bounding box center [183, 99] width 130 height 8
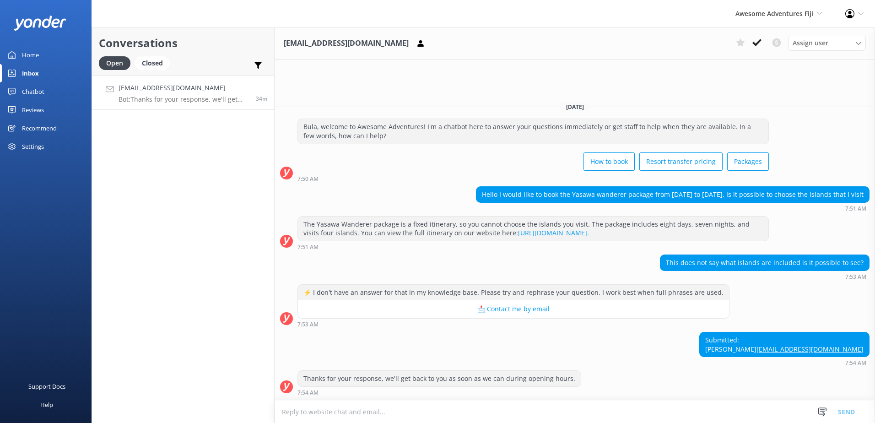
click at [520, 418] on textarea at bounding box center [574, 411] width 600 height 22
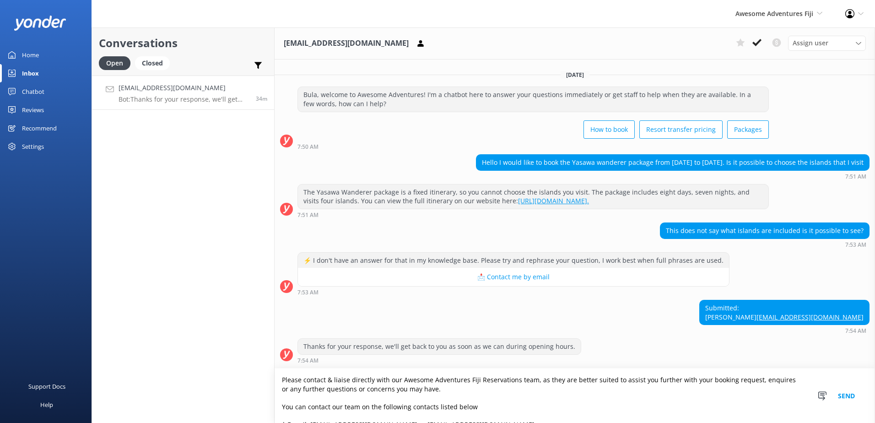
type textarea "Please contact & liaise directly with our Awesome Adventures Fiji Reservations …"
click at [847, 395] on button "Send" at bounding box center [846, 395] width 34 height 54
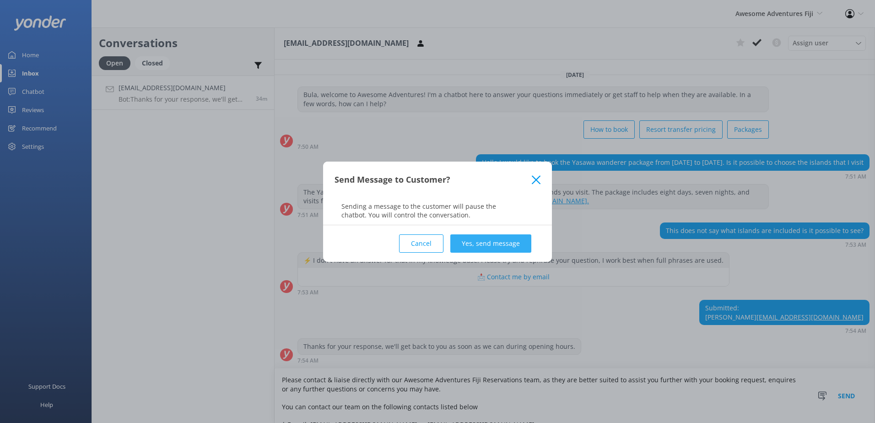
click at [479, 240] on button "Yes, send message" at bounding box center [490, 243] width 81 height 18
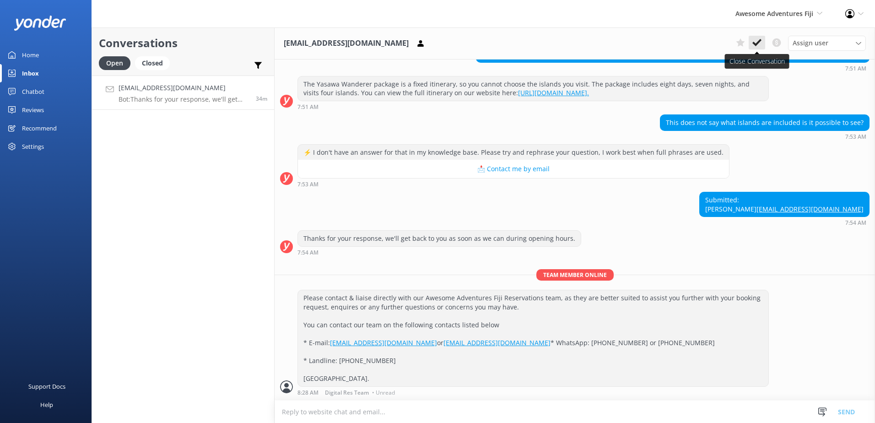
click at [760, 39] on icon at bounding box center [756, 42] width 9 height 9
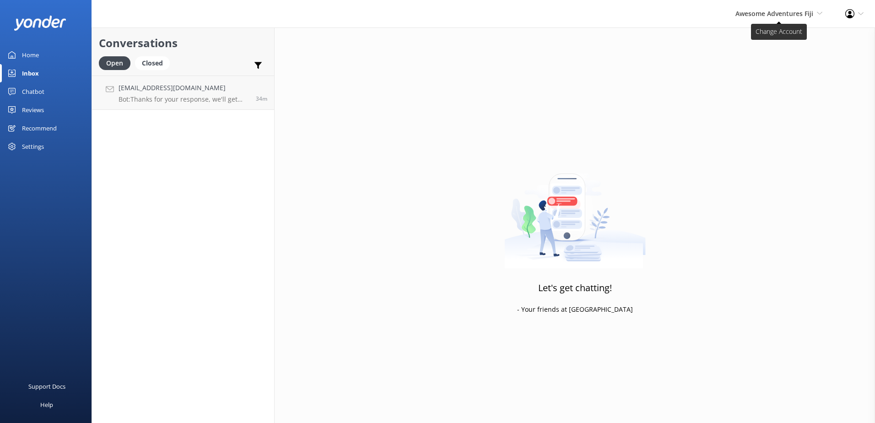
click at [778, 16] on span "Awesome Adventures Fiji" at bounding box center [774, 13] width 78 height 9
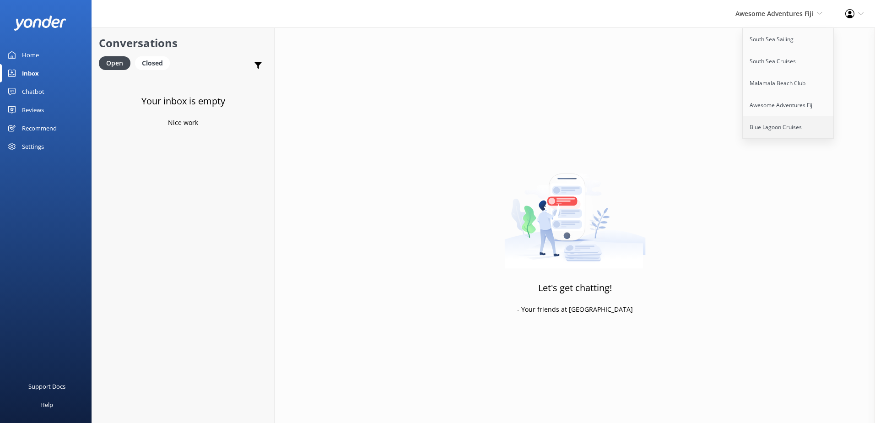
click at [764, 127] on link "Blue Lagoon Cruises" at bounding box center [788, 127] width 91 height 22
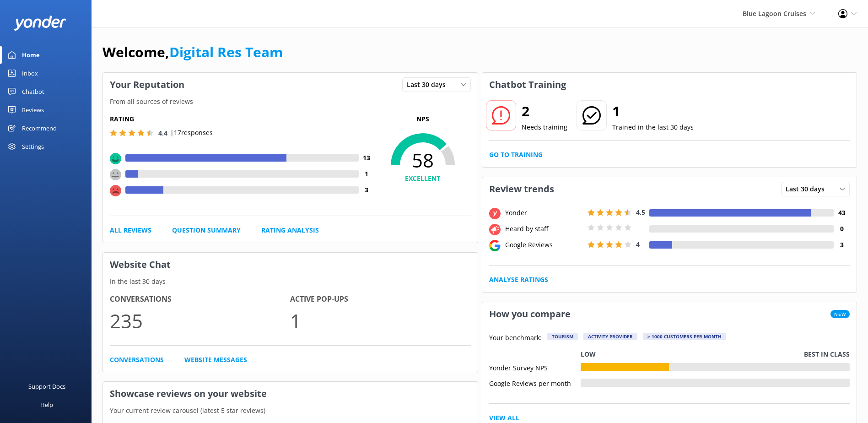
click at [52, 76] on link "Inbox" at bounding box center [45, 73] width 91 height 18
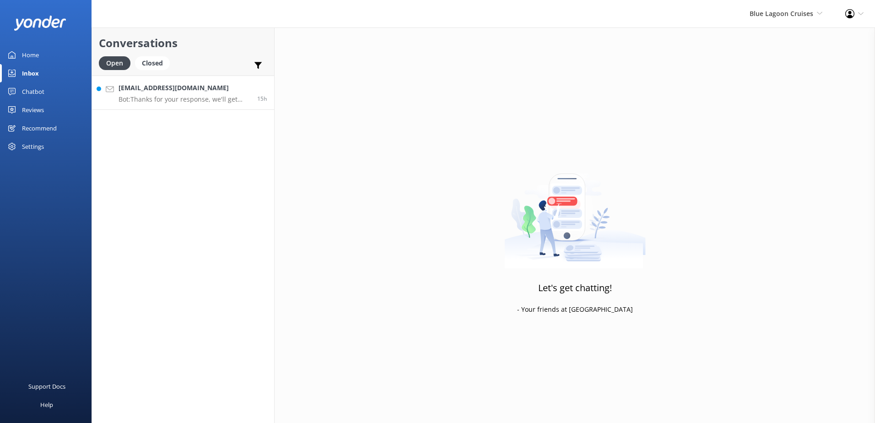
click at [175, 106] on link "danekenbaxter@gmail.com Bot: Thanks for your response, we'll get back to you as…" at bounding box center [183, 92] width 182 height 34
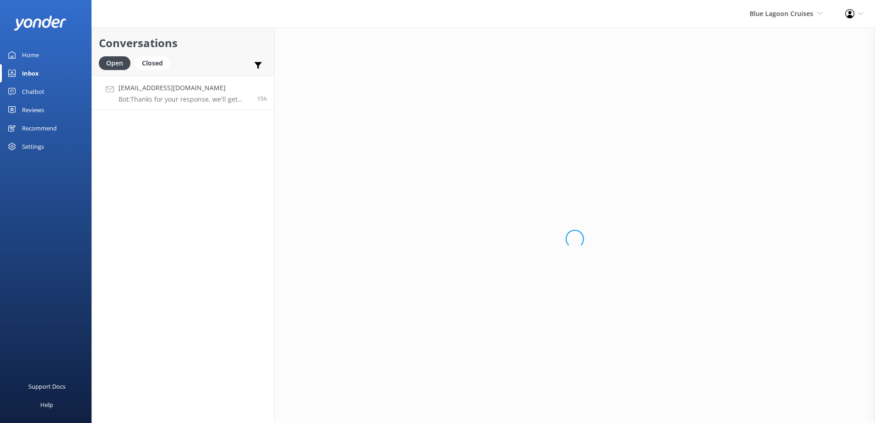
click at [412, 405] on div "Loading.." at bounding box center [574, 238] width 600 height 423
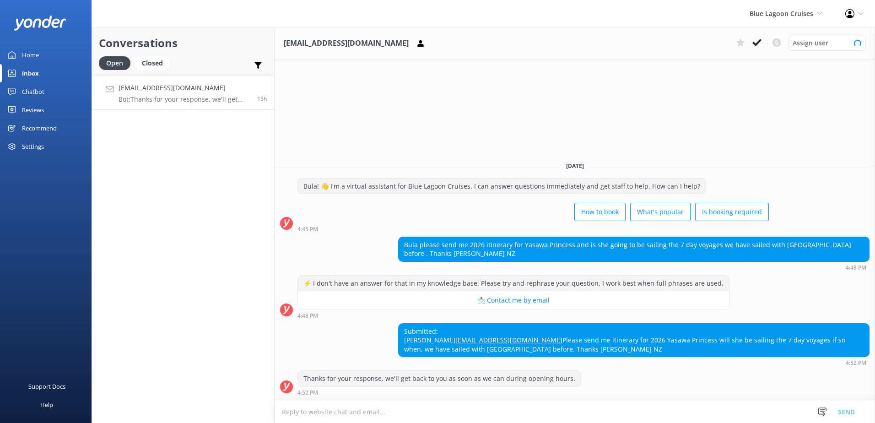
click at [412, 405] on textarea at bounding box center [574, 411] width 600 height 22
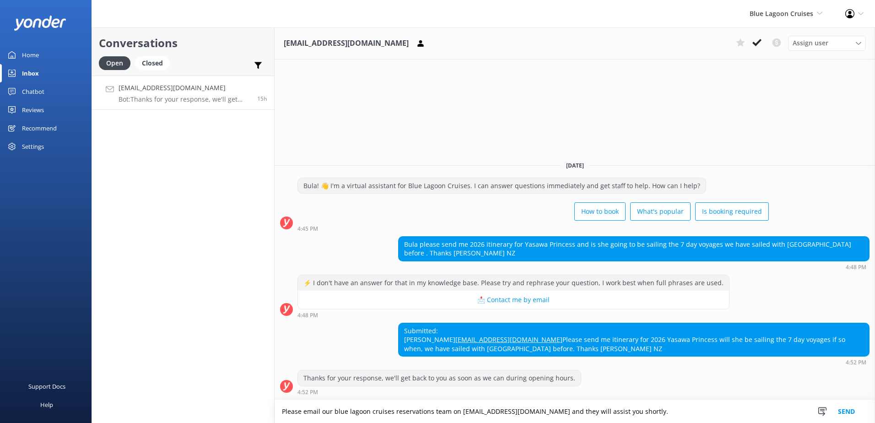
type textarea "Please email our blue lagoon cruises reservations team on [EMAIL_ADDRESS][DOMAI…"
click at [851, 411] on button "Send" at bounding box center [846, 411] width 34 height 23
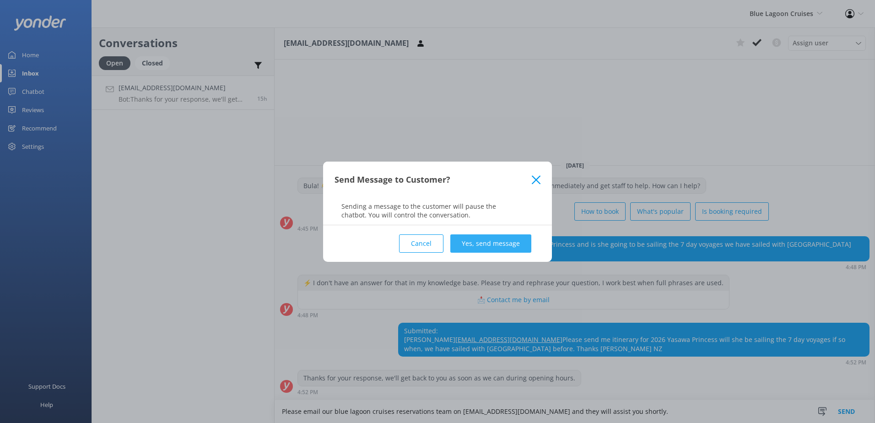
click at [500, 241] on button "Yes, send message" at bounding box center [490, 243] width 81 height 18
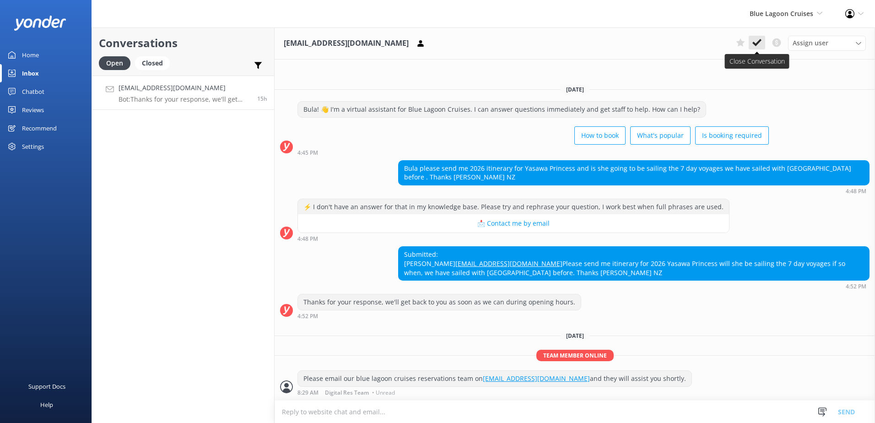
click at [761, 44] on button at bounding box center [756, 43] width 16 height 14
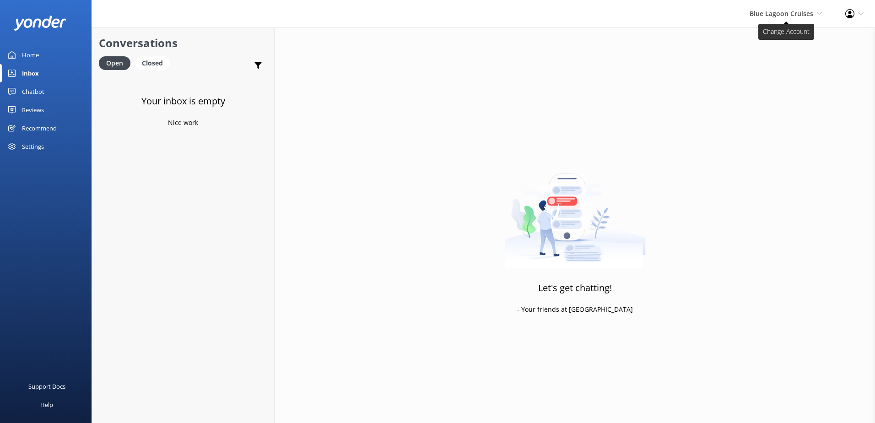
click at [761, 9] on span "Blue Lagoon Cruises" at bounding box center [781, 13] width 64 height 9
click at [775, 41] on link "South Sea Sailing" at bounding box center [788, 39] width 91 height 22
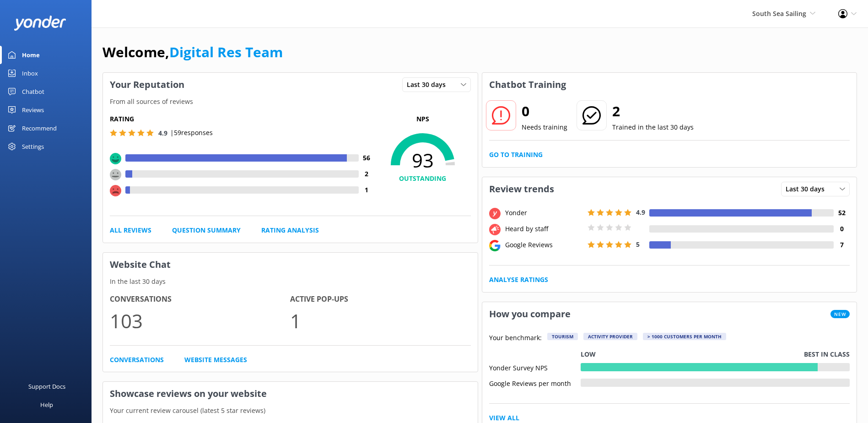
click at [18, 76] on link "Inbox" at bounding box center [45, 73] width 91 height 18
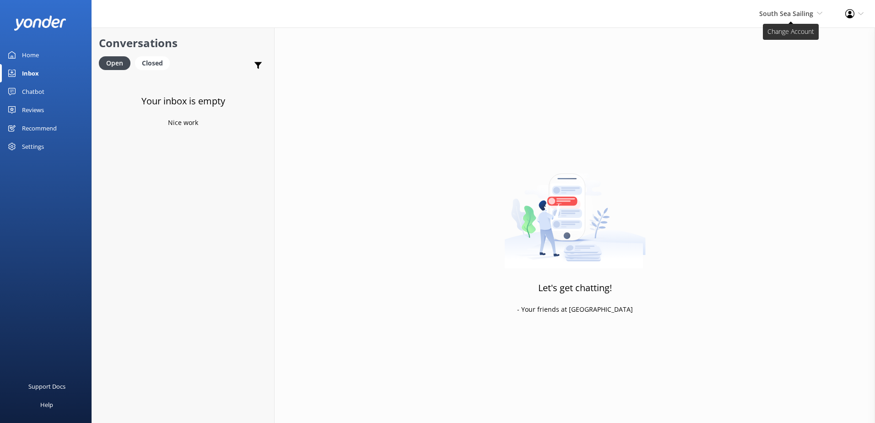
click at [775, 10] on span "South Sea Sailing" at bounding box center [786, 13] width 54 height 9
click at [787, 40] on link "South Sea Sailing" at bounding box center [788, 39] width 91 height 22
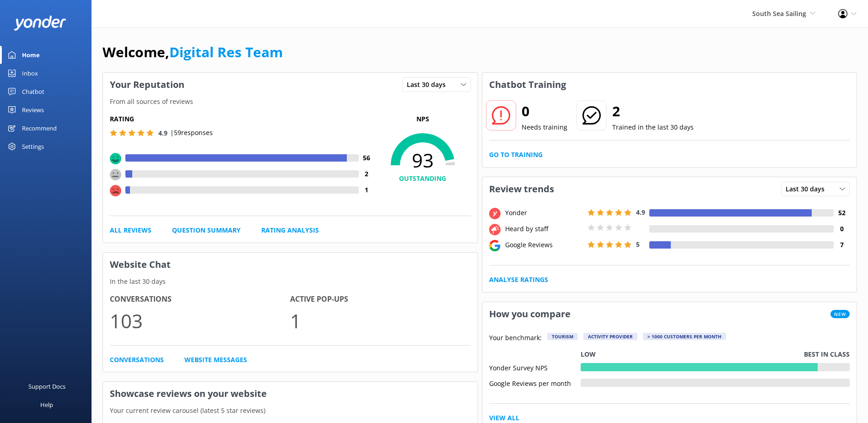
click at [32, 72] on div "Inbox" at bounding box center [30, 73] width 16 height 18
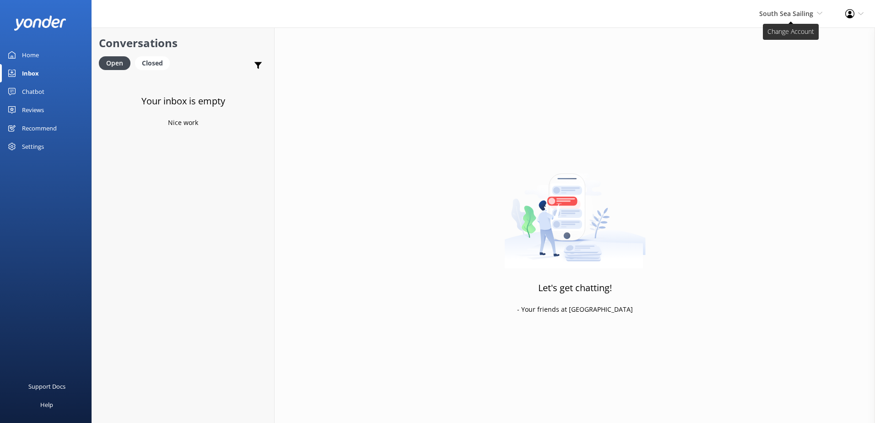
click at [776, 15] on span "South Sea Sailing" at bounding box center [786, 13] width 54 height 9
